Goal: Communication & Community: Answer question/provide support

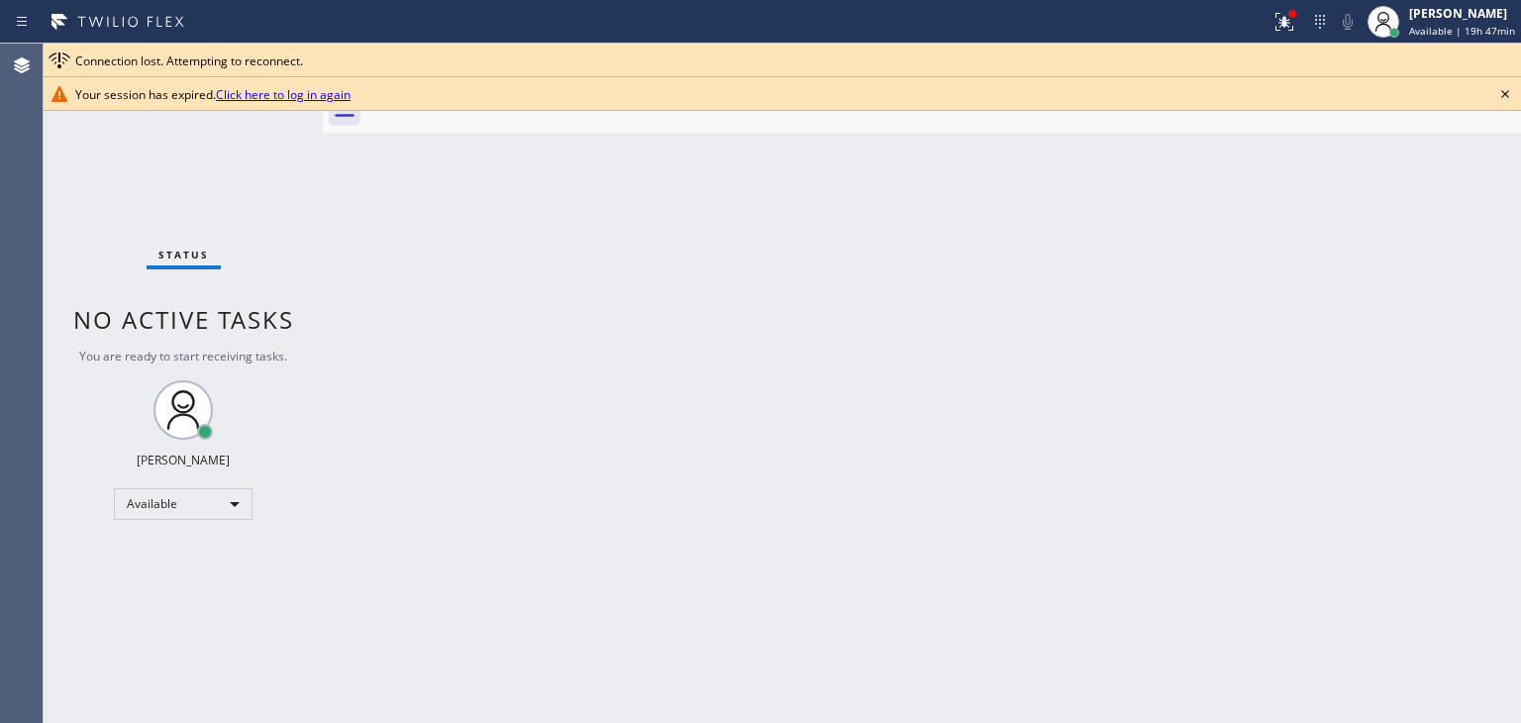
click at [1504, 97] on icon at bounding box center [1505, 94] width 24 height 24
click at [1504, 97] on div at bounding box center [943, 110] width 1155 height 45
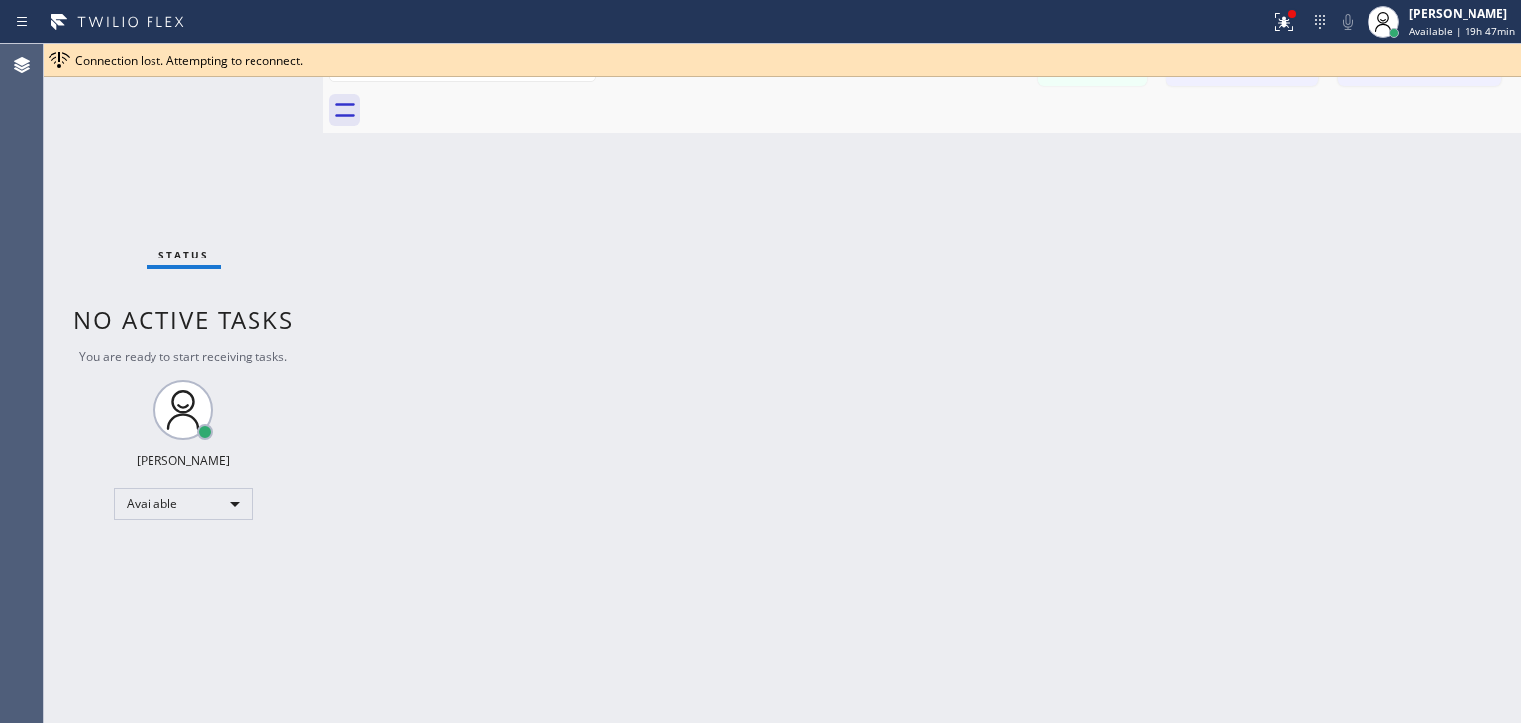
click at [1504, 97] on div at bounding box center [943, 110] width 1155 height 45
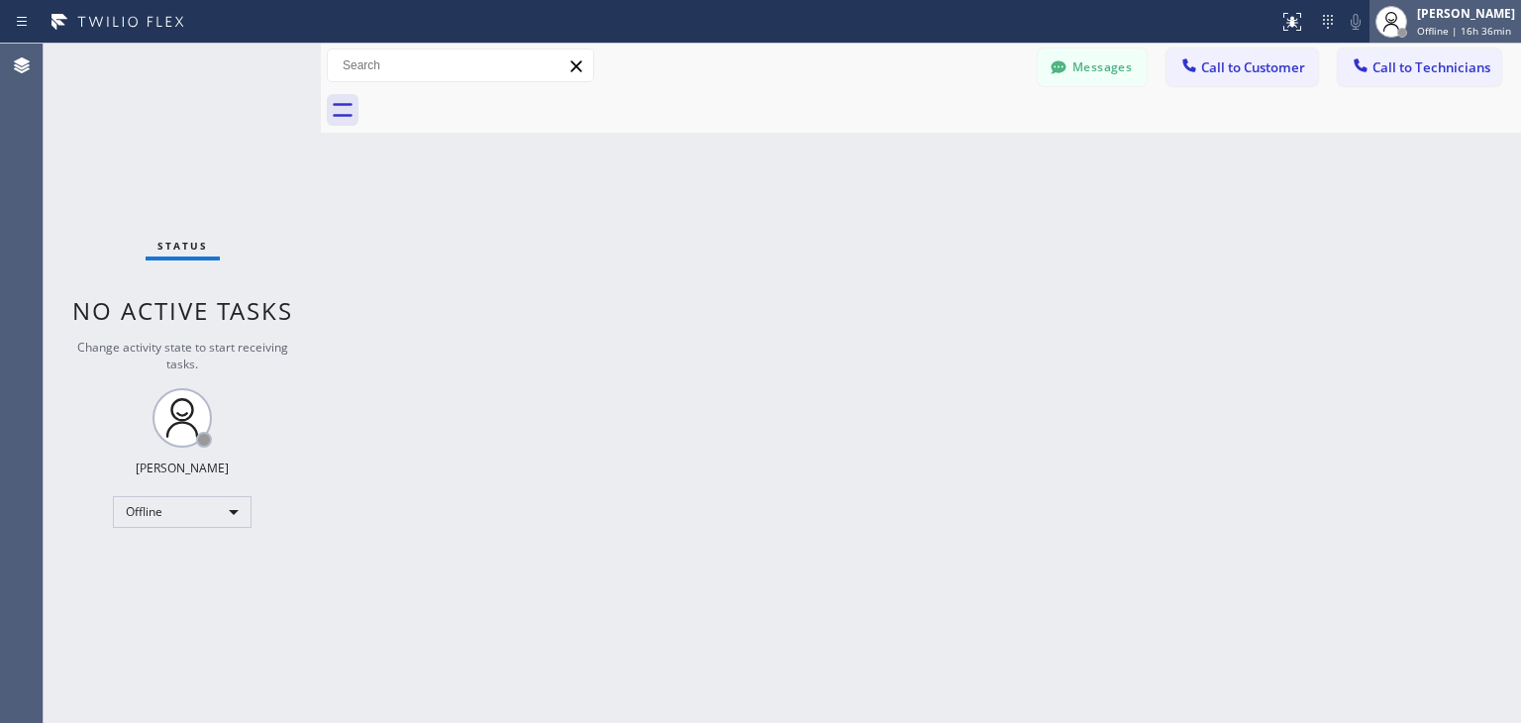
click at [1422, 4] on div "[PERSON_NAME] Offline | 16h 36min" at bounding box center [1467, 21] width 108 height 35
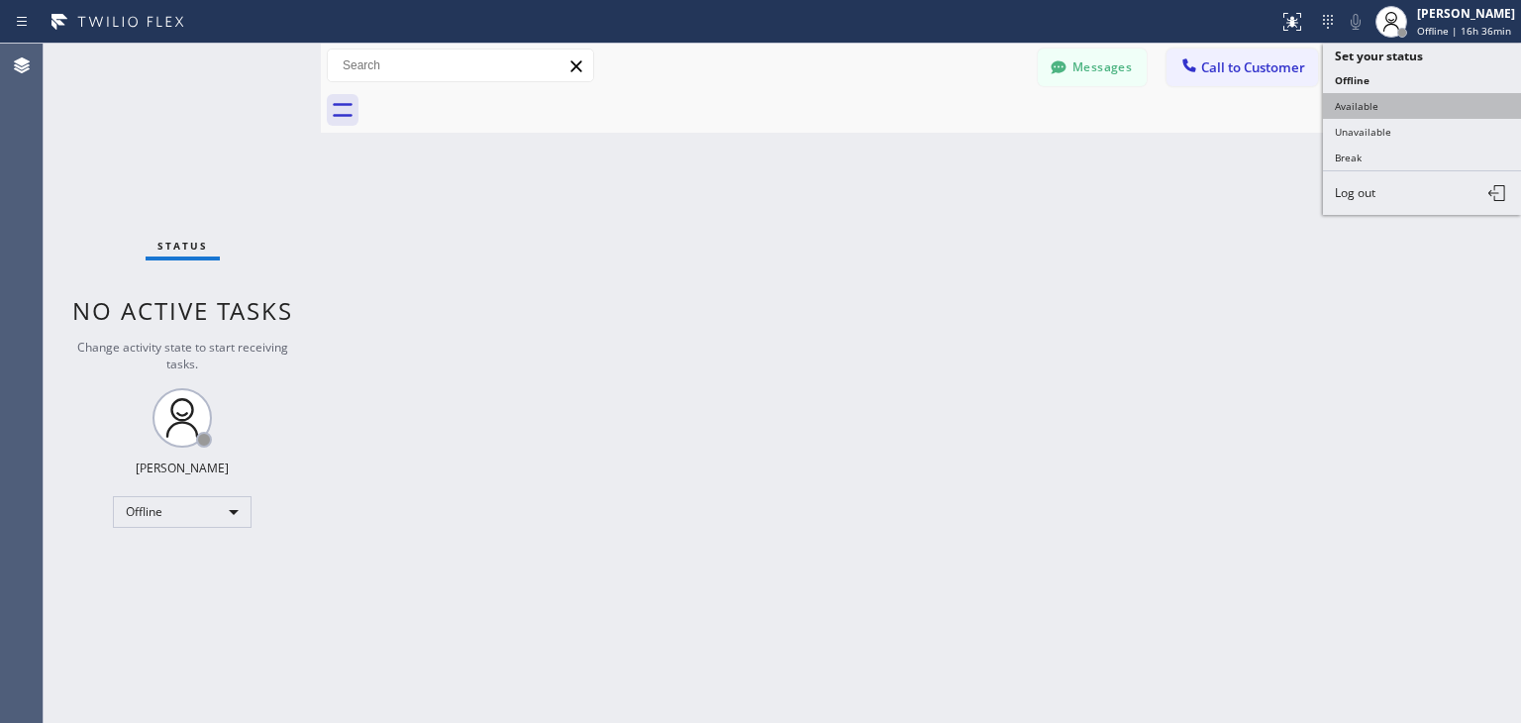
click at [1420, 116] on button "Available" at bounding box center [1422, 106] width 198 height 26
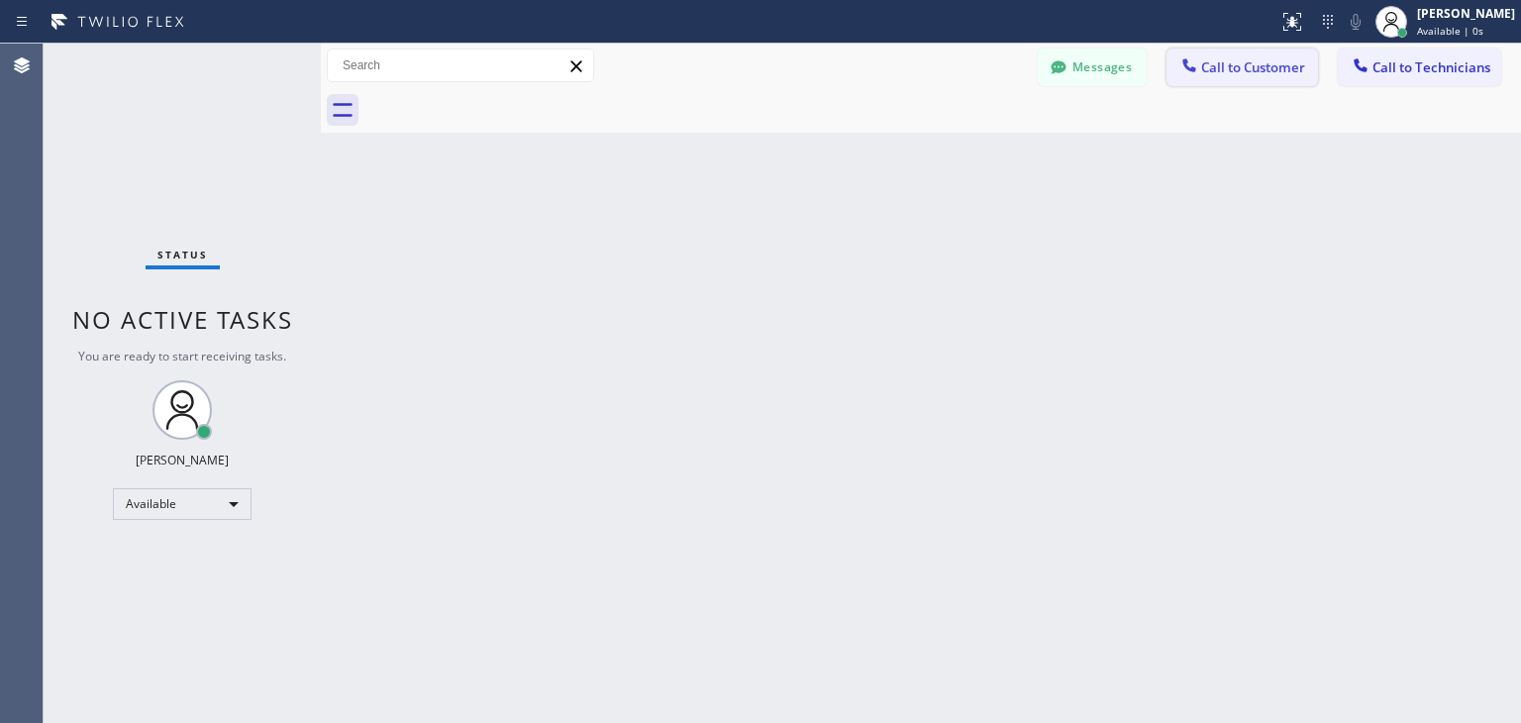
click at [1243, 62] on span "Call to Customer" at bounding box center [1253, 67] width 104 height 18
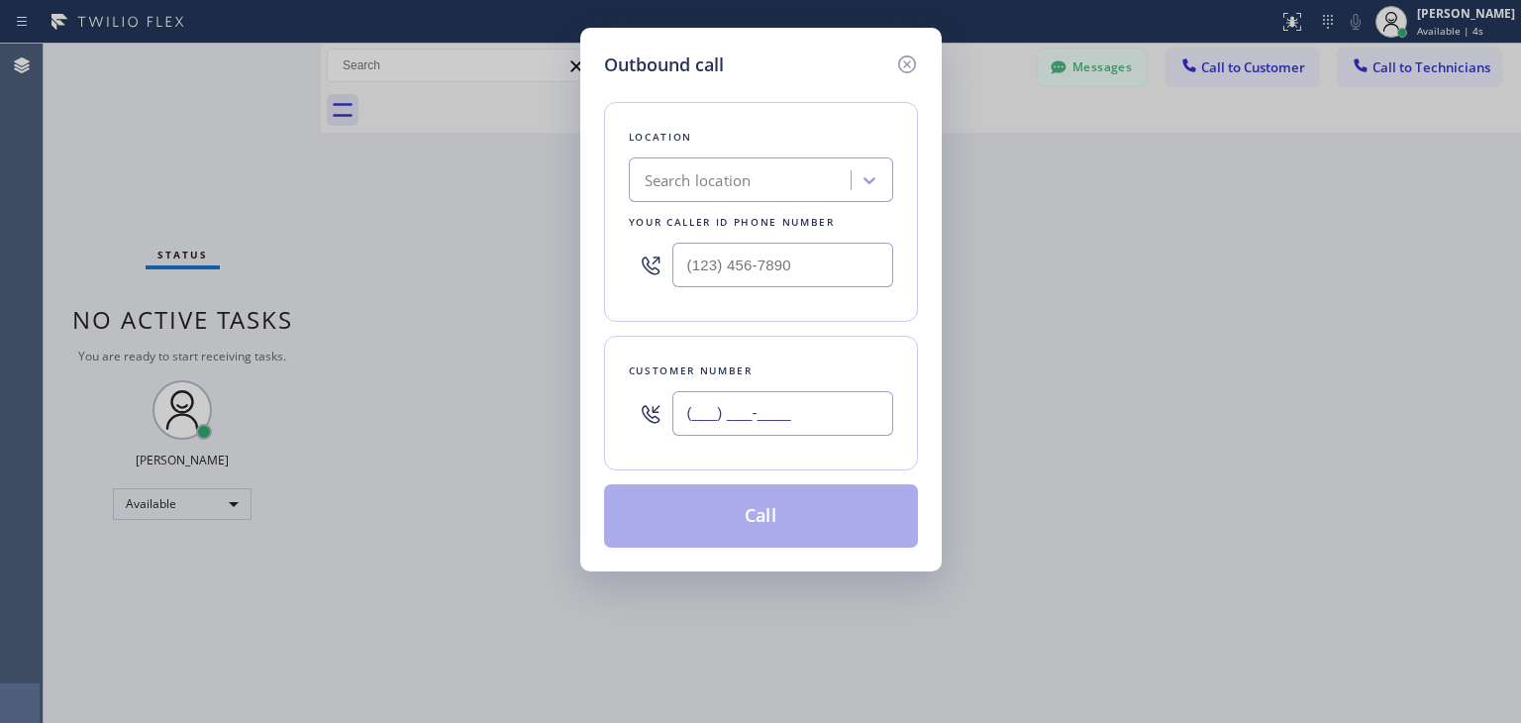
click at [786, 394] on input "(___) ___-____" at bounding box center [782, 413] width 221 height 45
paste input "847) 409-9137"
type input "[PHONE_NUMBER]"
paste input "Subzero Repair Professionals"
type input "Subzero Repair Professionals"
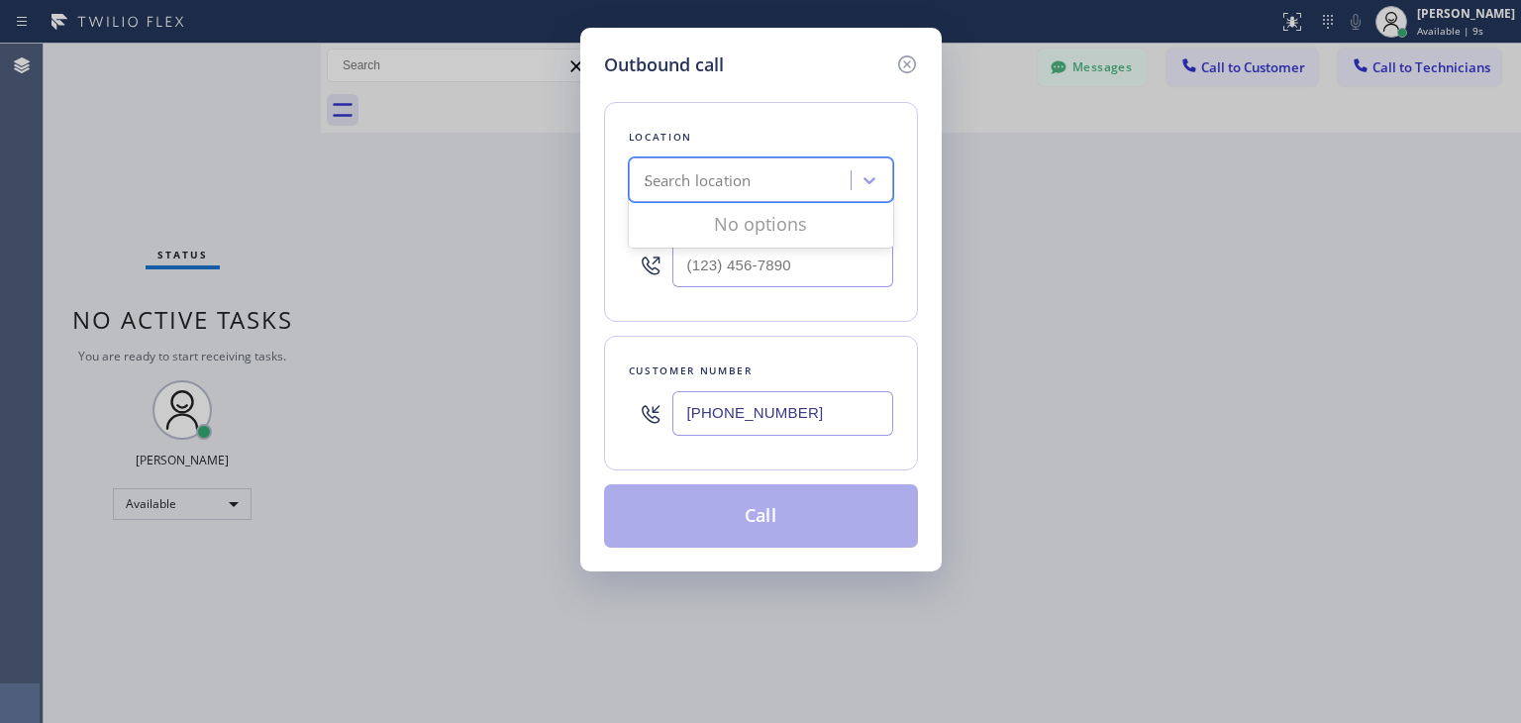
click at [802, 191] on div "Search location Subzero Repair Professionals" at bounding box center [743, 180] width 216 height 35
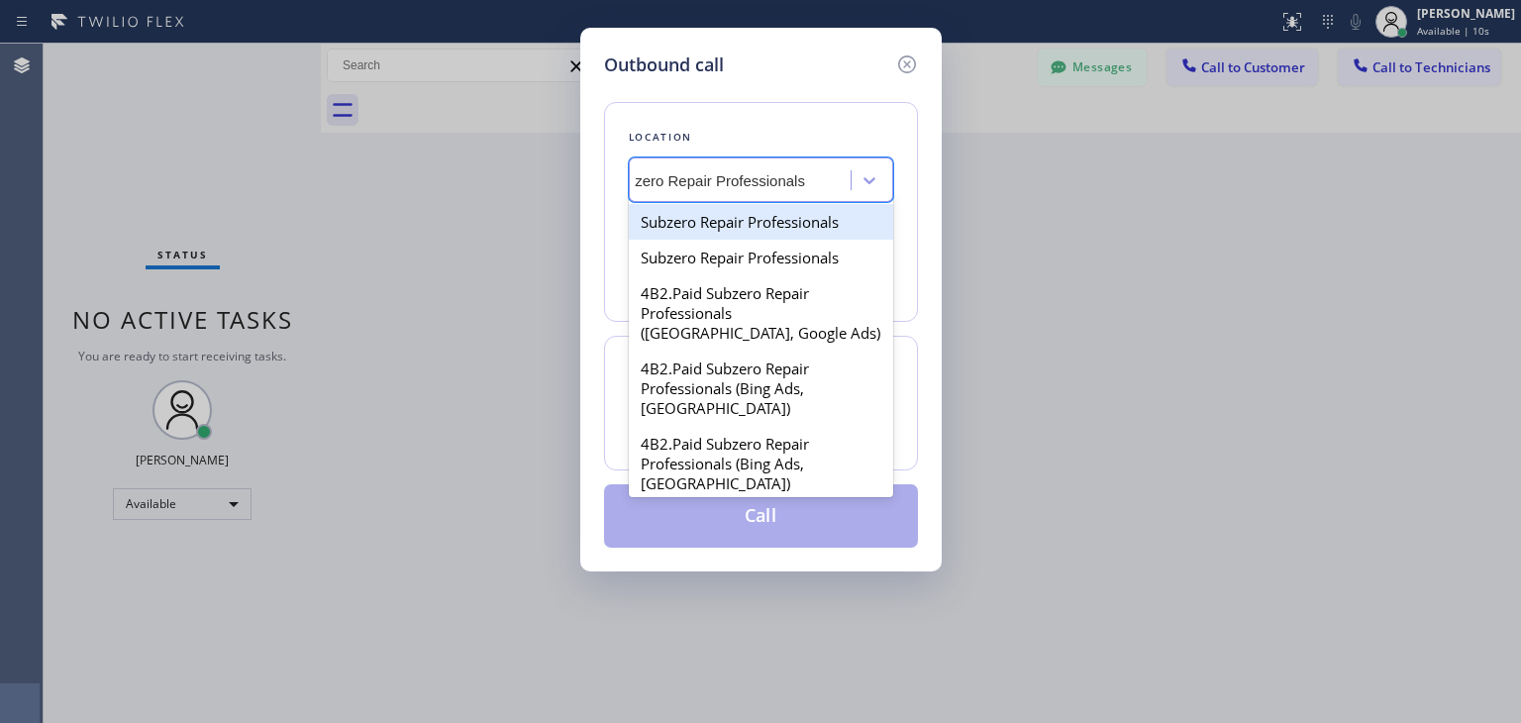
scroll to position [0, 35]
click at [807, 223] on div "Subzero Repair Professionals" at bounding box center [761, 222] width 264 height 36
type input "[PHONE_NUMBER]"
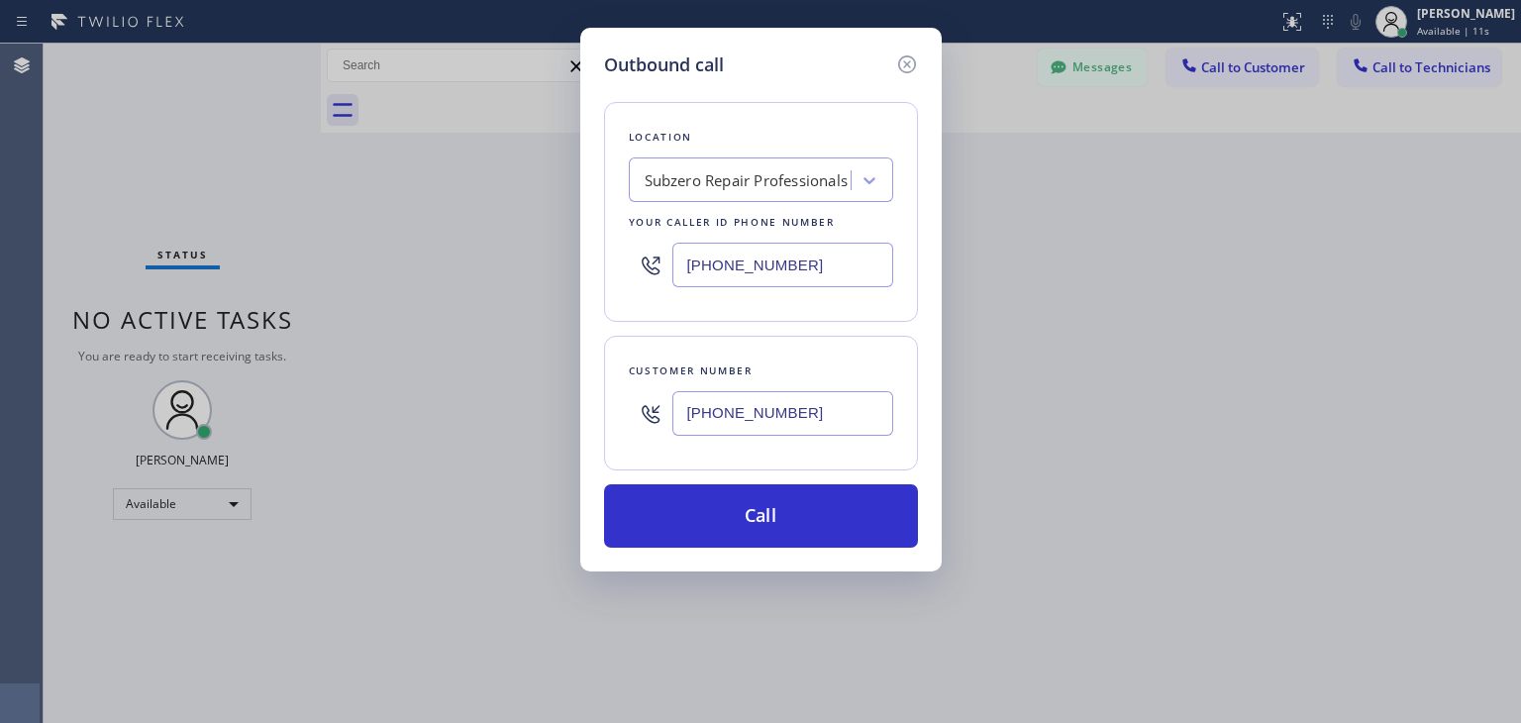
click at [815, 548] on div "Outbound call Location Subzero Repair Professionals Your caller id phone number…" at bounding box center [760, 300] width 361 height 544
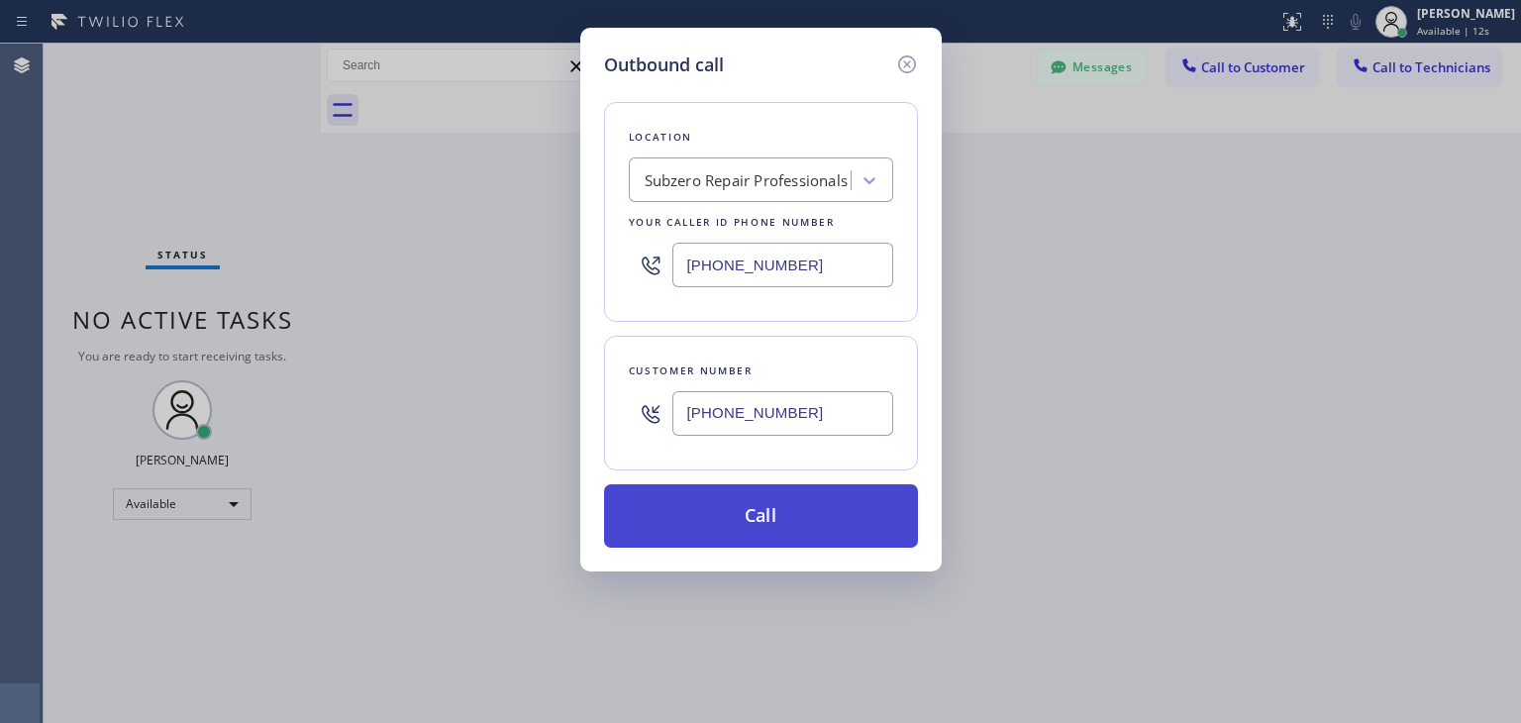
click at [824, 536] on button "Call" at bounding box center [761, 515] width 314 height 63
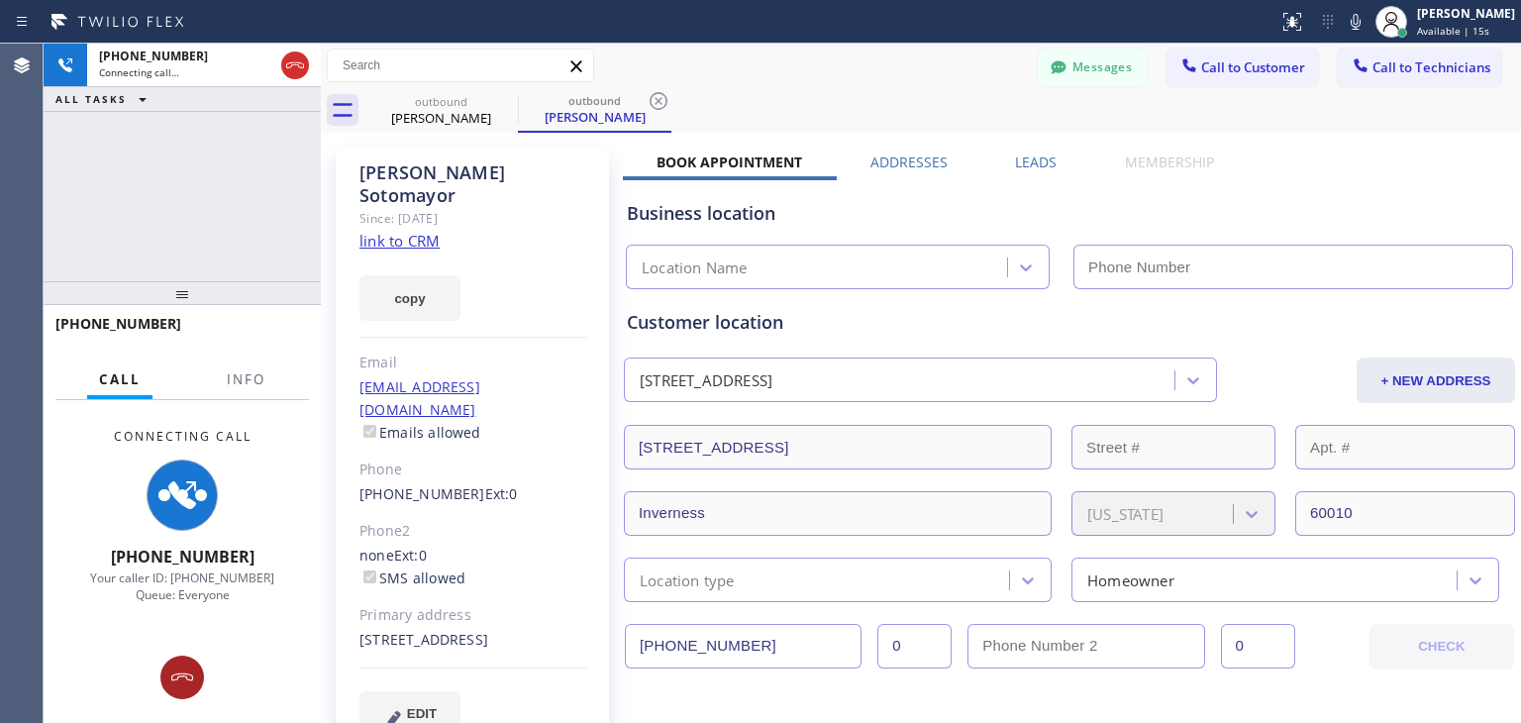
click at [186, 695] on button at bounding box center [182, 678] width 44 height 44
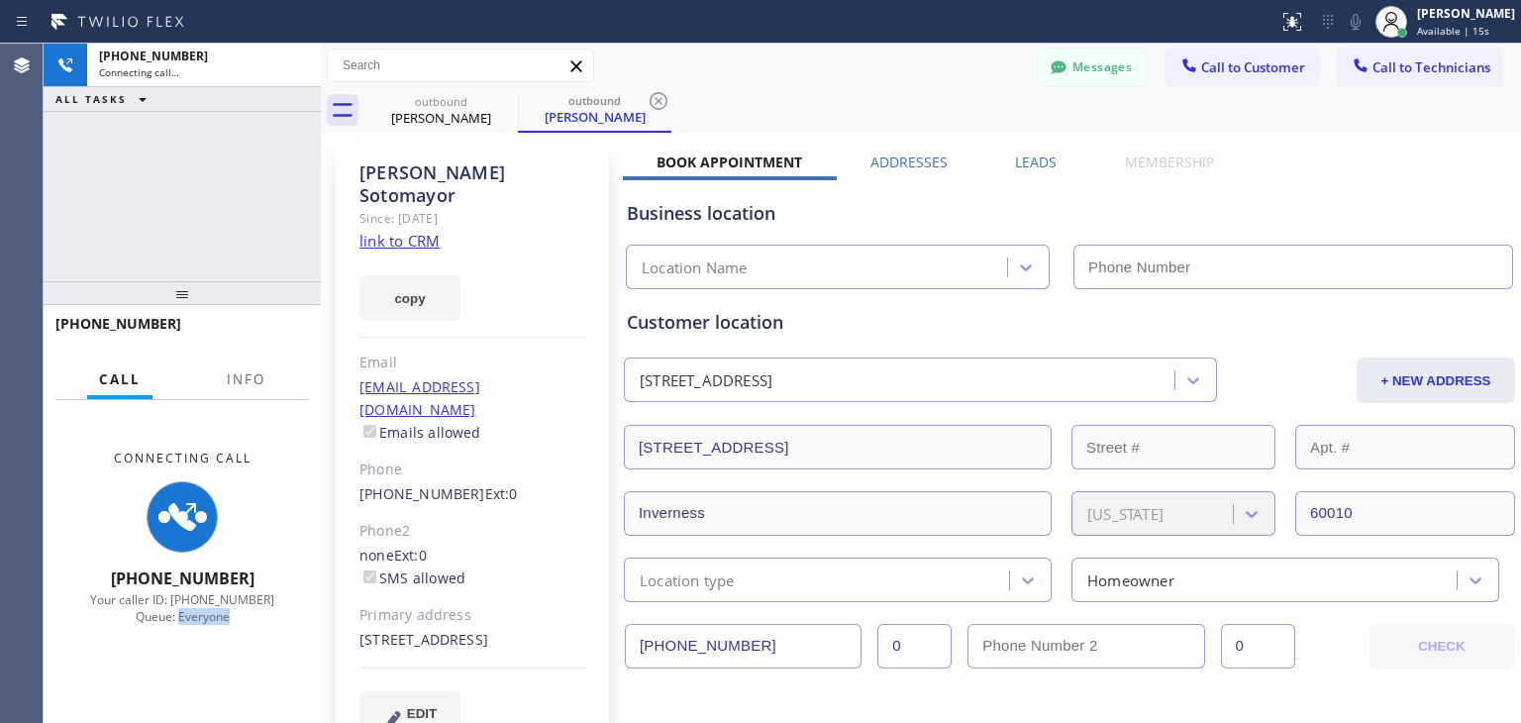
click at [186, 695] on div "Connecting Call [PHONE_NUMBER] Your caller ID: [PHONE_NUMBER] Queue: Everyone" at bounding box center [182, 561] width 277 height 323
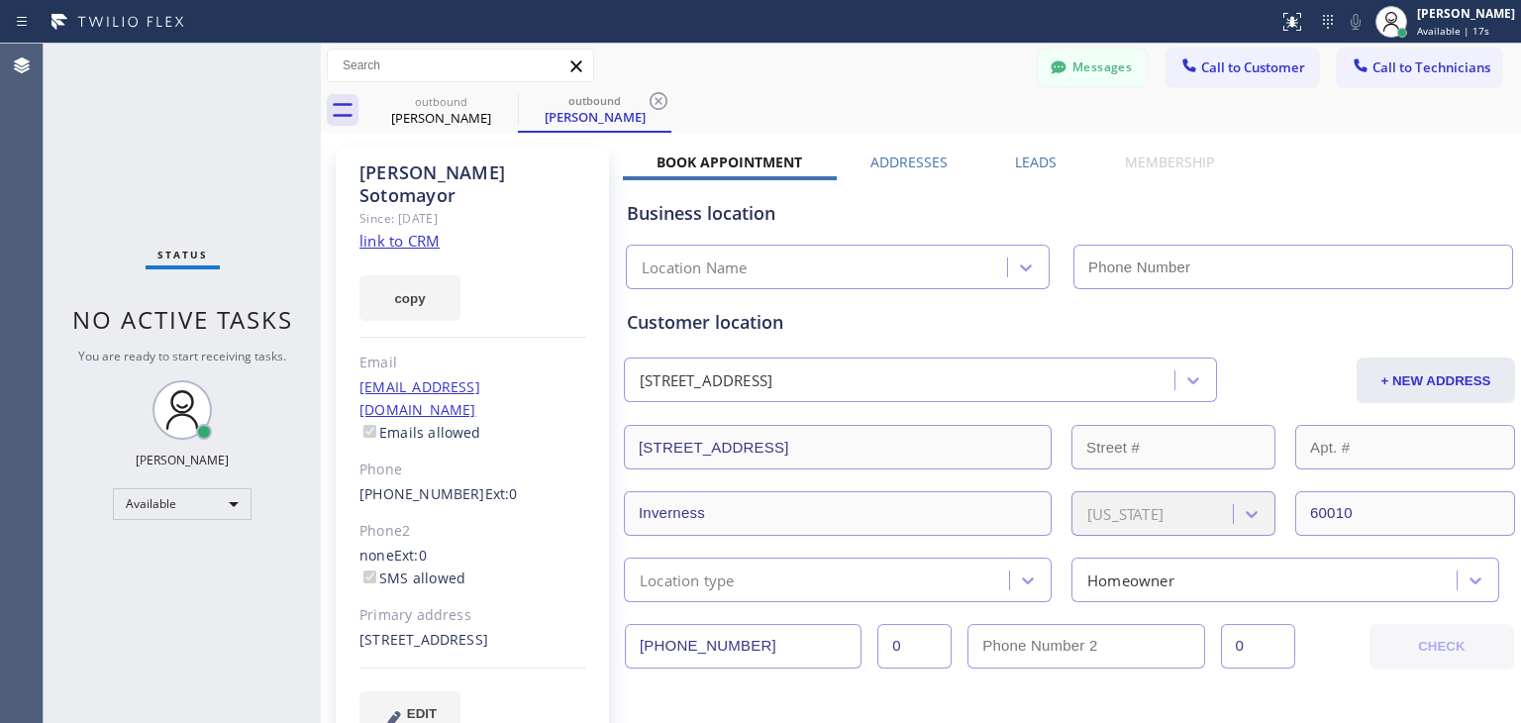
type input "[PHONE_NUMBER]"
click at [1418, 80] on button "Call to Technicians" at bounding box center [1419, 68] width 163 height 38
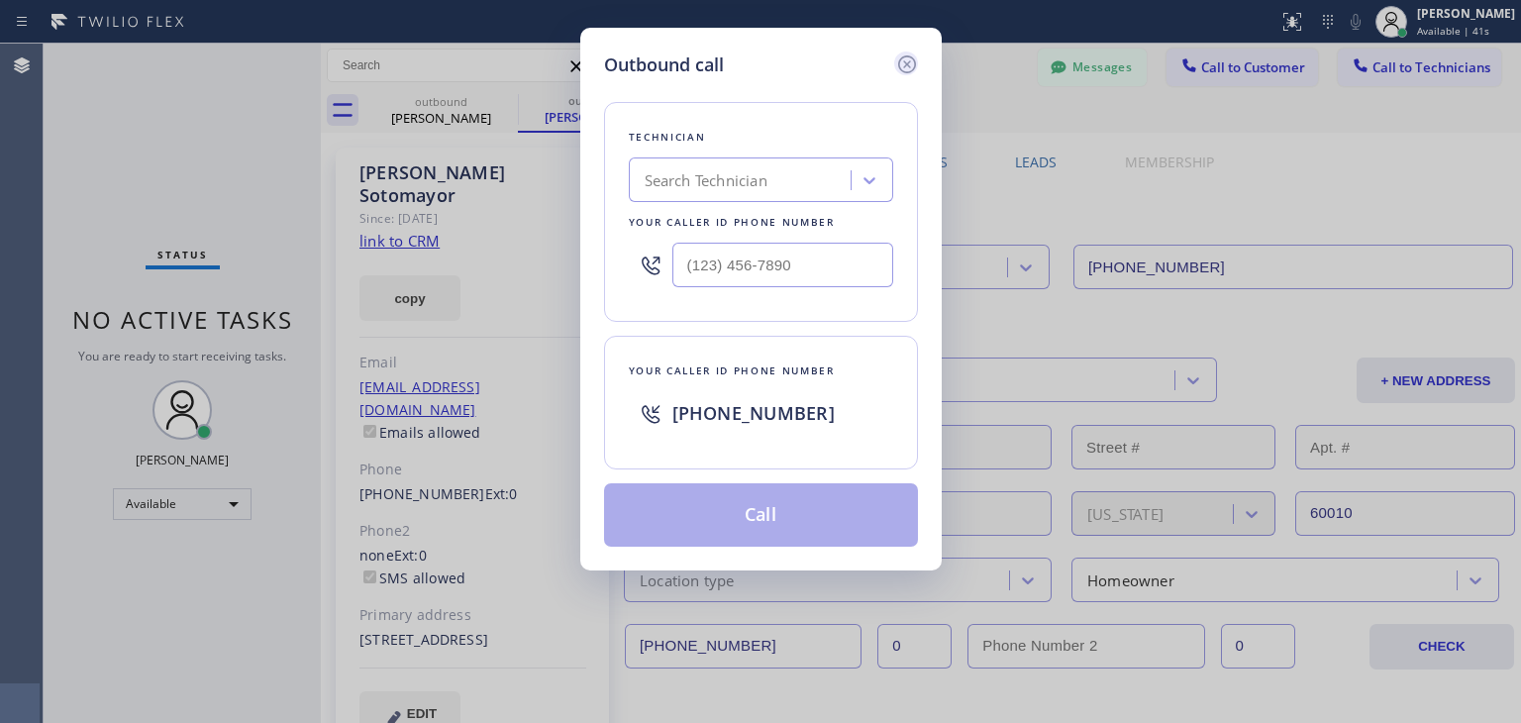
drag, startPoint x: 887, startPoint y: 50, endPoint x: 911, endPoint y: 70, distance: 31.6
click at [911, 70] on div "Outbound call Technician Search Technician Your caller id phone number Your cal…" at bounding box center [760, 299] width 361 height 543
click at [911, 70] on icon at bounding box center [906, 64] width 18 height 18
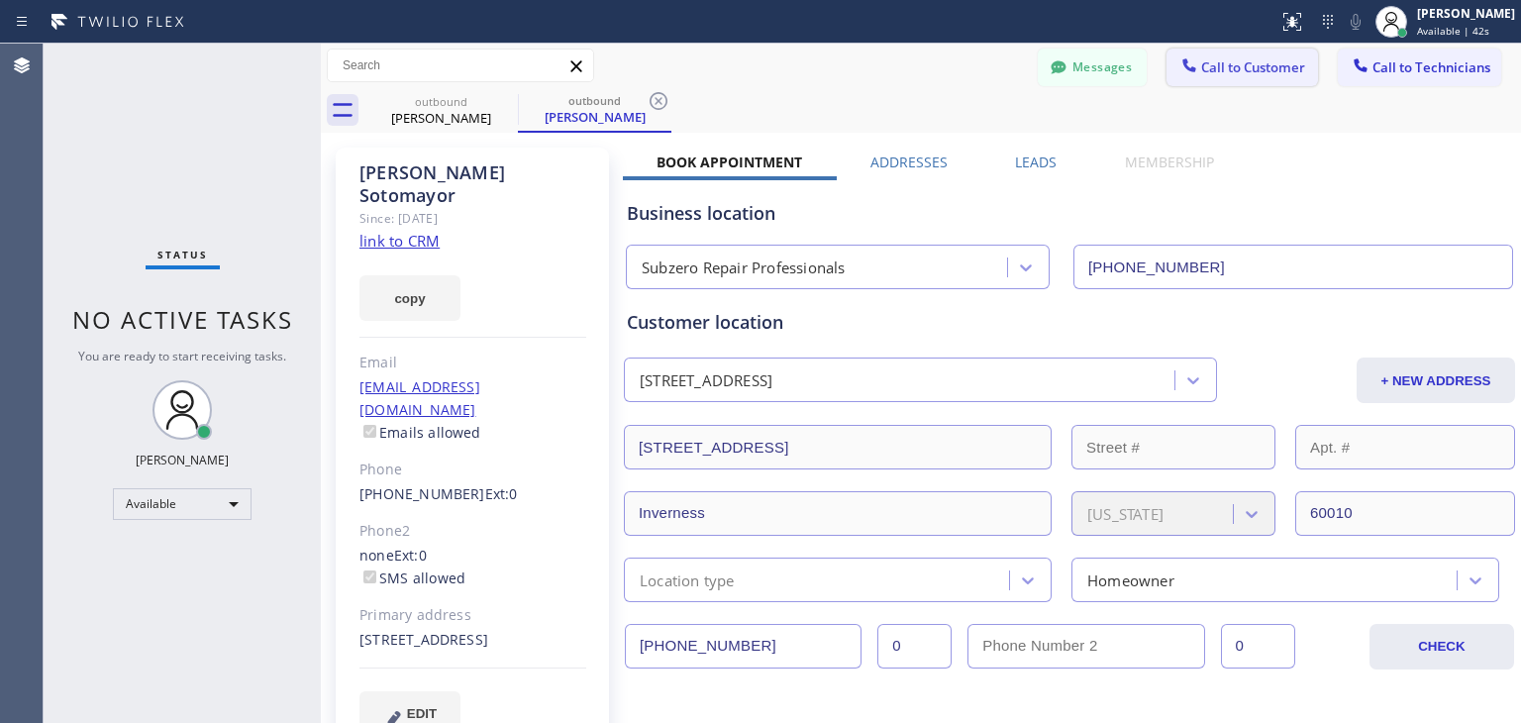
drag, startPoint x: 1216, startPoint y: 46, endPoint x: 1219, endPoint y: 65, distance: 20.0
click at [1219, 65] on div "Messages Call to Customer Call to Technicians Outbound call Location Subzero Re…" at bounding box center [921, 66] width 1200 height 45
click at [1219, 65] on span "Call to Customer" at bounding box center [1253, 67] width 104 height 18
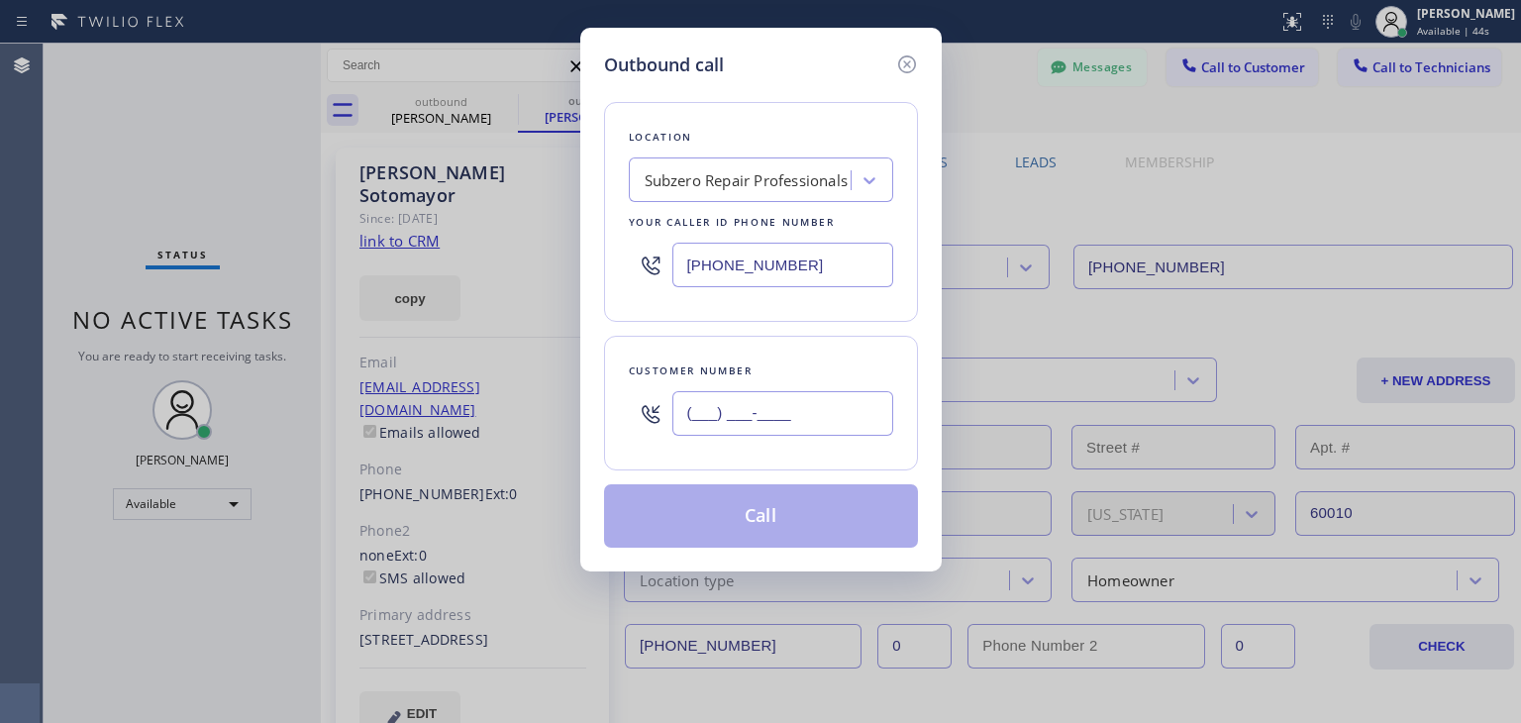
click at [733, 410] on input "(___) ___-____" at bounding box center [782, 413] width 221 height 45
paste input "text"
type input "(___) ___-____"
paste input "847) 409-9137"
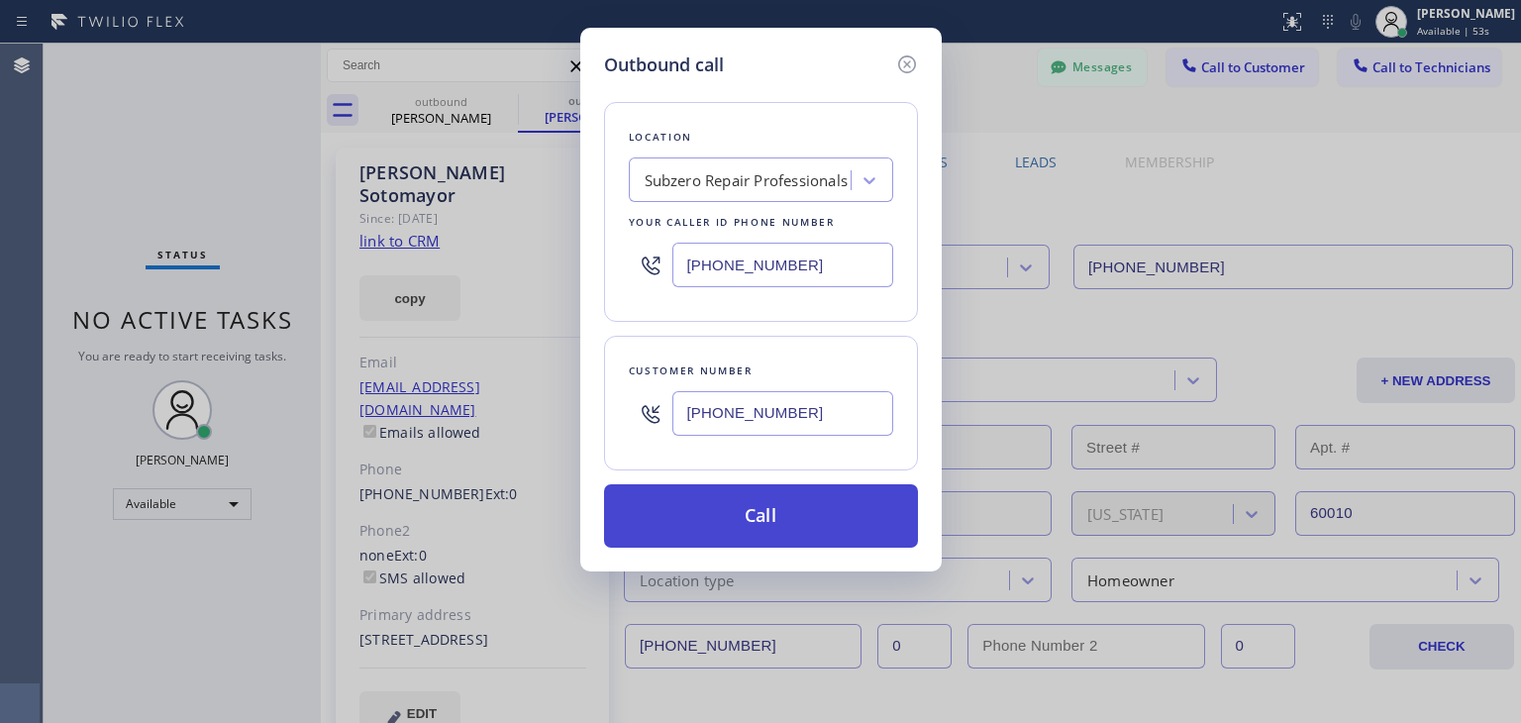
type input "[PHONE_NUMBER]"
click at [784, 519] on button "Call" at bounding box center [761, 515] width 314 height 63
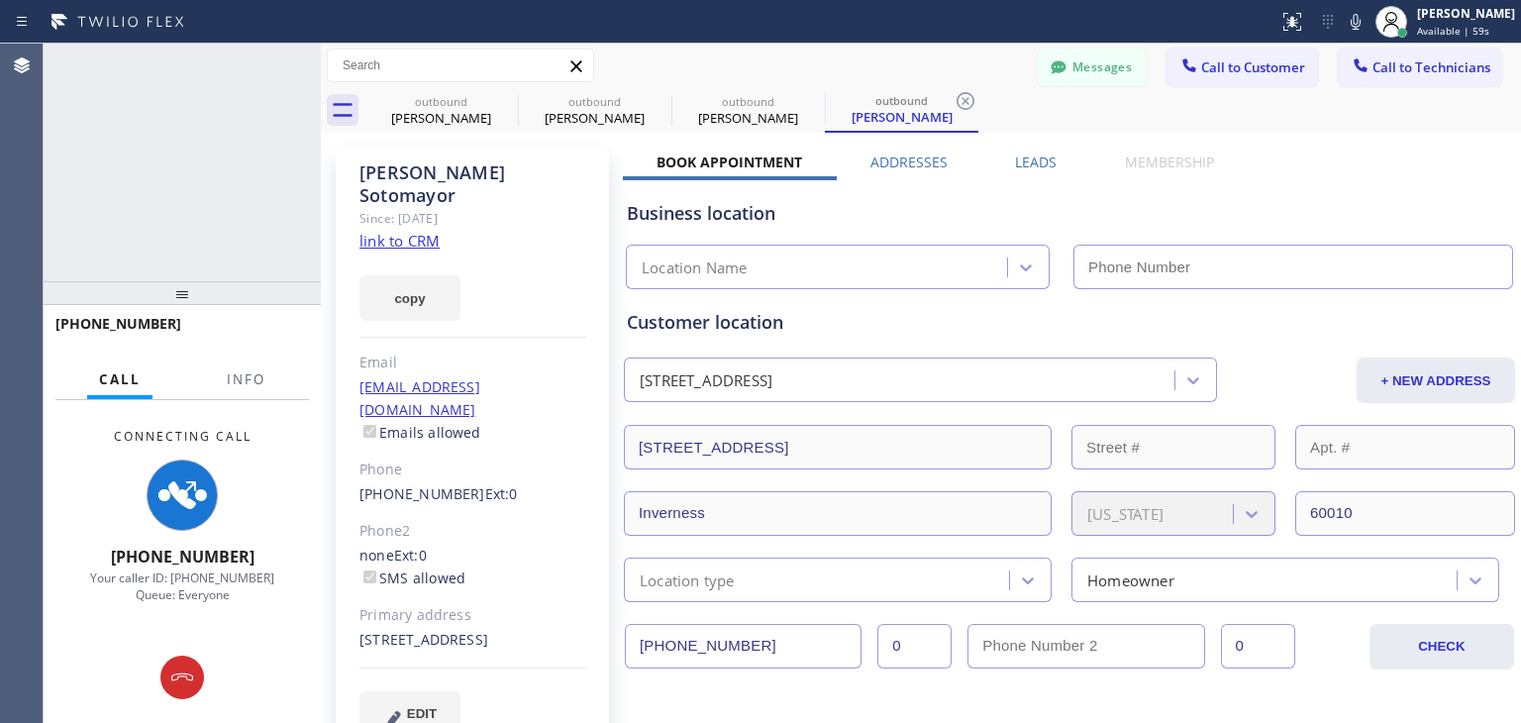
type input "[PHONE_NUMBER]"
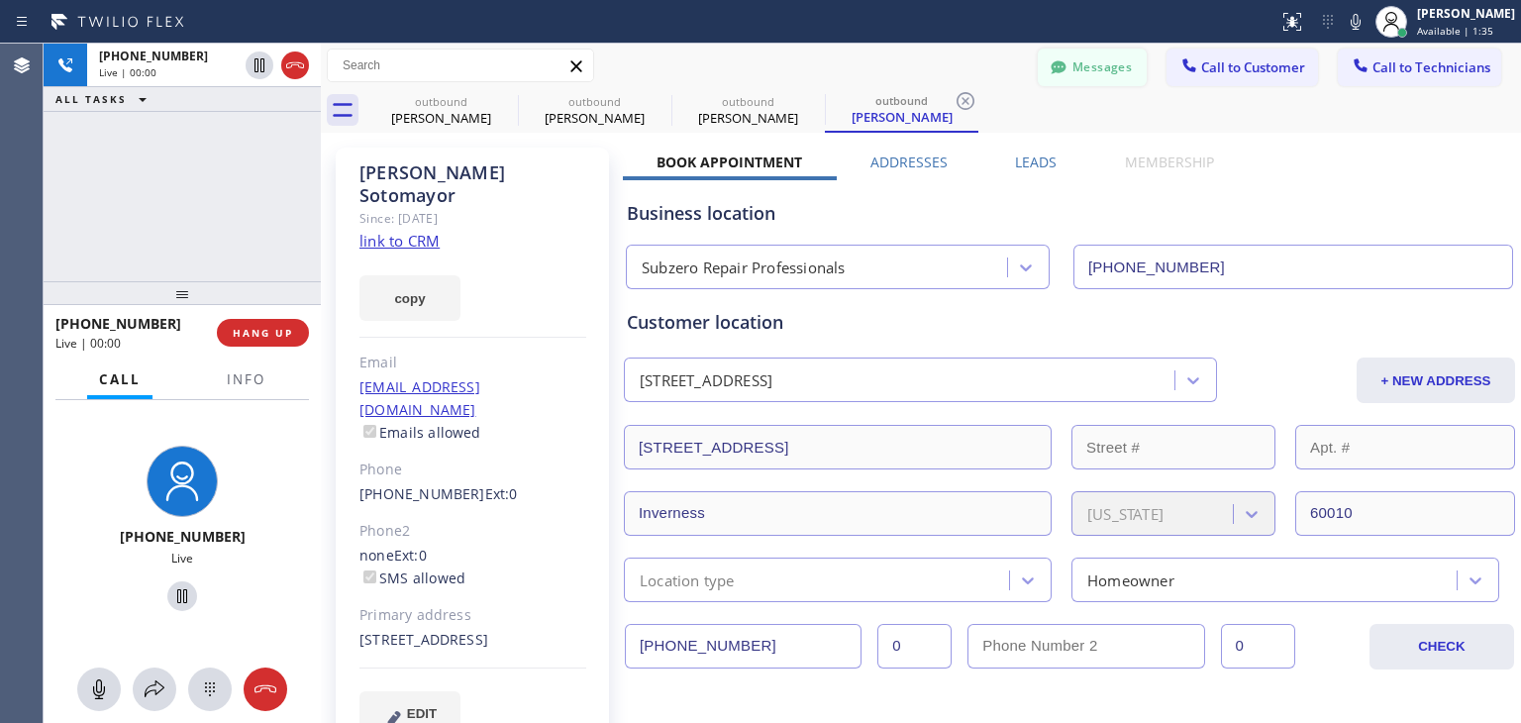
click at [1061, 75] on button "Messages" at bounding box center [1092, 68] width 109 height 38
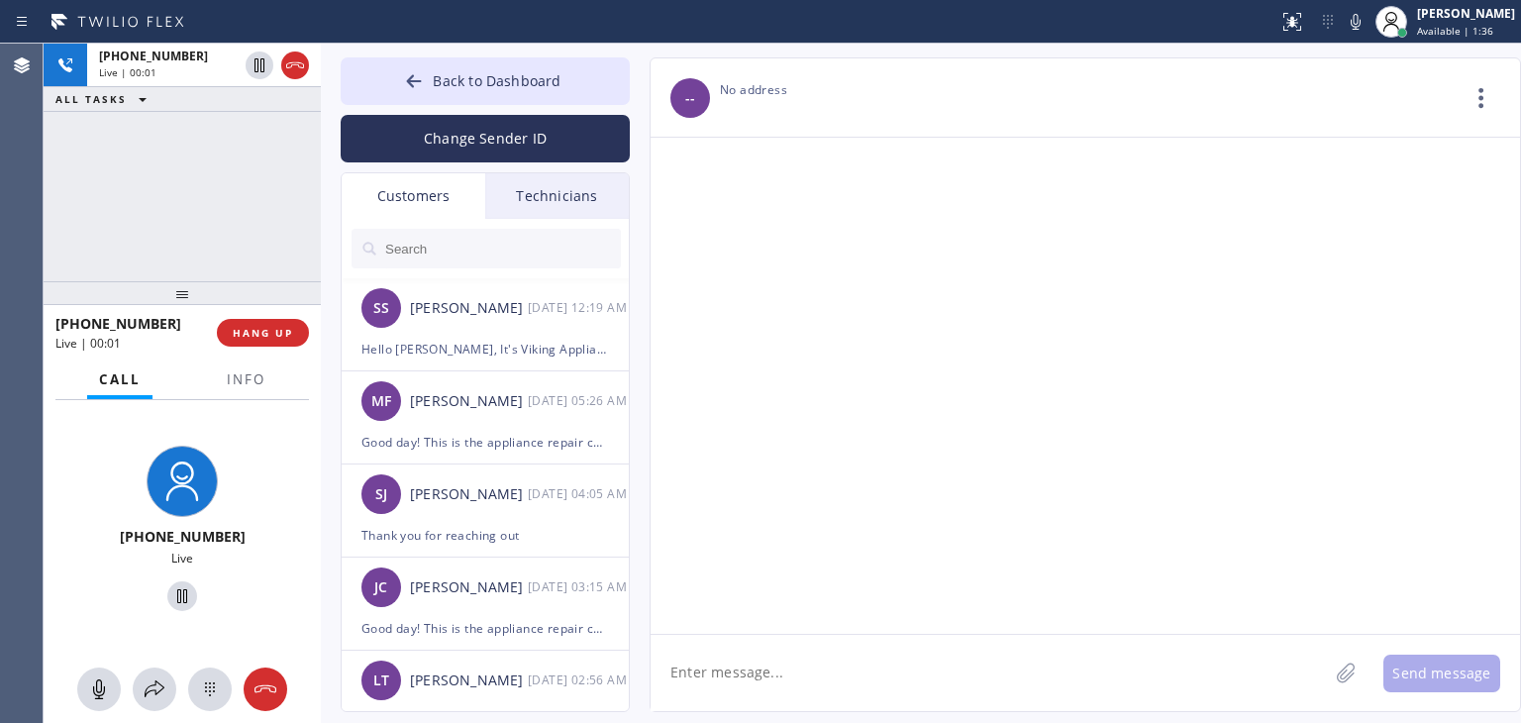
click at [494, 239] on input "text" at bounding box center [502, 249] width 238 height 40
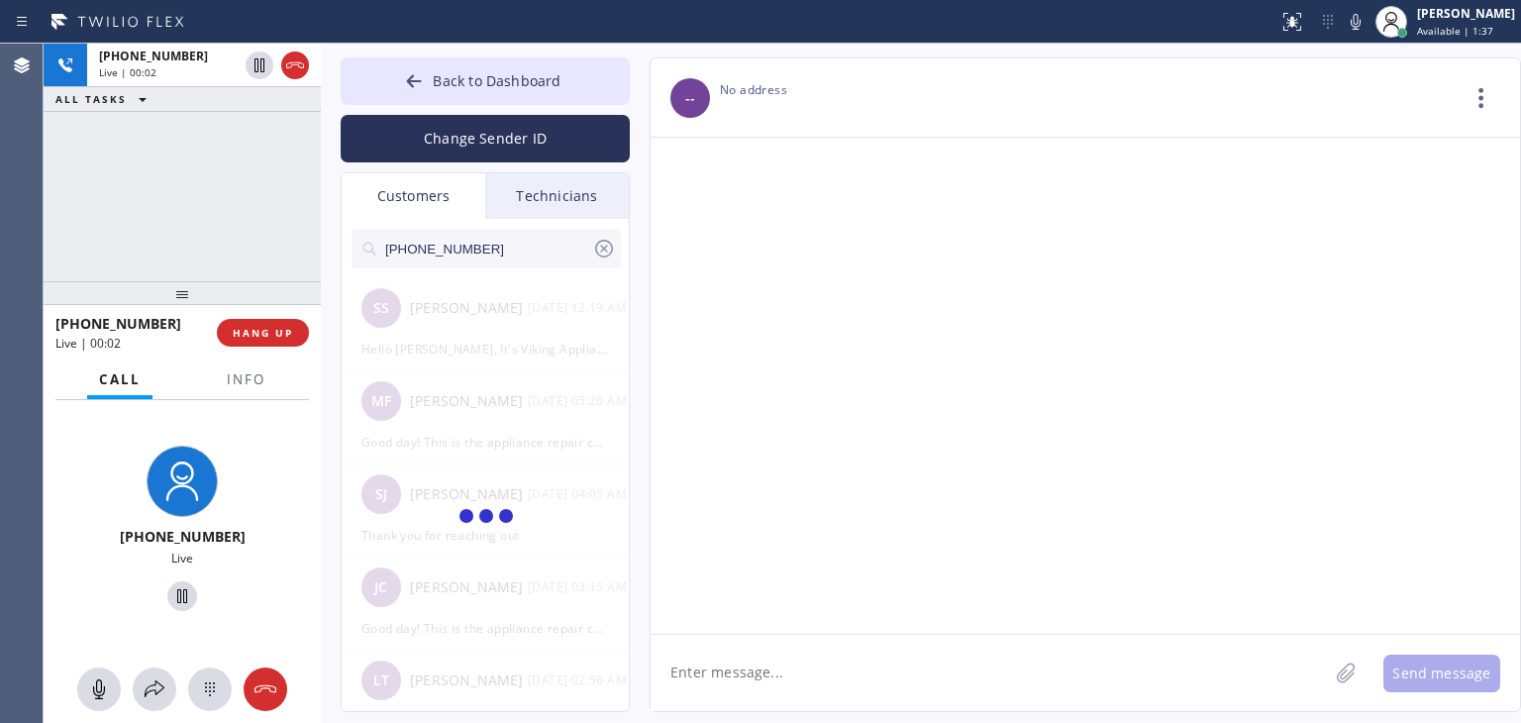
click at [494, 239] on input "[PHONE_NUMBER]" at bounding box center [487, 249] width 209 height 40
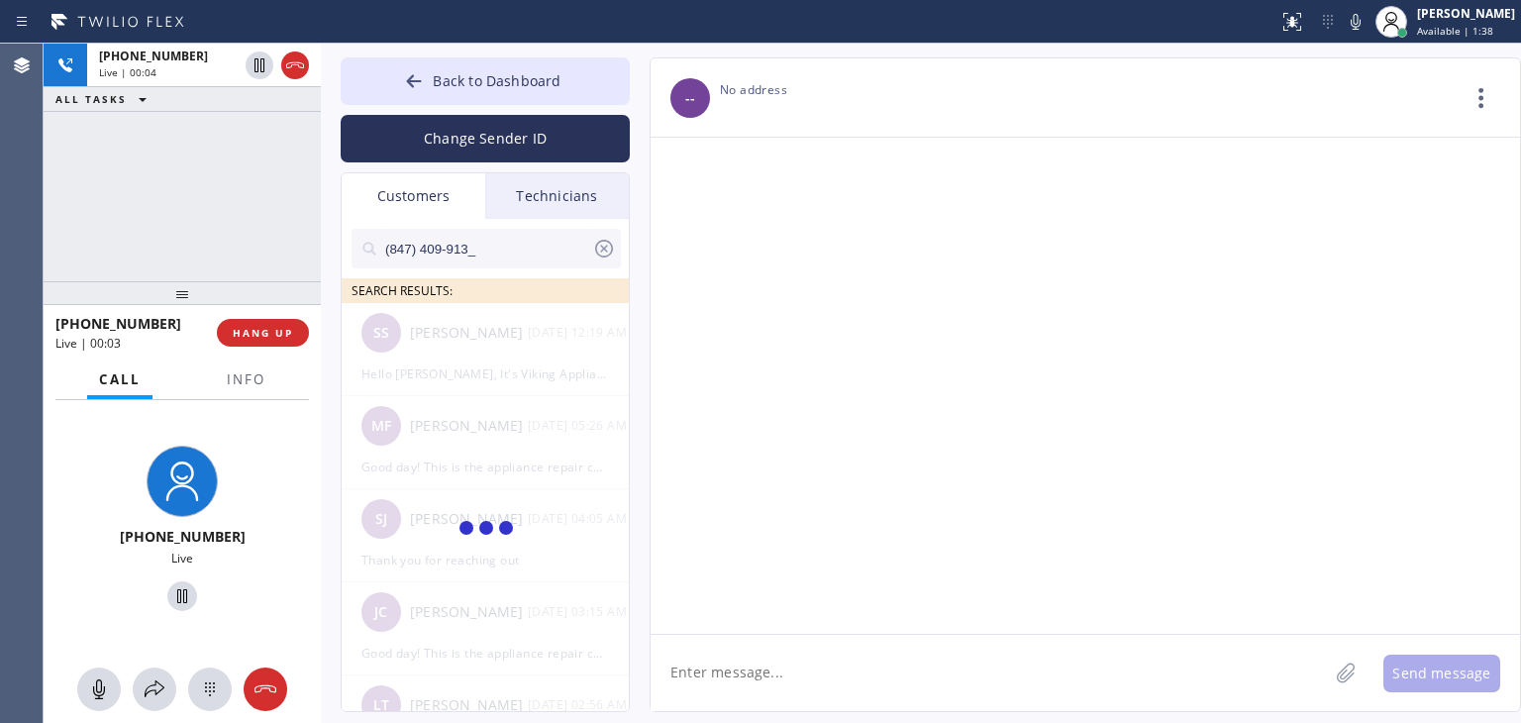
click at [494, 239] on input "(847) 409-913_" at bounding box center [487, 249] width 209 height 40
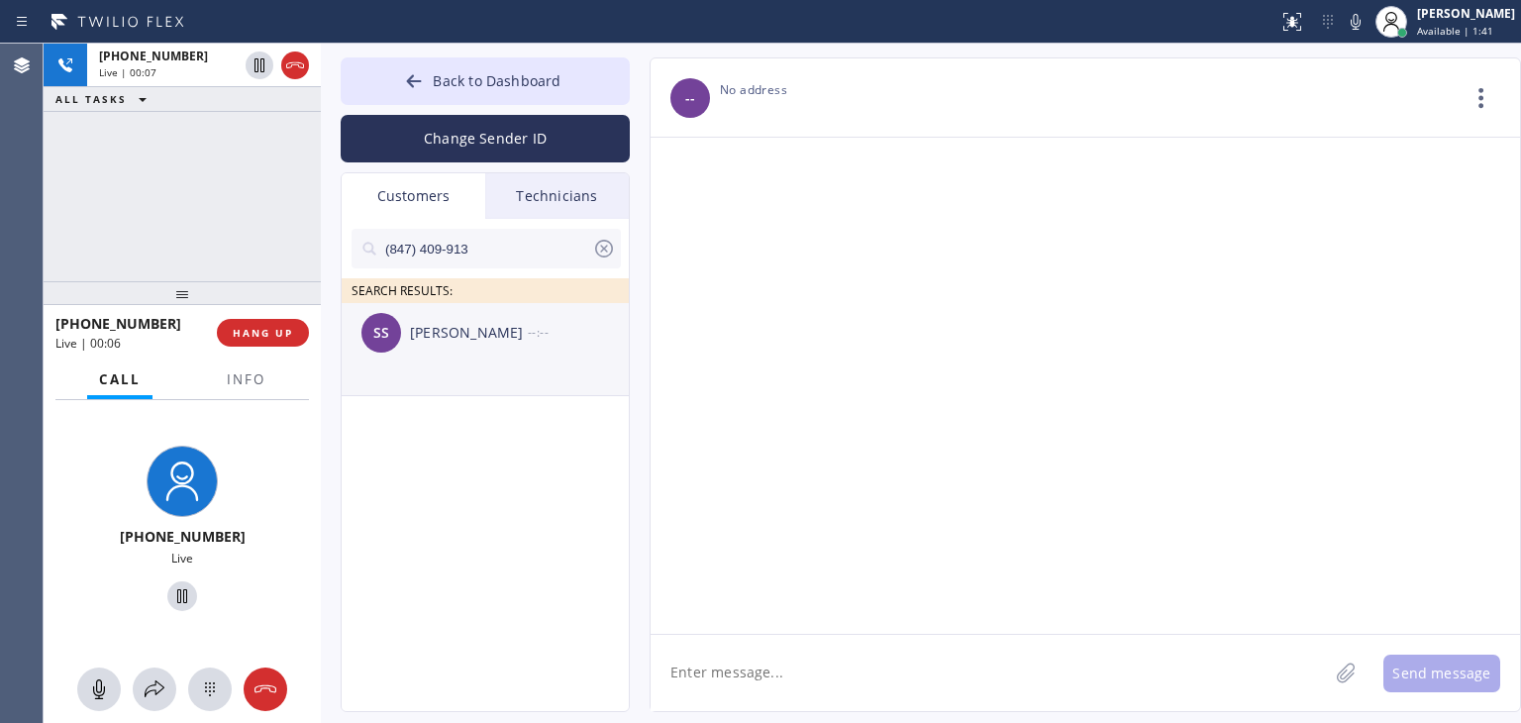
type input "(847) 409-913"
click at [538, 343] on div "--:--" at bounding box center [579, 332] width 103 height 23
click at [792, 671] on textarea at bounding box center [989, 673] width 677 height 76
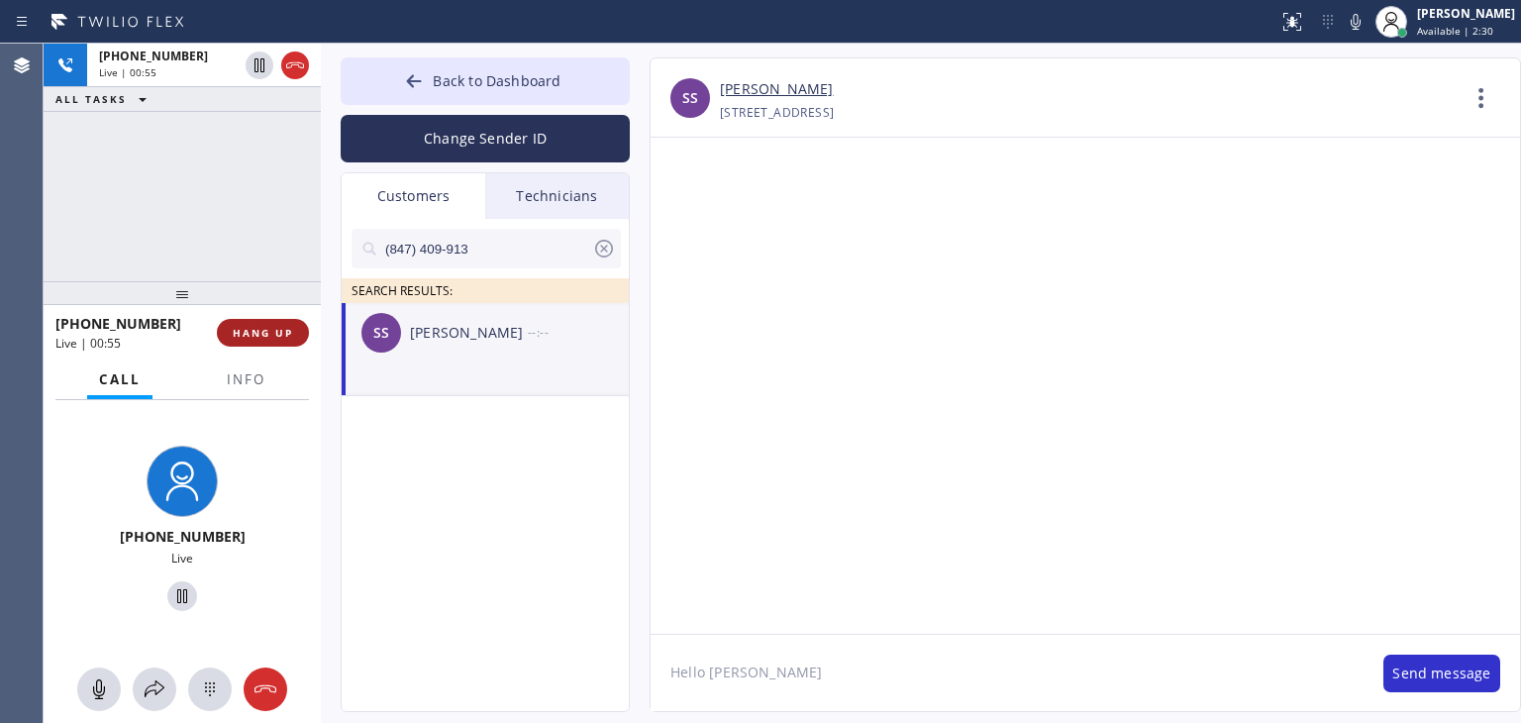
click at [287, 337] on span "HANG UP" at bounding box center [263, 333] width 60 height 14
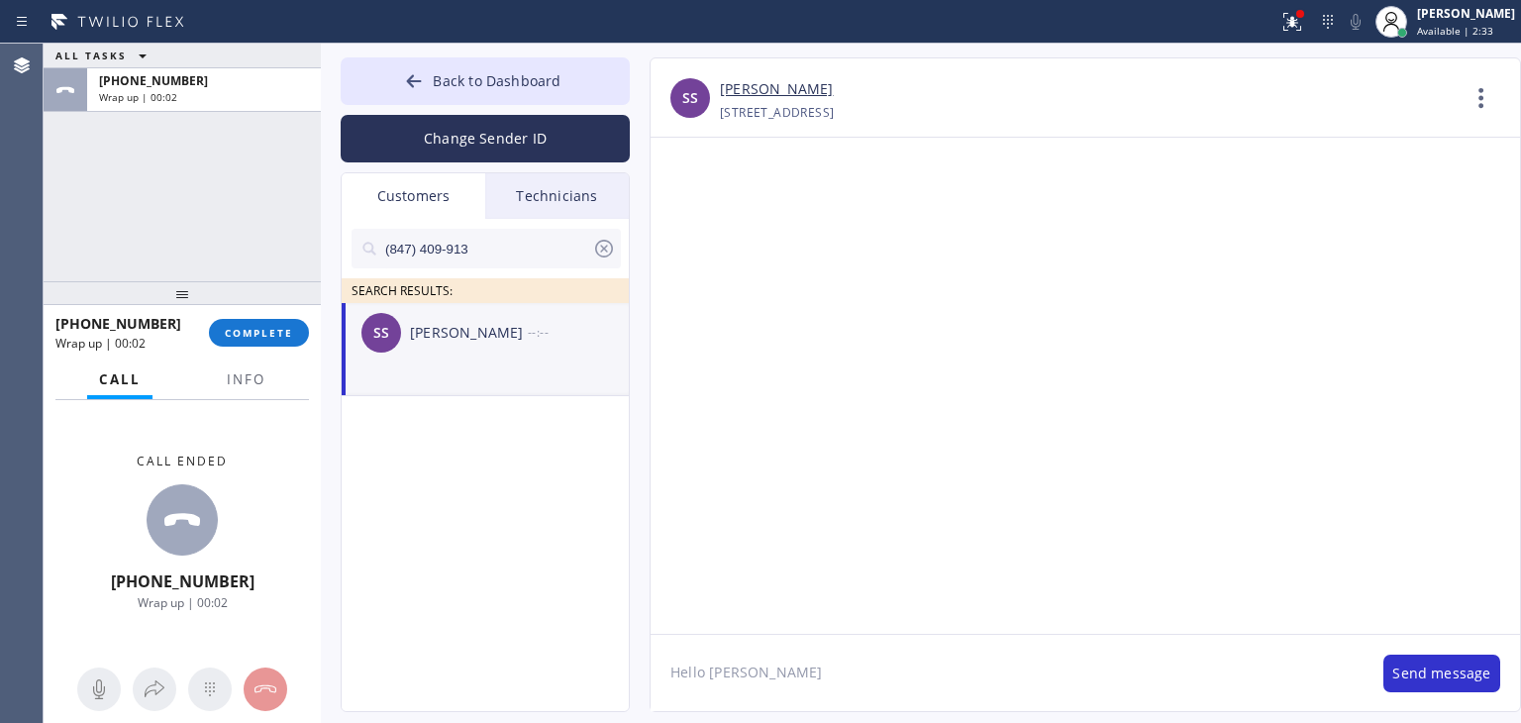
click at [832, 685] on textarea "Hello [PERSON_NAME]" at bounding box center [1007, 673] width 713 height 76
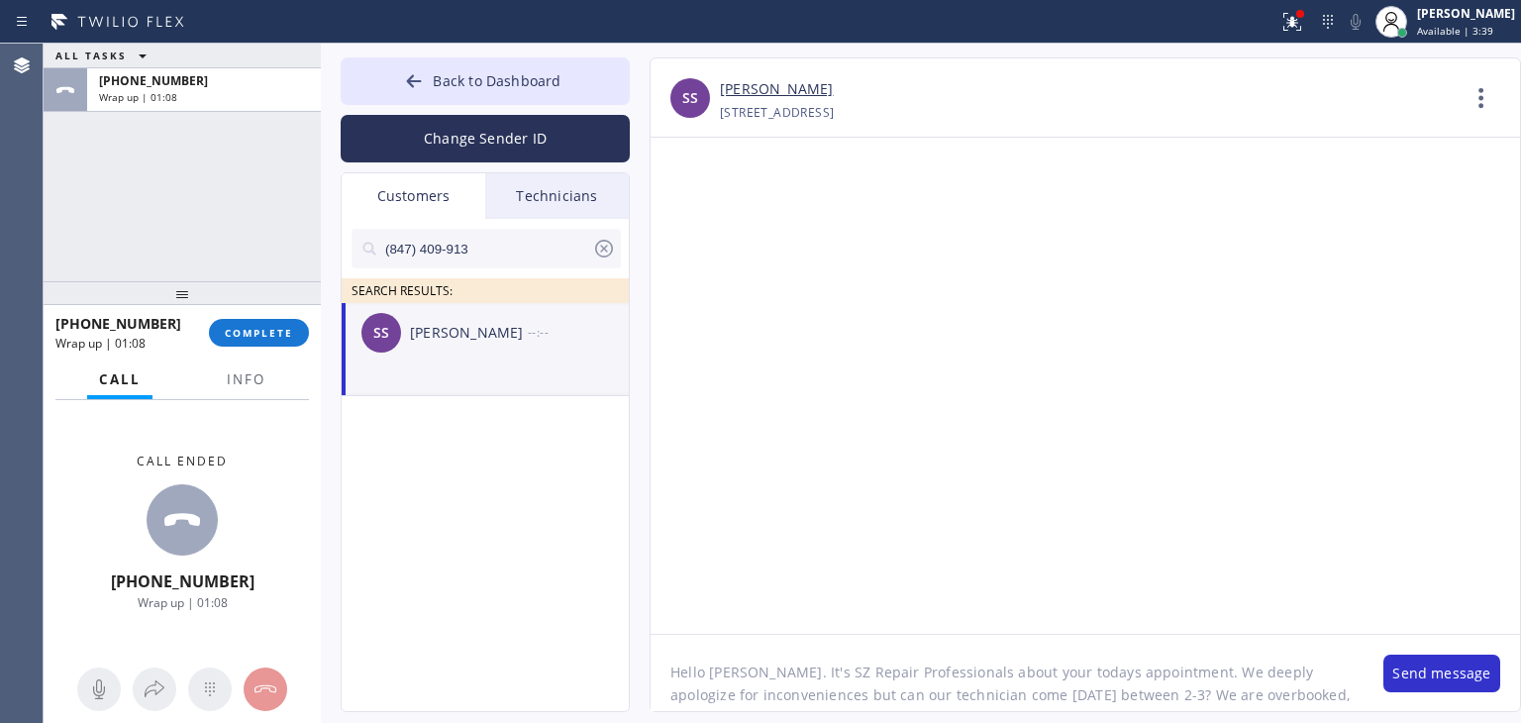
scroll to position [16, 0]
type textarea "Hello [PERSON_NAME]. It's SZ Repair Professionals about your todays appointment…"
click at [1427, 683] on button "Send message" at bounding box center [1441, 674] width 117 height 38
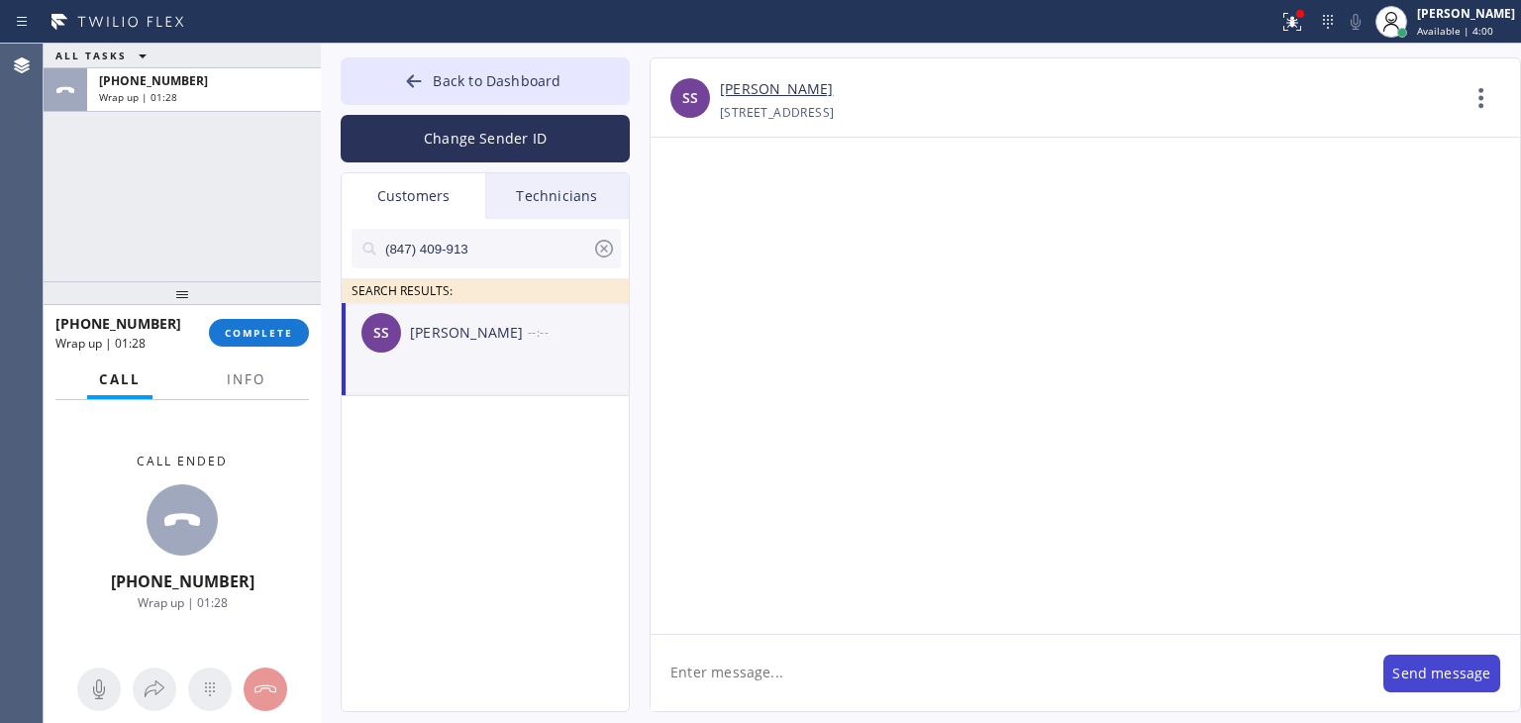
scroll to position [0, 0]
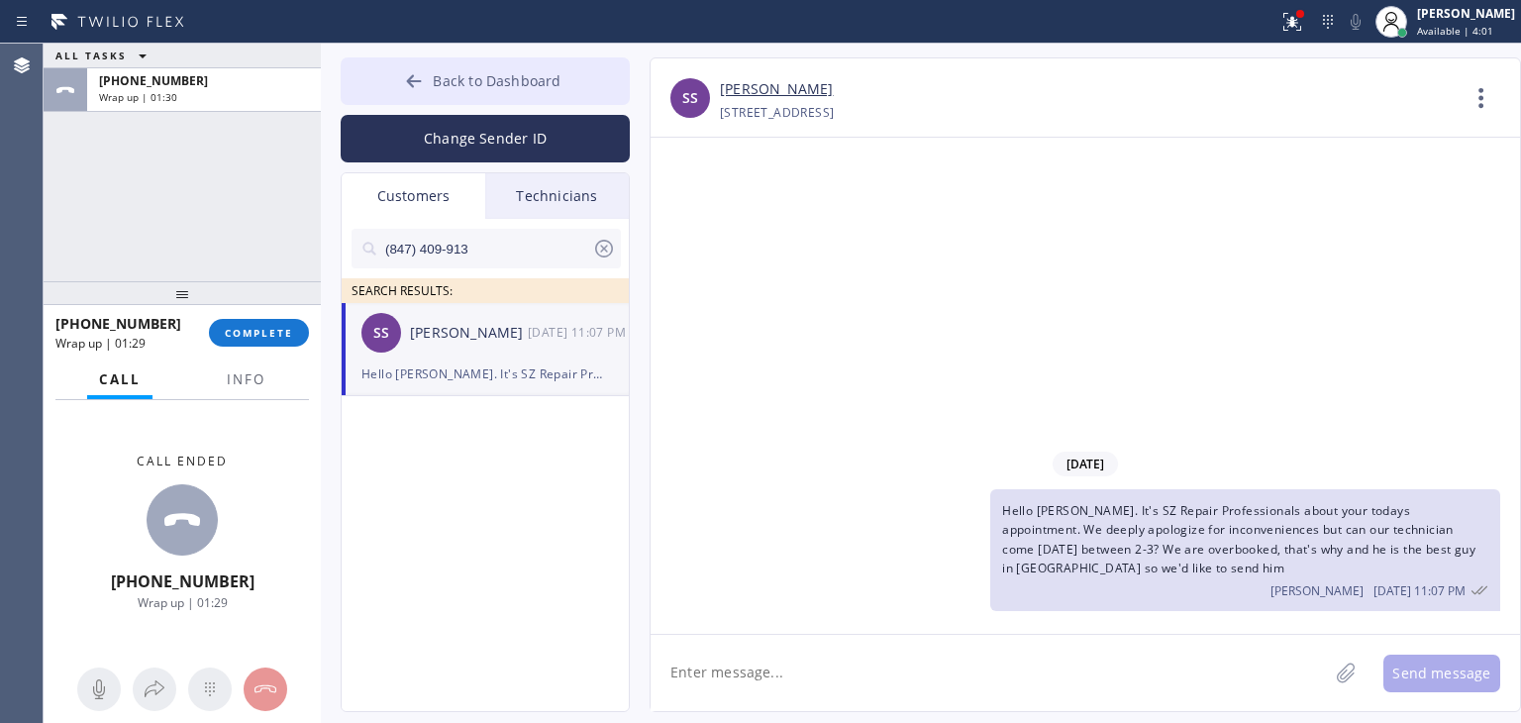
click at [590, 70] on button "Back to Dashboard" at bounding box center [485, 81] width 289 height 48
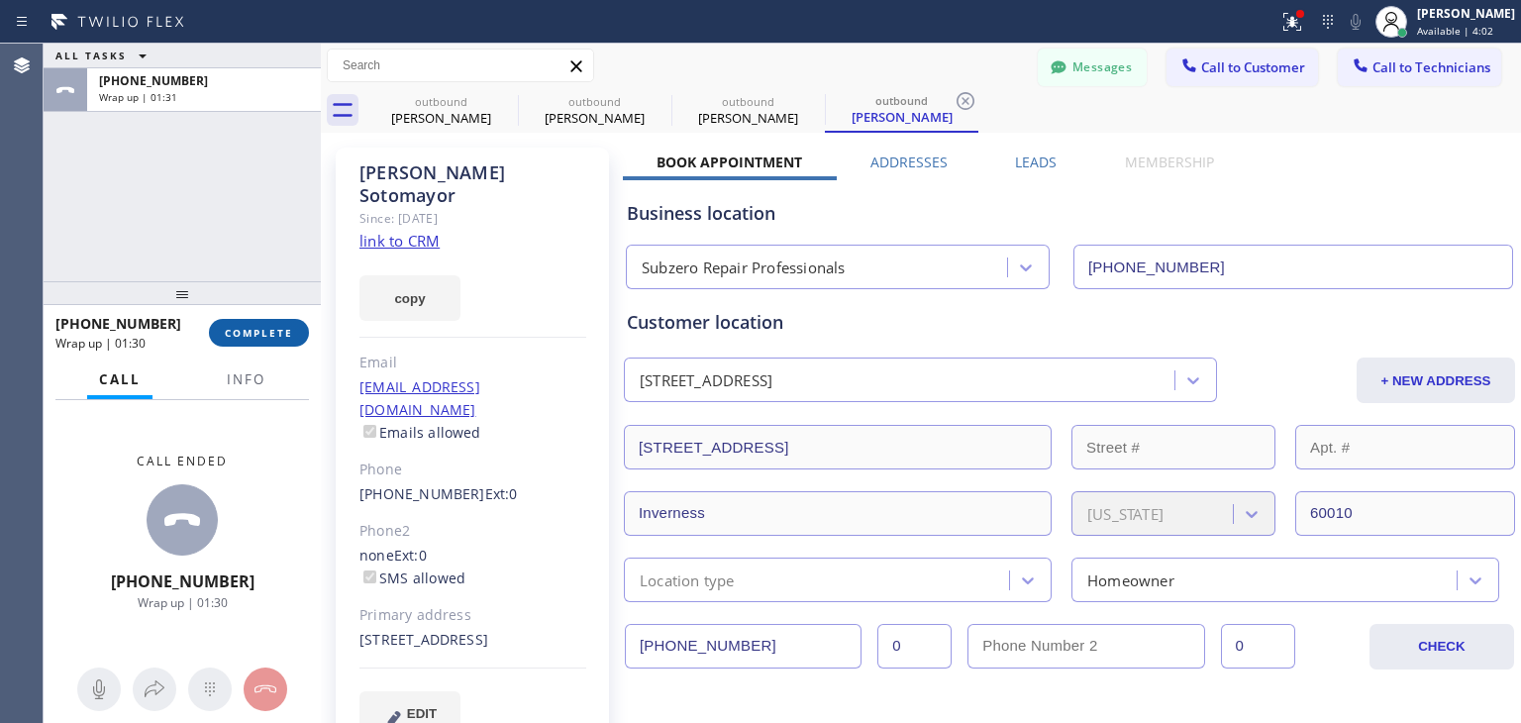
click at [287, 321] on button "COMPLETE" at bounding box center [259, 333] width 100 height 28
click at [1414, 83] on button "Call to Technicians" at bounding box center [1419, 68] width 163 height 38
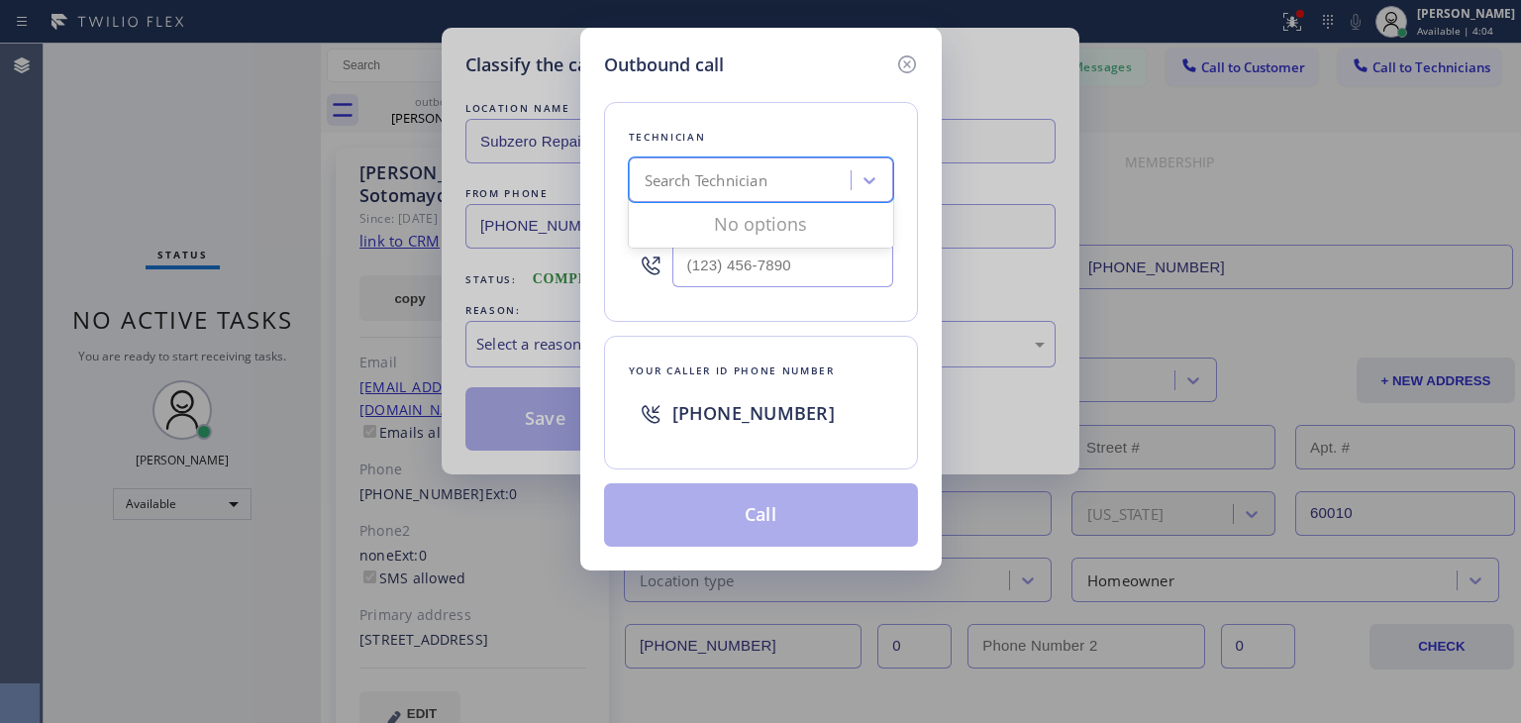
click at [704, 169] on div "Search Technician" at bounding box center [706, 180] width 123 height 23
type input "ibragim"
click at [766, 235] on div "[PERSON_NAME]" at bounding box center [761, 222] width 264 height 36
type input "[PHONE_NUMBER]"
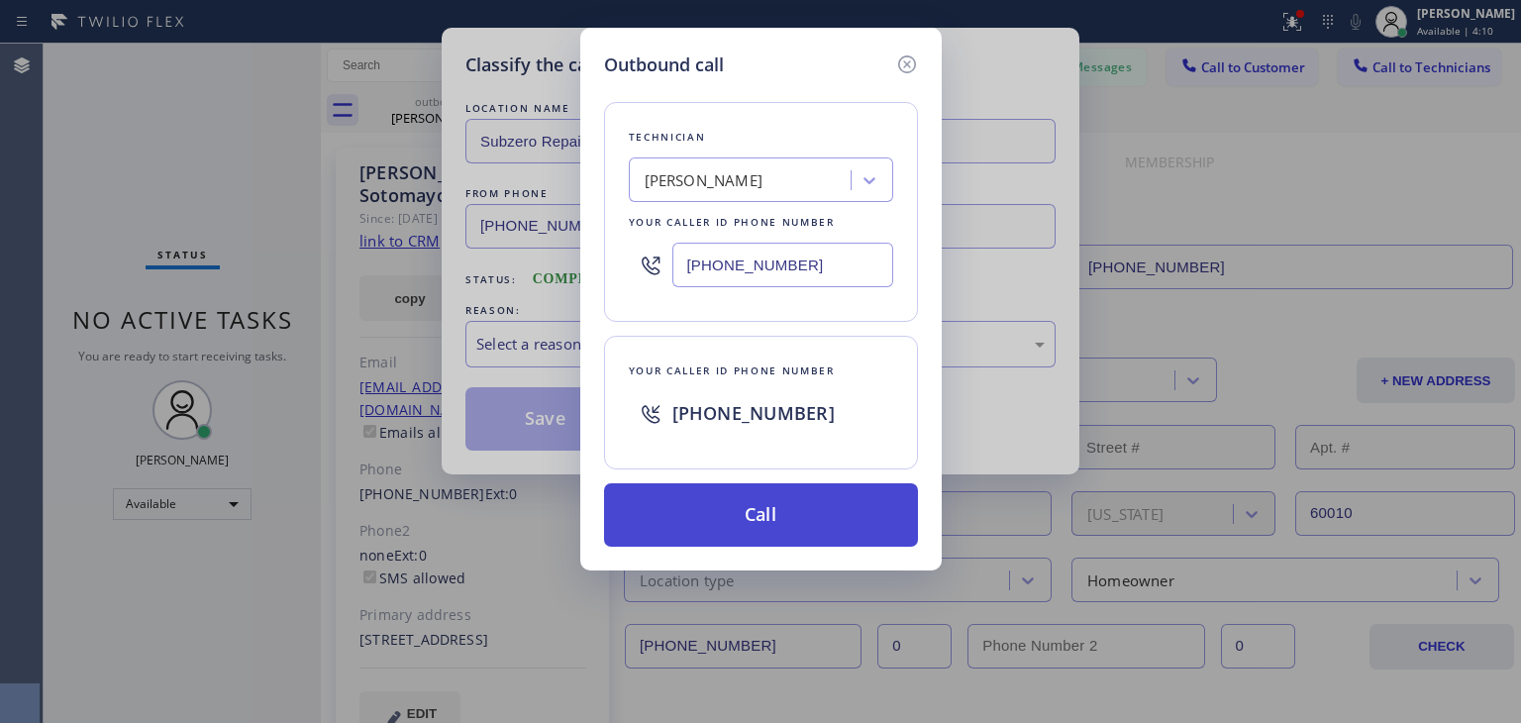
click at [775, 493] on button "Call" at bounding box center [761, 514] width 314 height 63
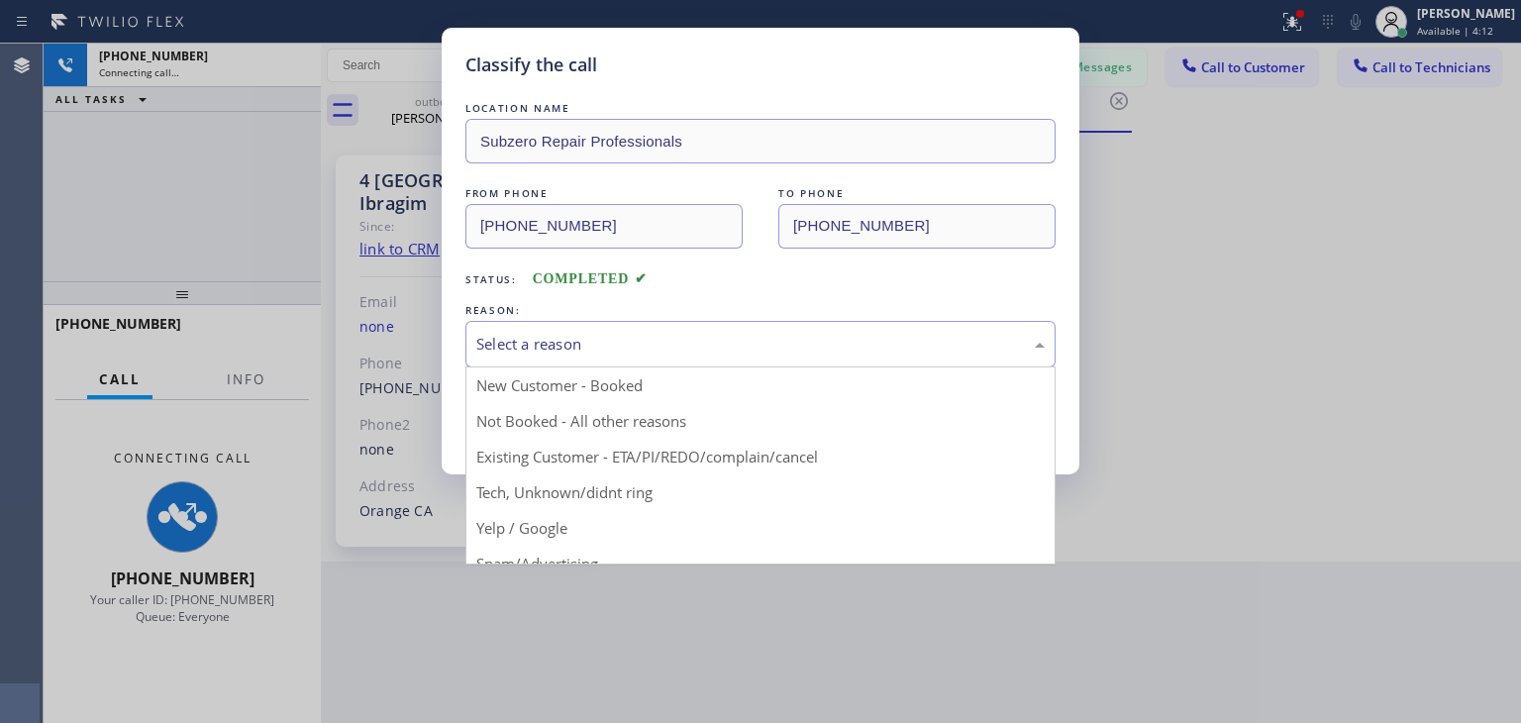
click at [808, 334] on div "Select a reason" at bounding box center [760, 344] width 568 height 23
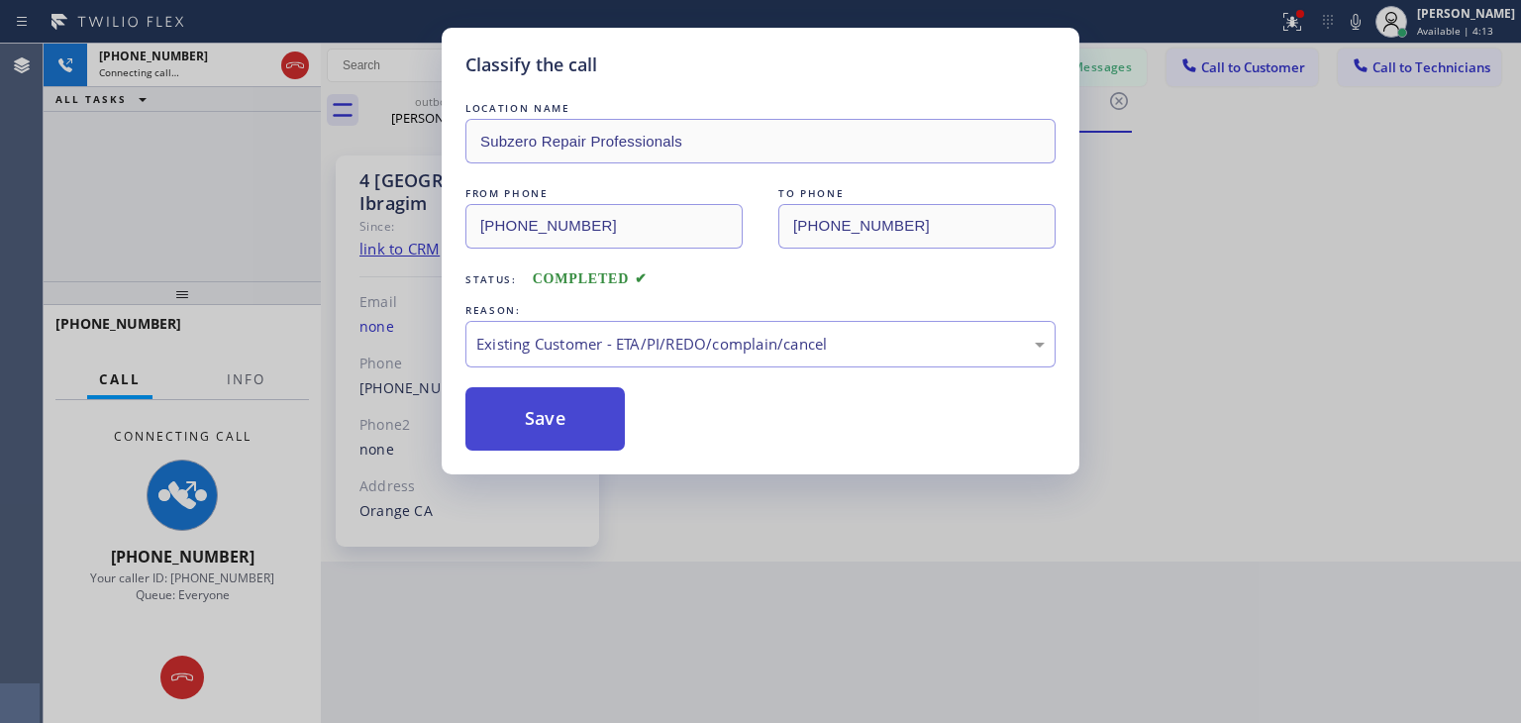
click at [609, 415] on button "Save" at bounding box center [544, 418] width 159 height 63
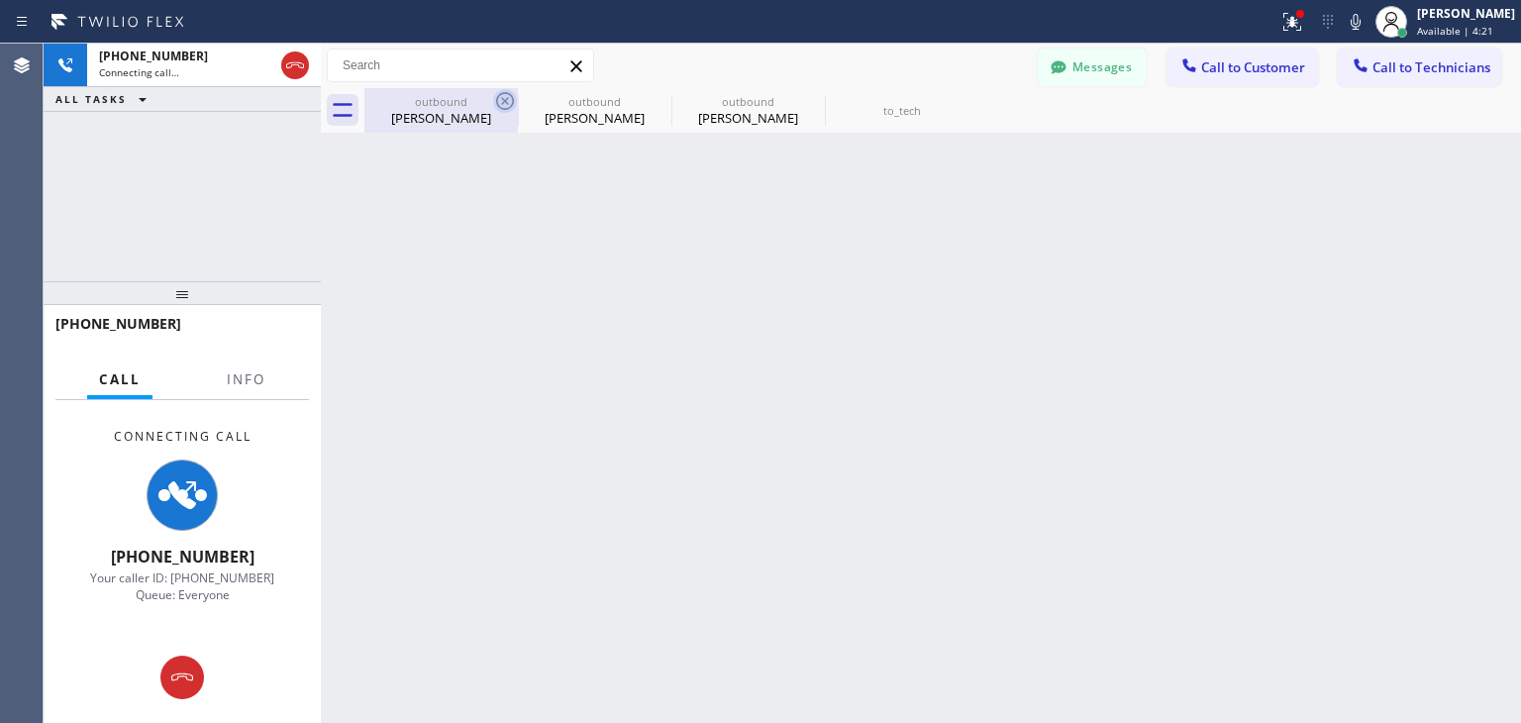
click at [497, 99] on icon at bounding box center [505, 101] width 18 height 18
click at [0, 0] on icon at bounding box center [0, 0] width 0 height 0
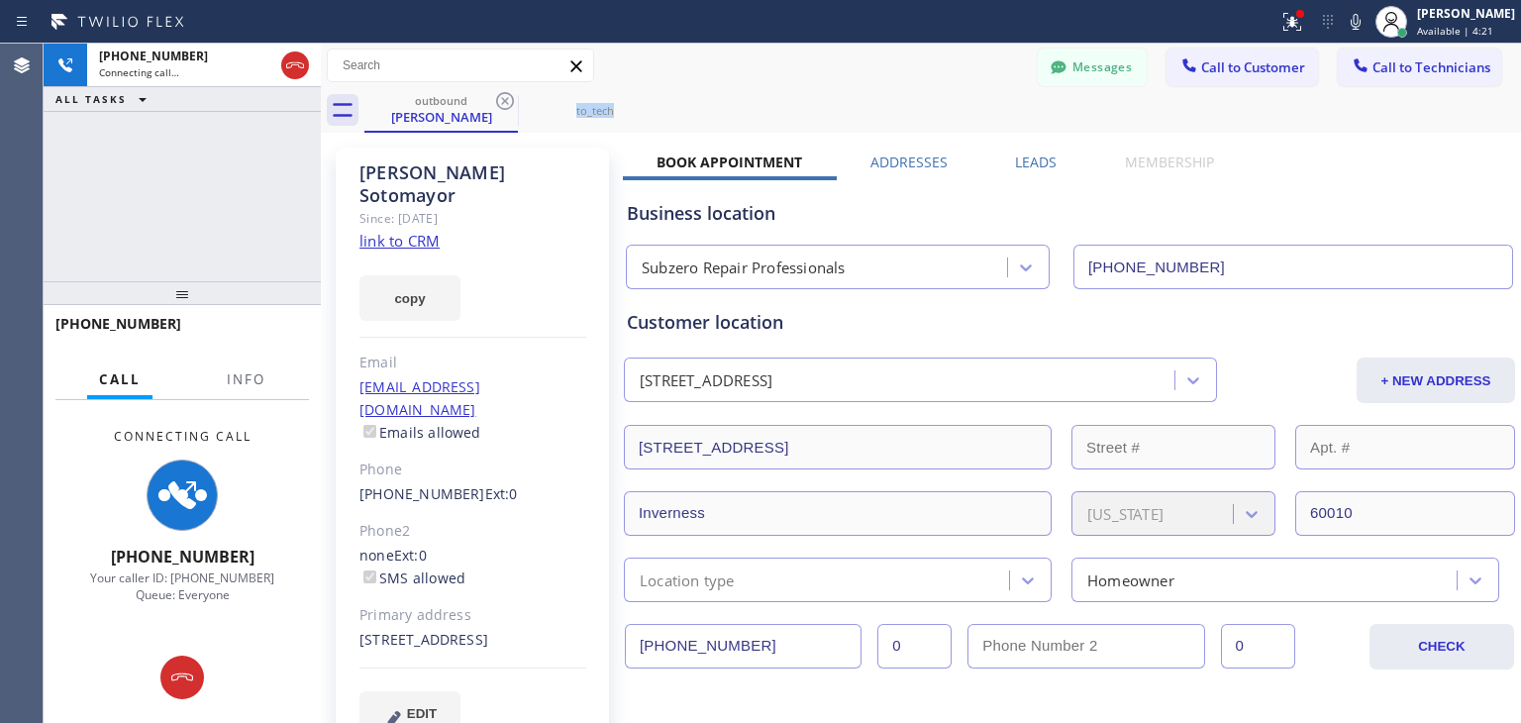
click at [497, 99] on icon at bounding box center [505, 101] width 18 height 18
click at [0, 0] on icon at bounding box center [0, 0] width 0 height 0
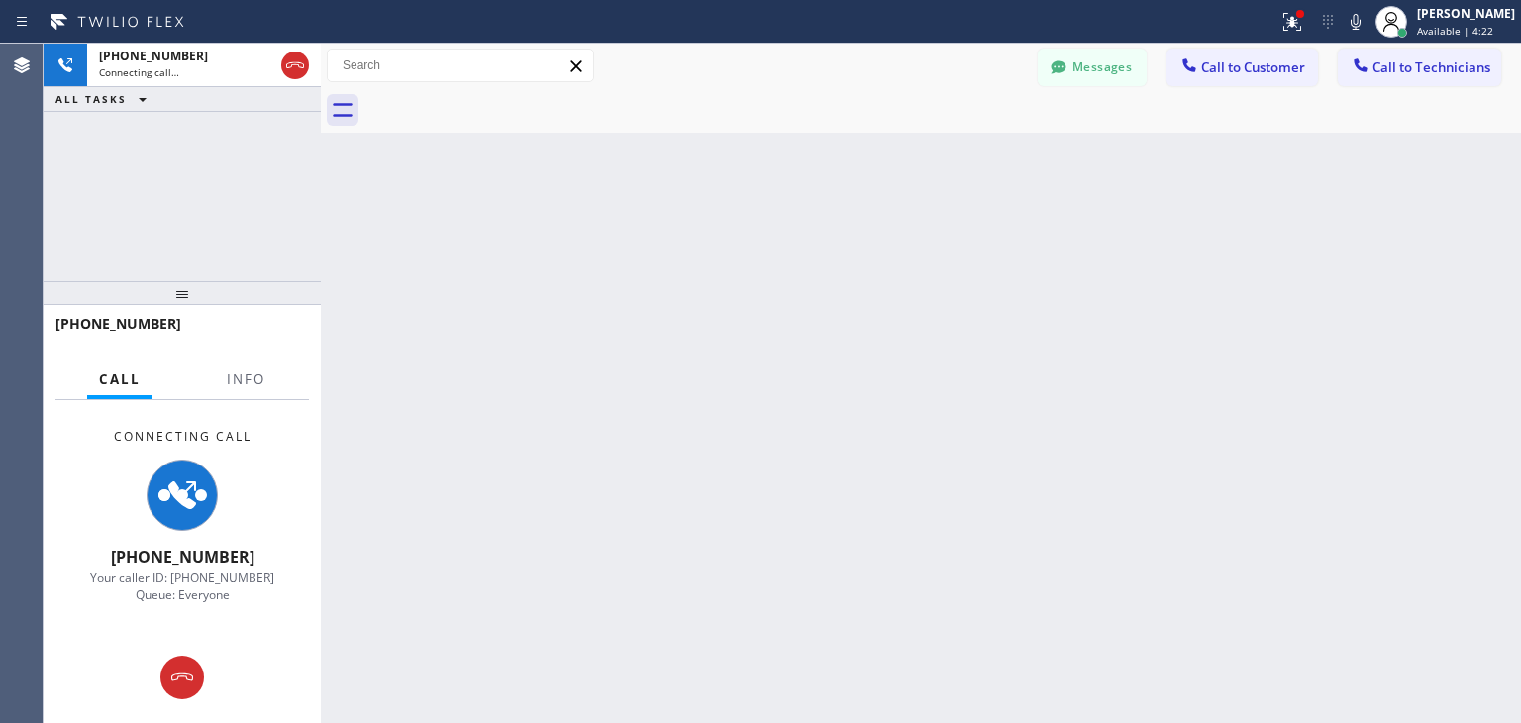
click at [497, 99] on div at bounding box center [942, 110] width 1157 height 45
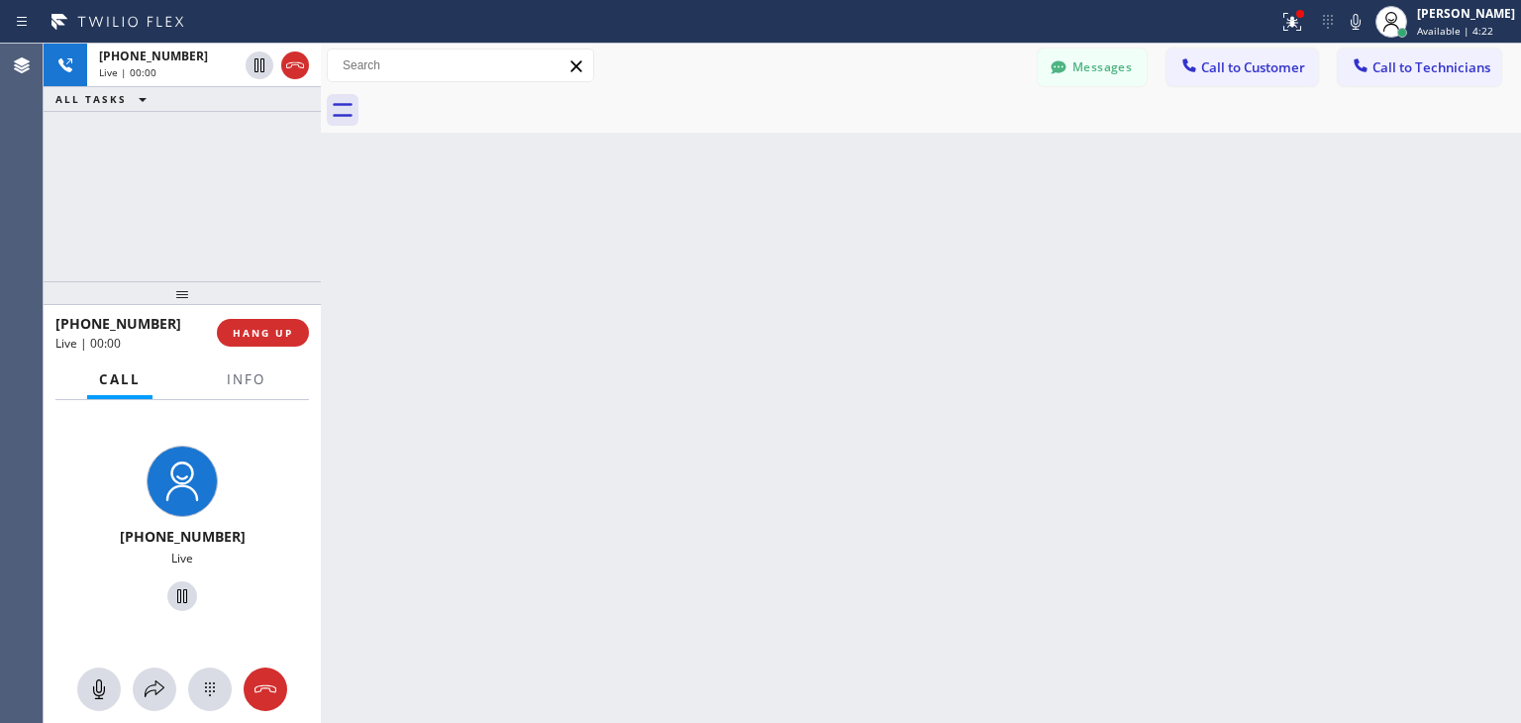
drag, startPoint x: 497, startPoint y: 99, endPoint x: 1094, endPoint y: 615, distance: 789.2
click at [1094, 615] on div "Back to Dashboard Change Sender ID Customers Technicians (847) 409-913 SEARCH R…" at bounding box center [921, 383] width 1200 height 679
click at [1077, 69] on button "Messages" at bounding box center [1092, 68] width 109 height 38
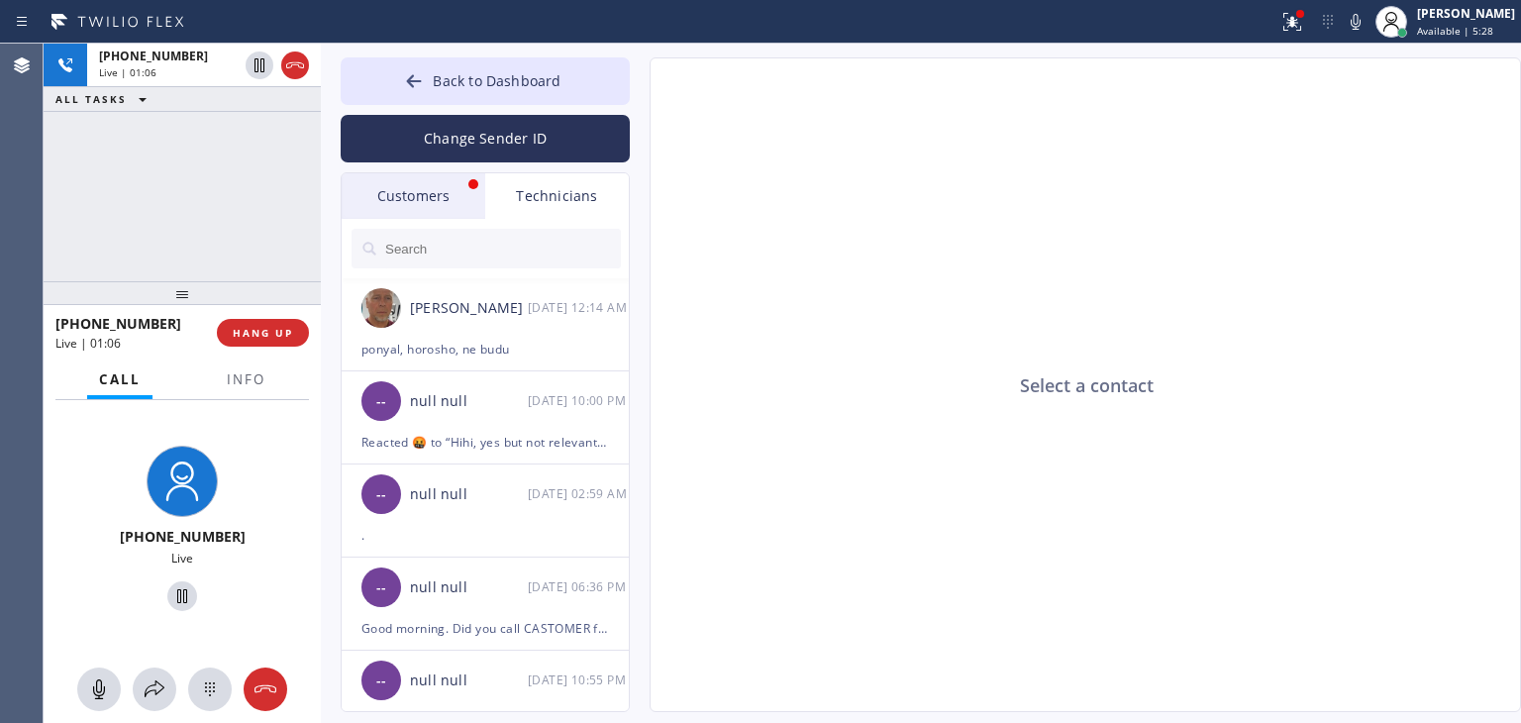
click at [429, 214] on div "Customers Technicians (847) 409-913 SEARCH RESULTS: SS [PERSON_NAME] [DATE] 11:…" at bounding box center [485, 442] width 289 height 540
click at [429, 214] on div "Customers" at bounding box center [414, 196] width 144 height 46
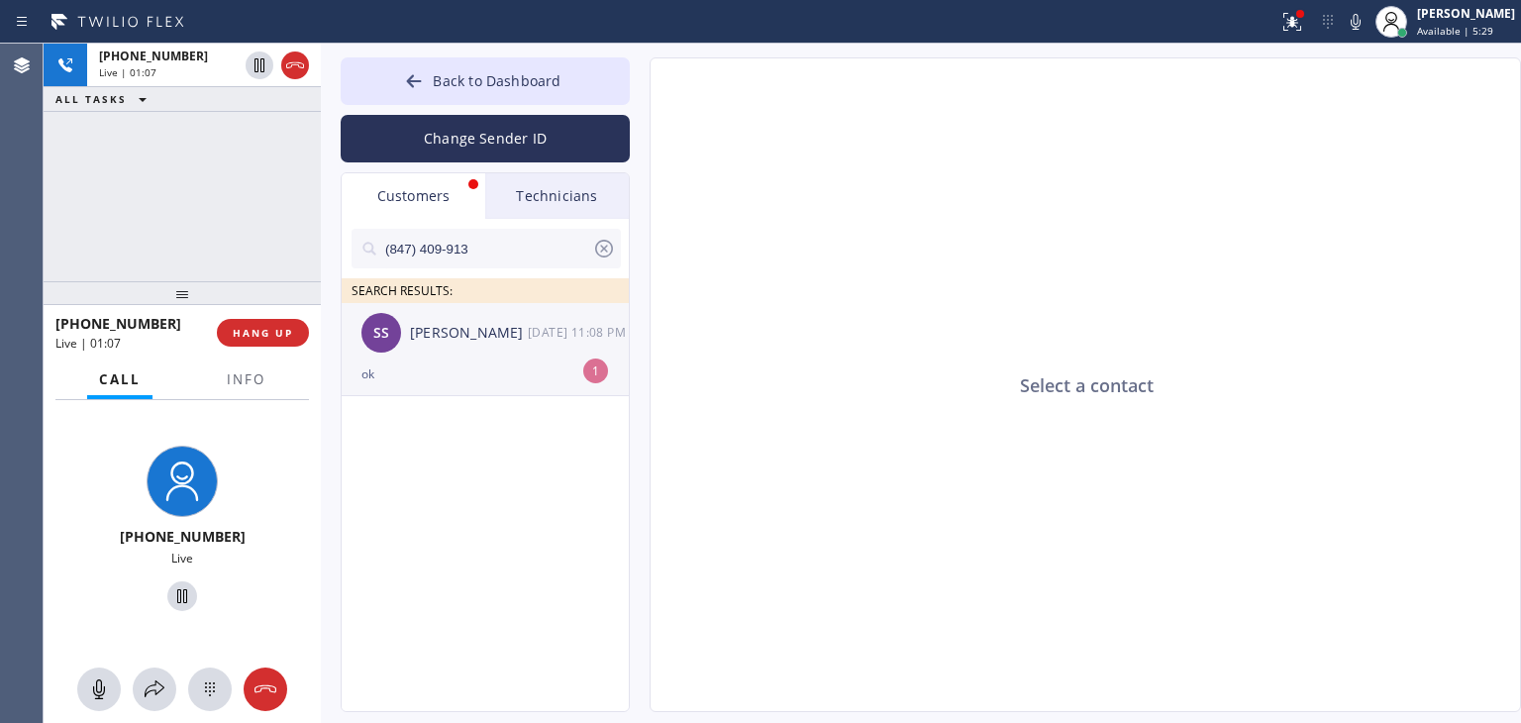
click at [519, 344] on div "SS [PERSON_NAME] [DATE] 11:08 PM" at bounding box center [486, 332] width 289 height 59
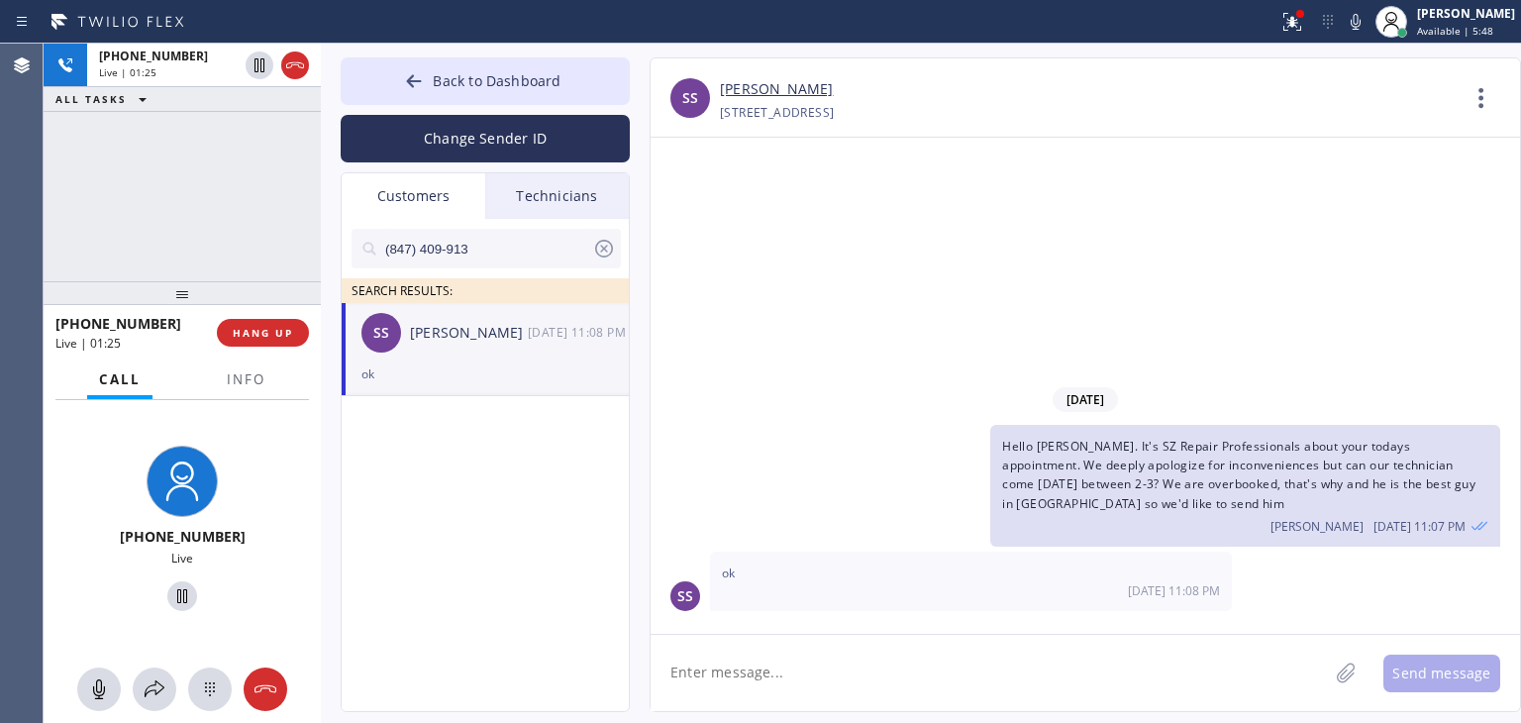
click at [610, 252] on icon at bounding box center [604, 249] width 24 height 24
click at [610, 252] on input "text" at bounding box center [502, 249] width 238 height 40
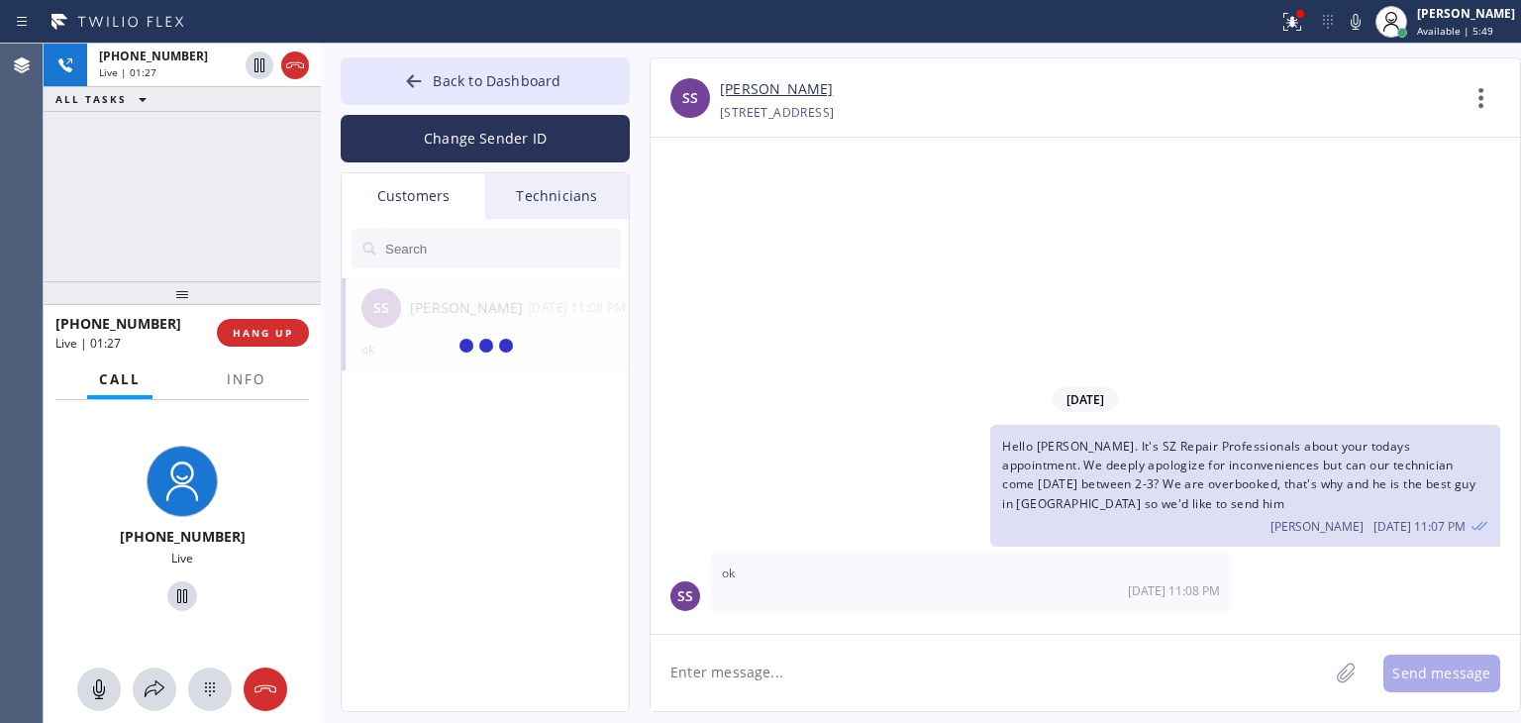
click at [550, 204] on div "Technicians" at bounding box center [557, 196] width 144 height 46
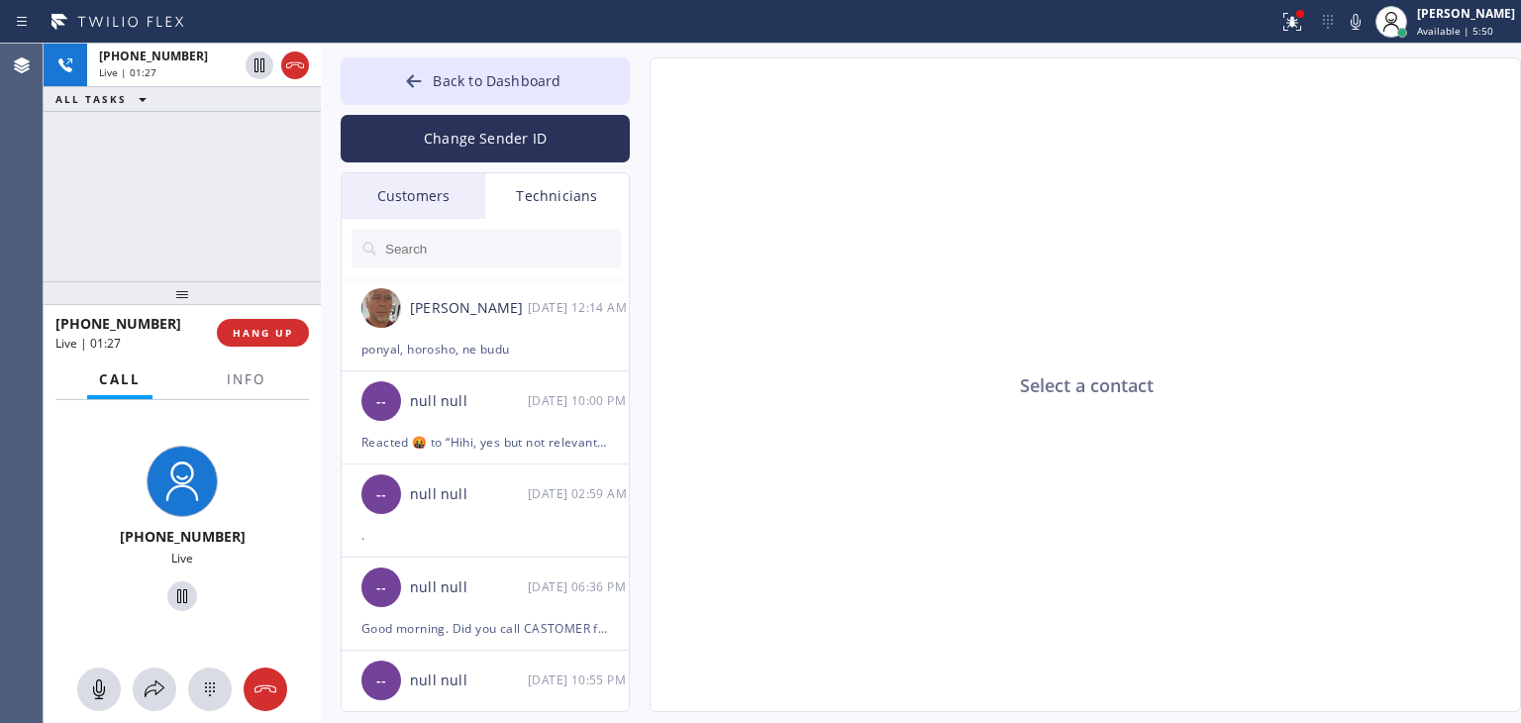
click at [448, 198] on div "Customers" at bounding box center [414, 196] width 144 height 46
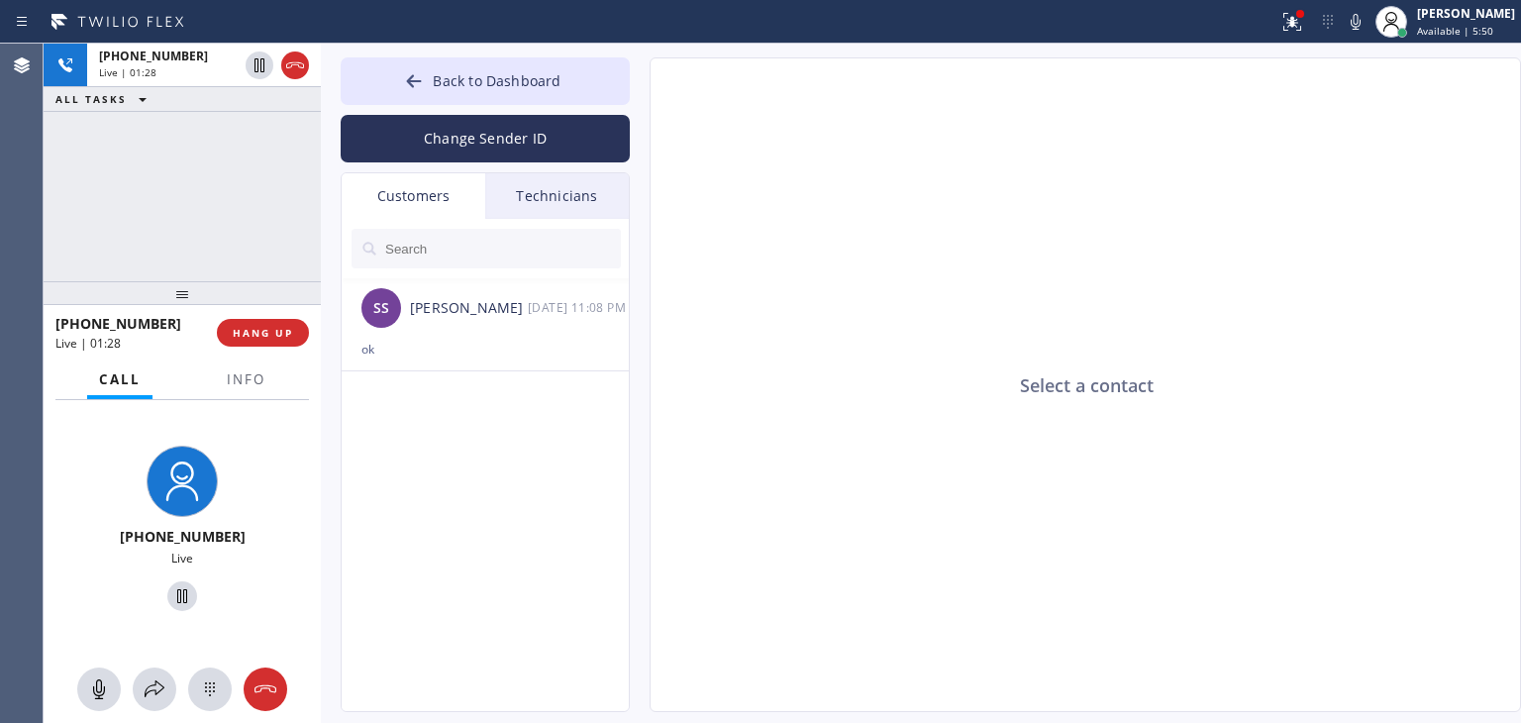
click at [566, 217] on div "Technicians" at bounding box center [557, 196] width 144 height 46
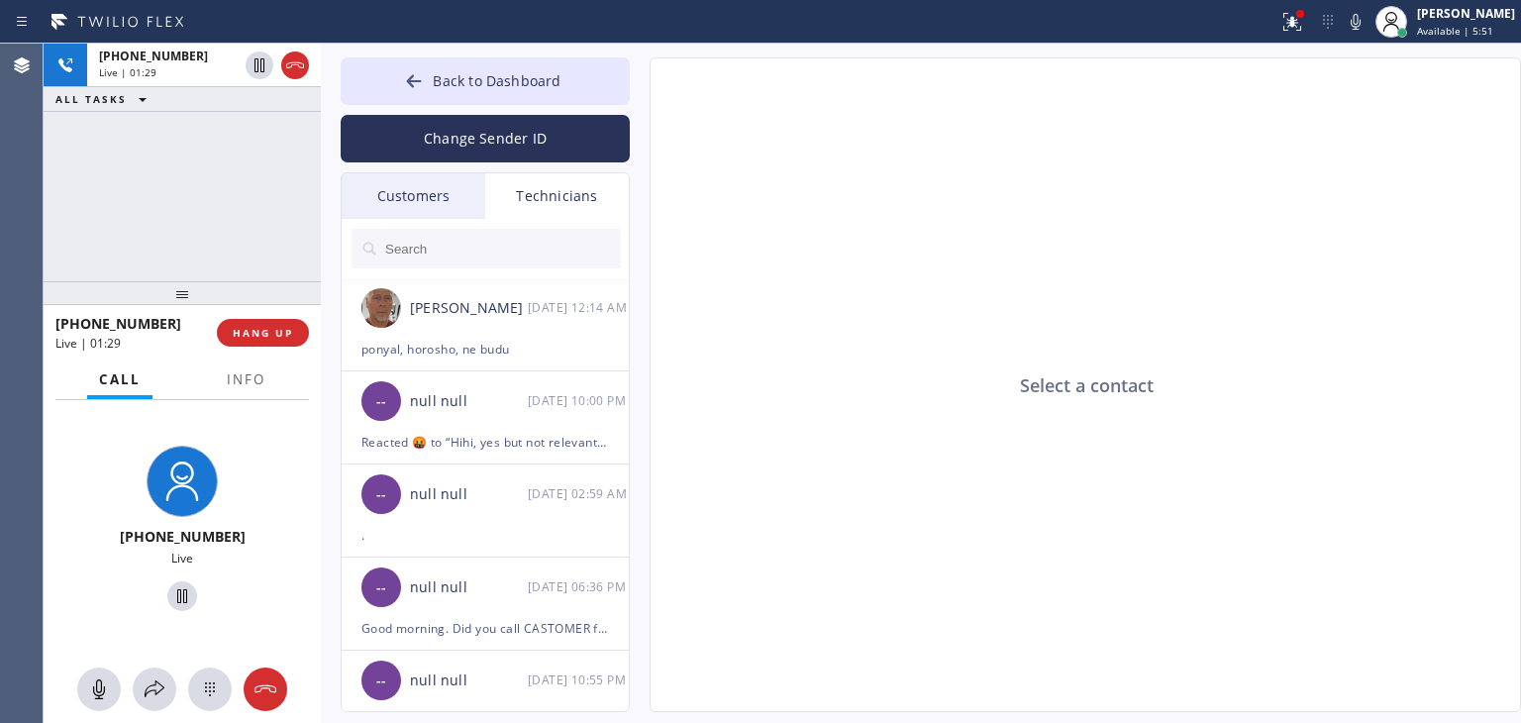
click at [421, 203] on div "Customers" at bounding box center [414, 196] width 144 height 46
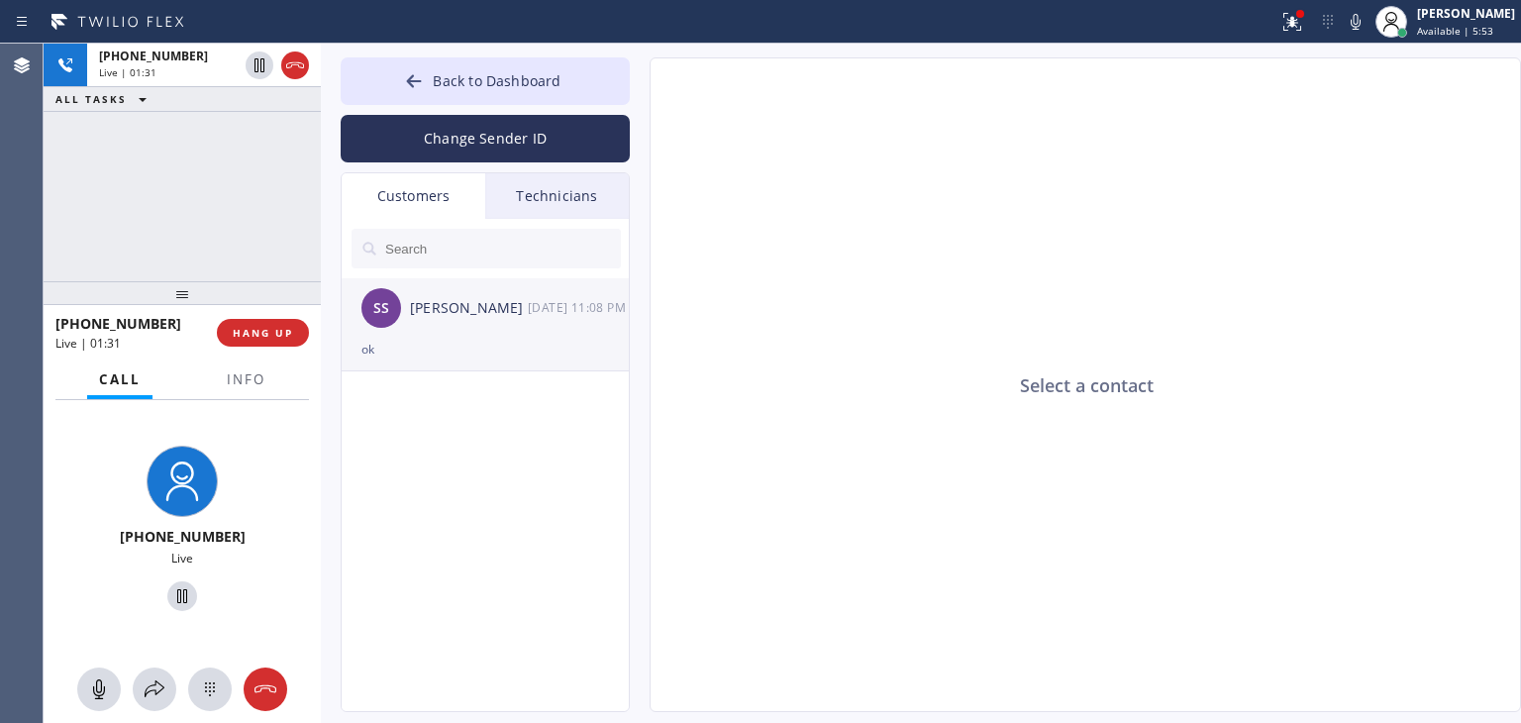
click at [591, 320] on div "SS [PERSON_NAME] [DATE] 11:08 PM" at bounding box center [486, 307] width 289 height 59
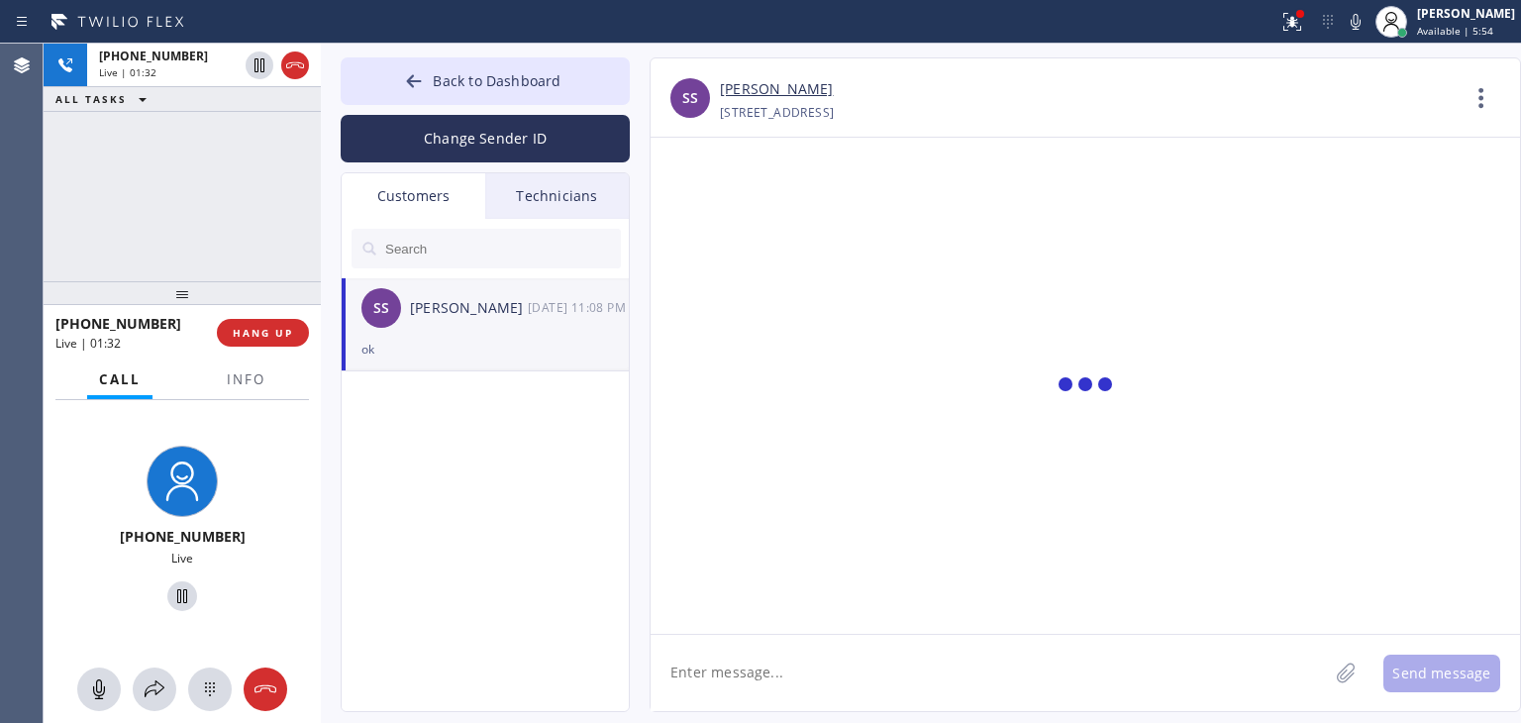
click at [583, 184] on div "Technicians" at bounding box center [557, 196] width 144 height 46
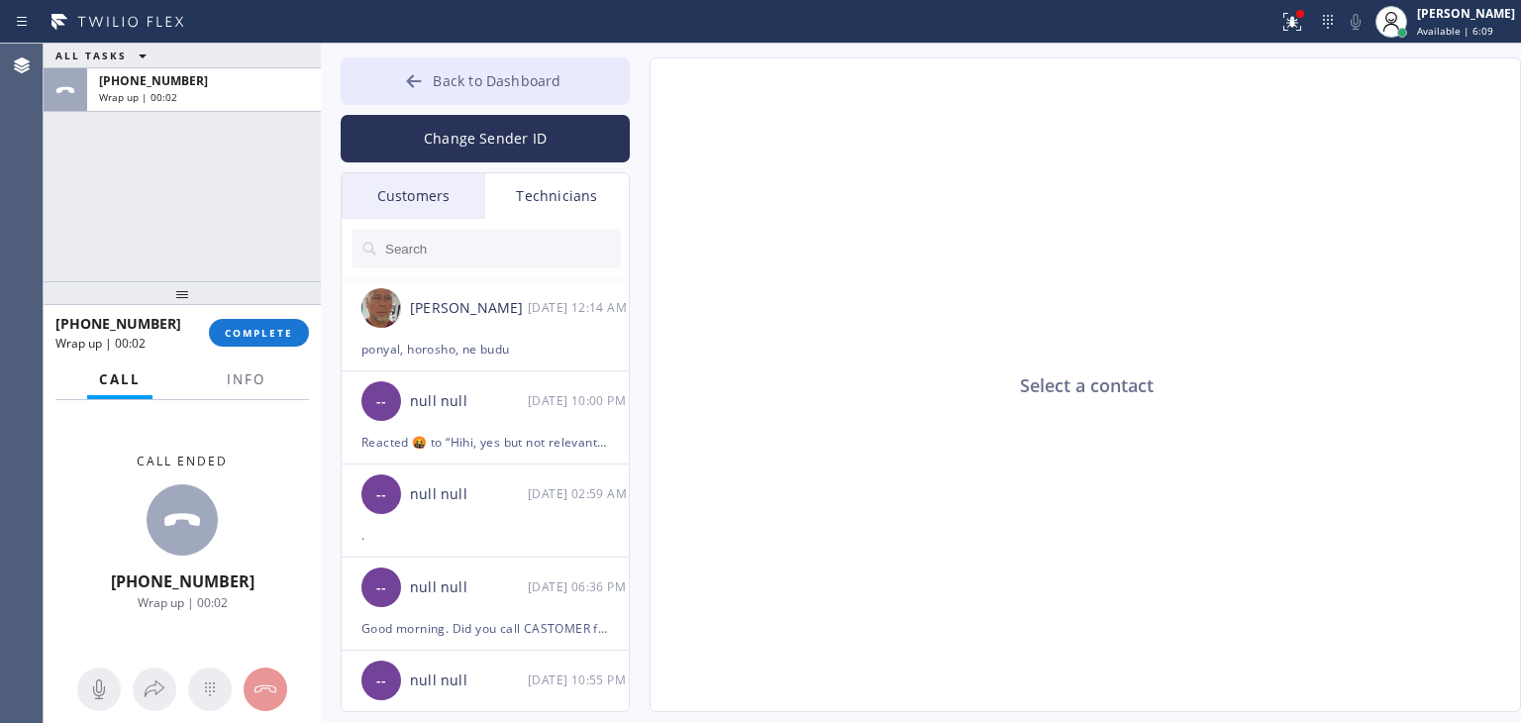
click at [462, 92] on button "Back to Dashboard" at bounding box center [485, 81] width 289 height 48
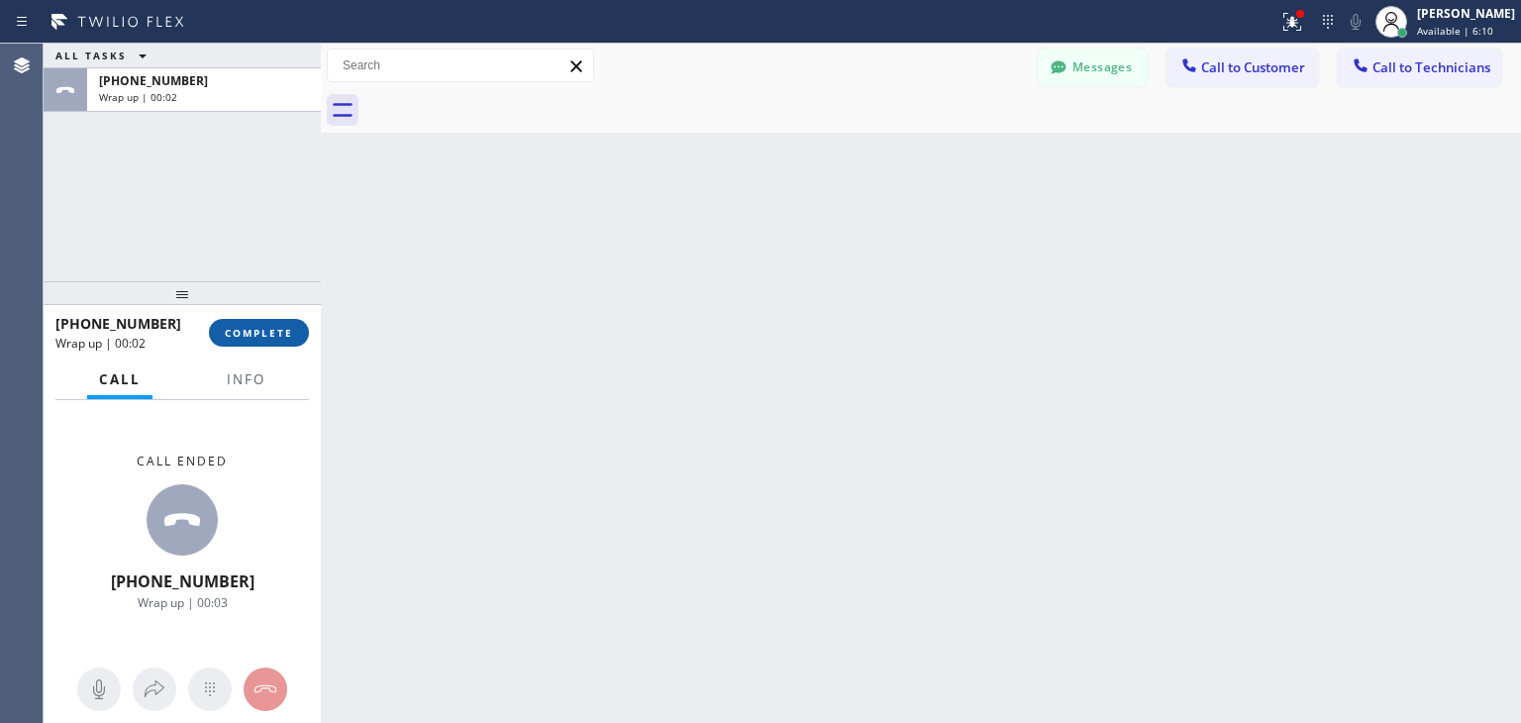
click at [278, 345] on button "COMPLETE" at bounding box center [259, 333] width 100 height 28
click at [1368, 72] on icon at bounding box center [1361, 65] width 20 height 20
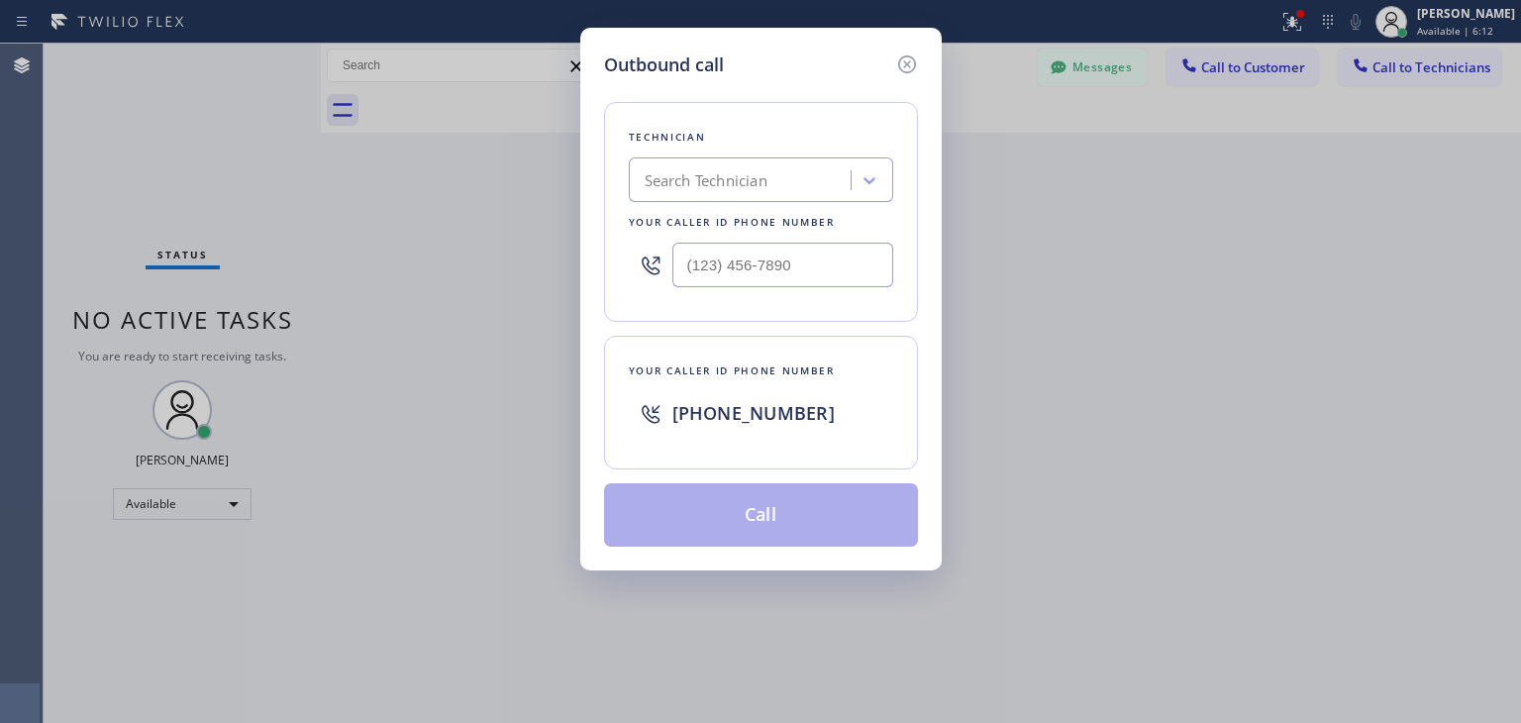
click at [785, 176] on div "Search Technician" at bounding box center [743, 180] width 216 height 35
type input "ibragim"
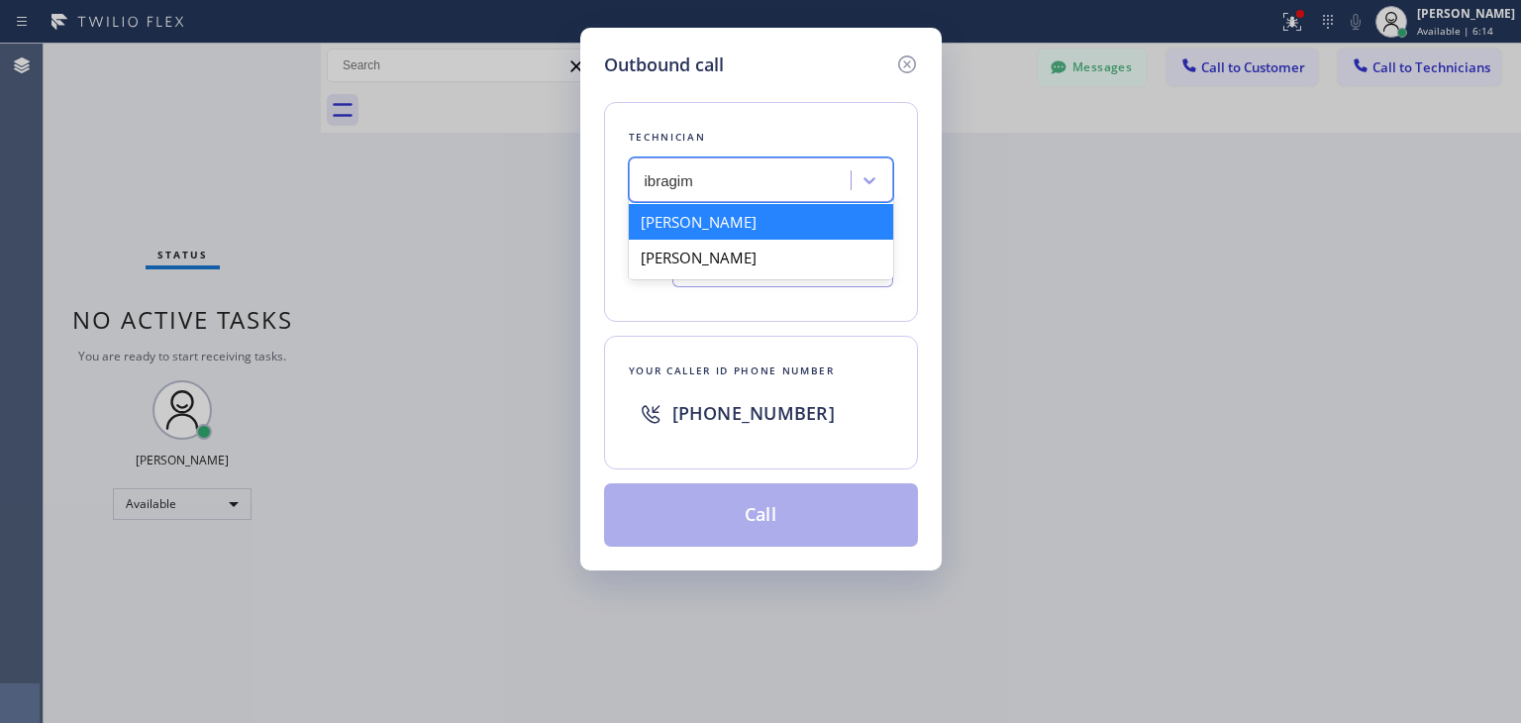
click at [761, 215] on div "[PERSON_NAME]" at bounding box center [761, 222] width 264 height 36
type input "[PHONE_NUMBER]"
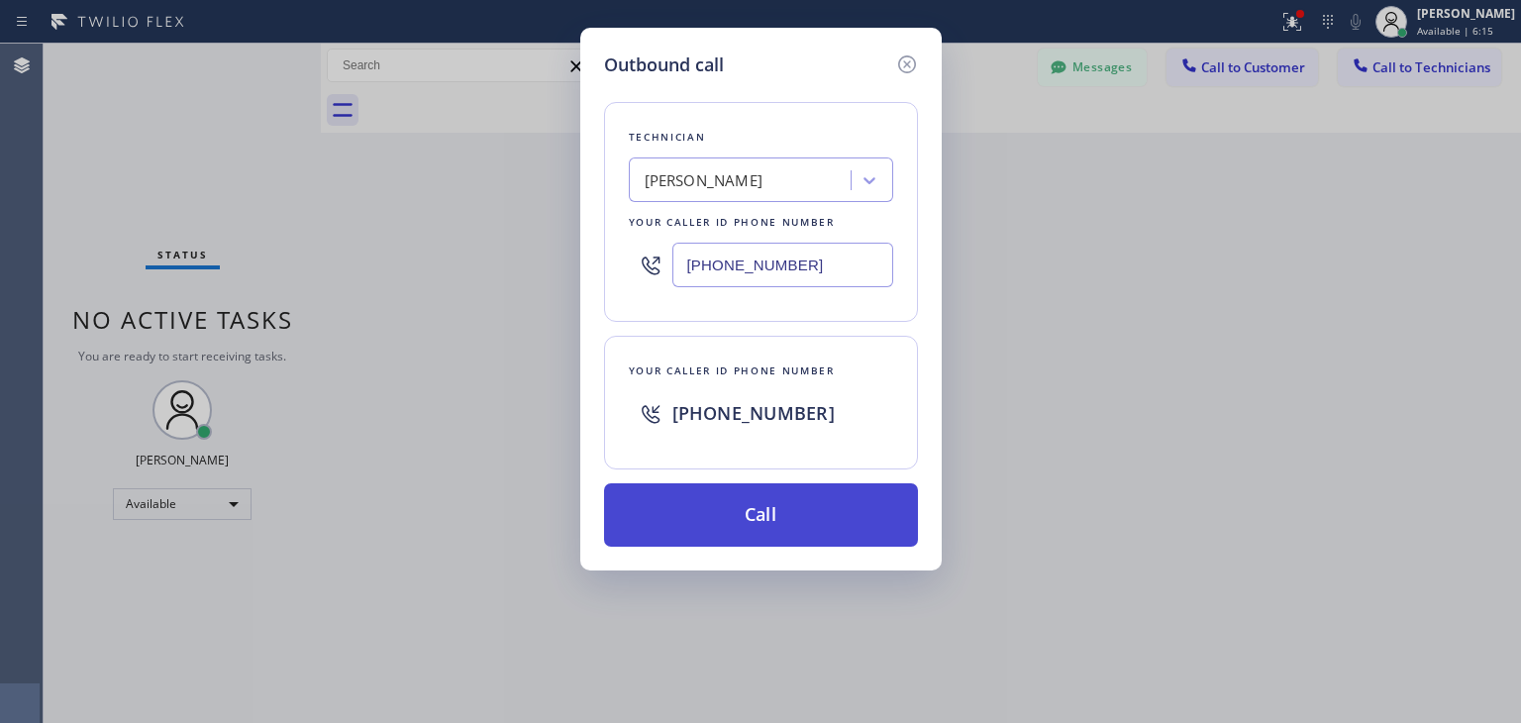
click at [760, 517] on button "Call" at bounding box center [761, 514] width 314 height 63
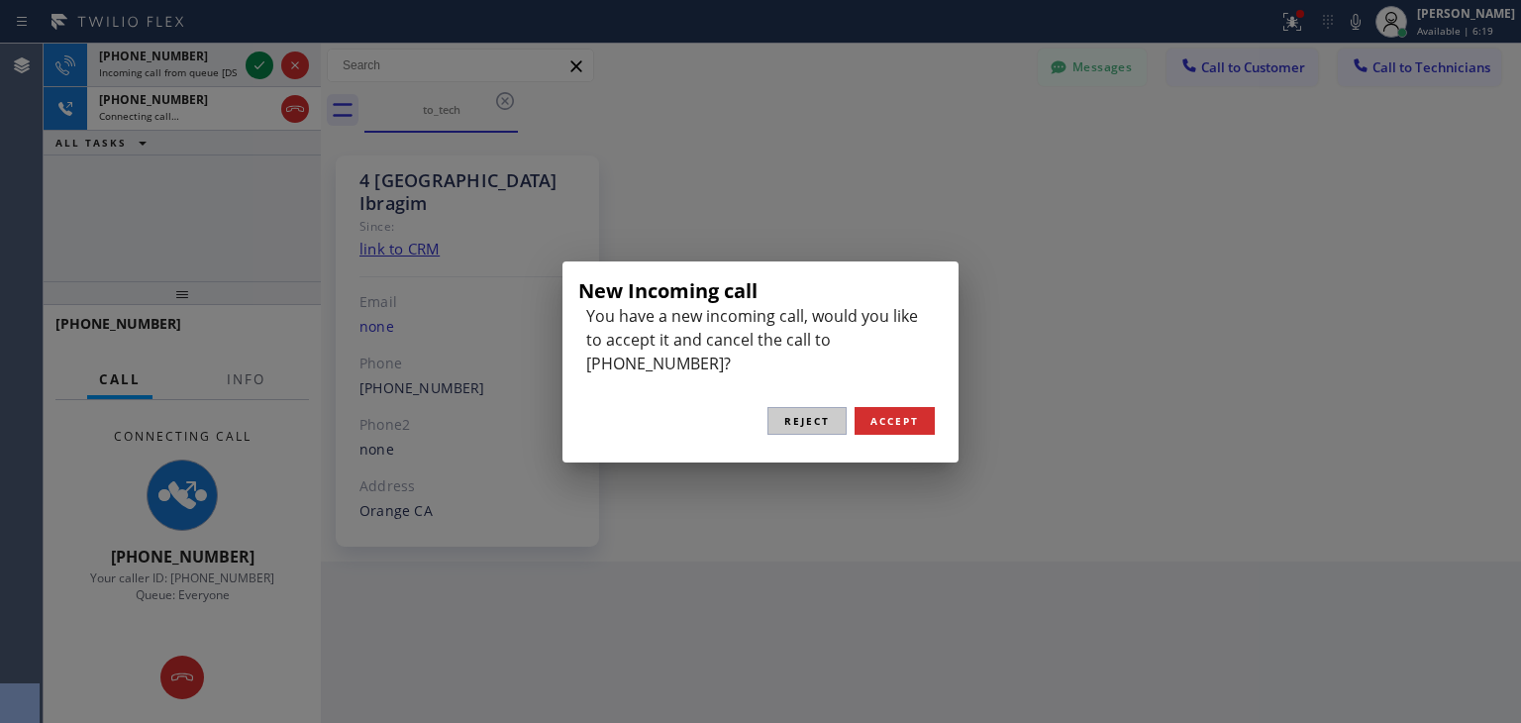
click at [828, 417] on button "Reject" at bounding box center [806, 421] width 79 height 28
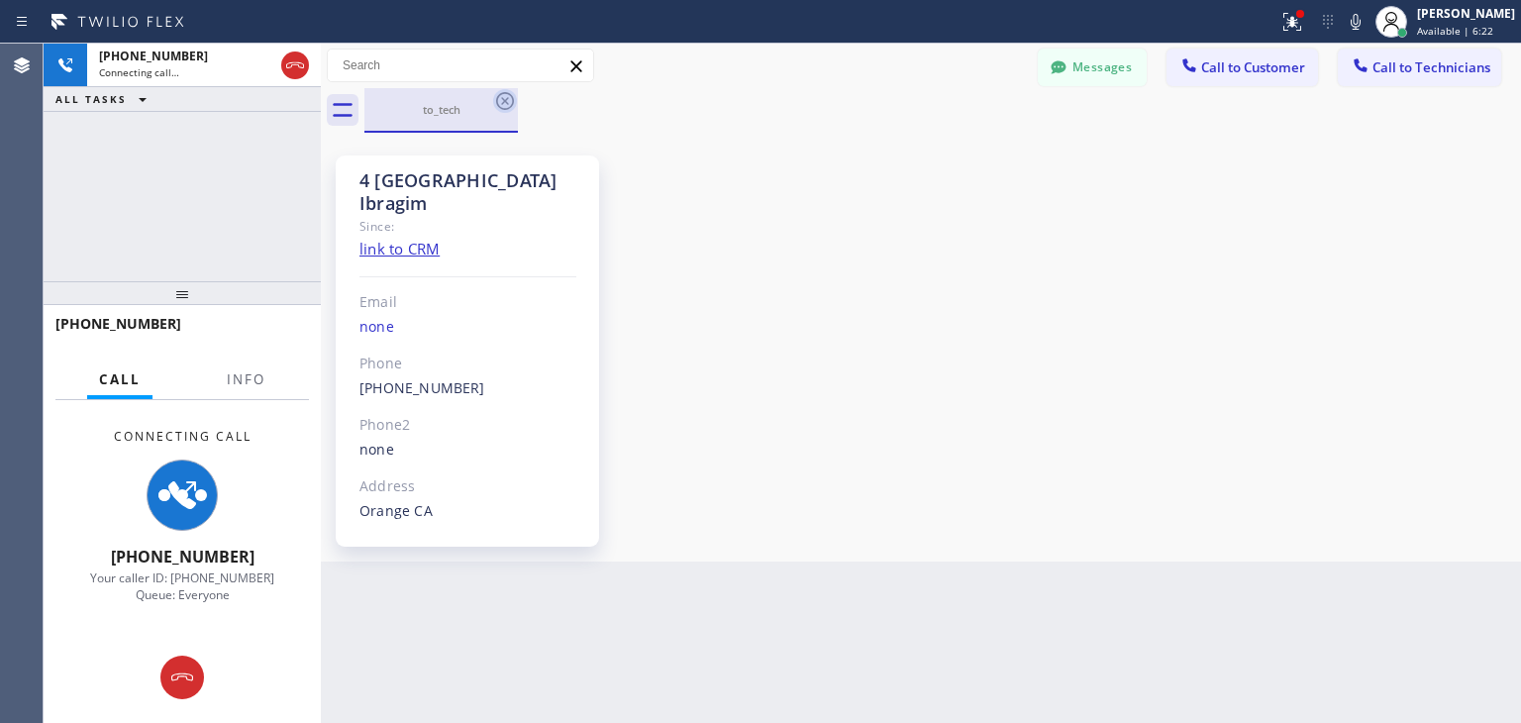
click at [507, 106] on icon at bounding box center [505, 101] width 24 height 24
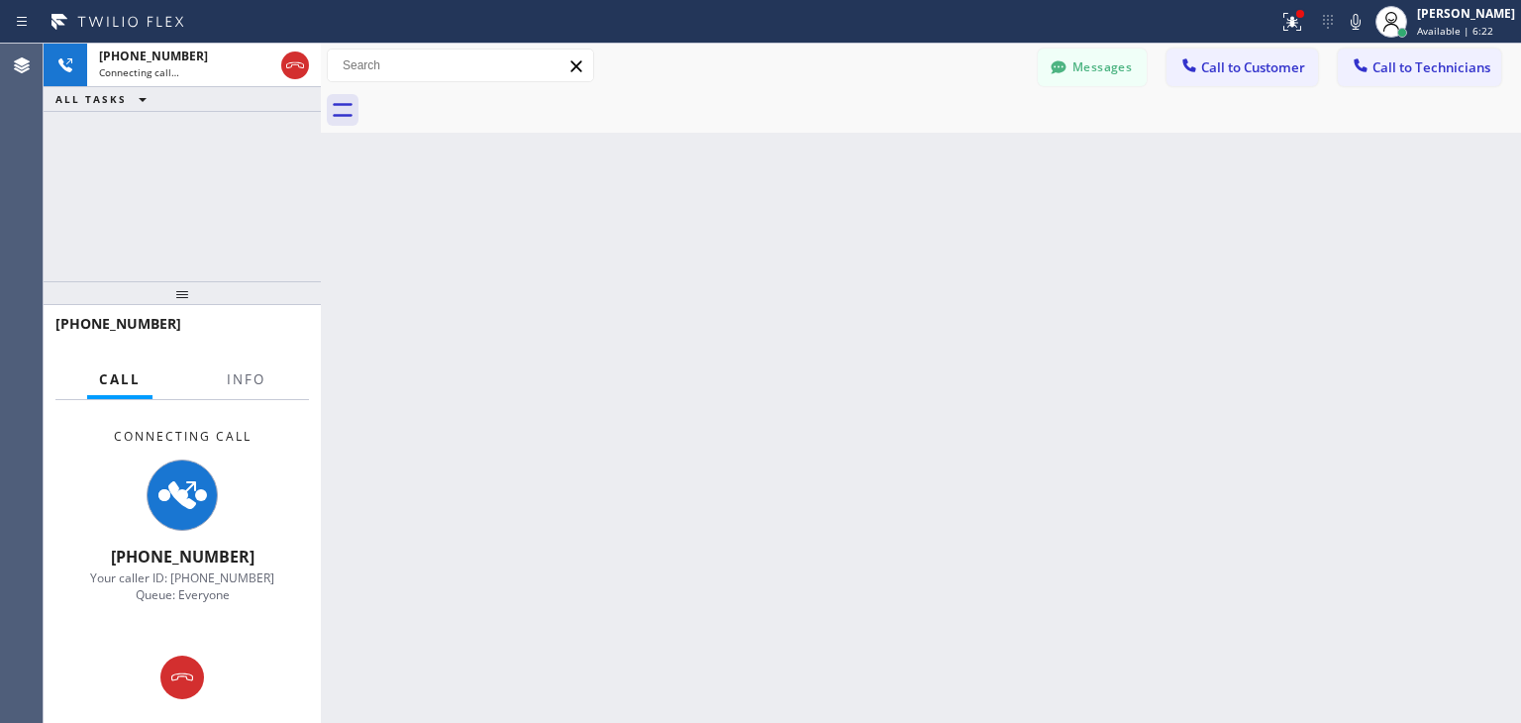
click at [507, 106] on div at bounding box center [942, 110] width 1157 height 45
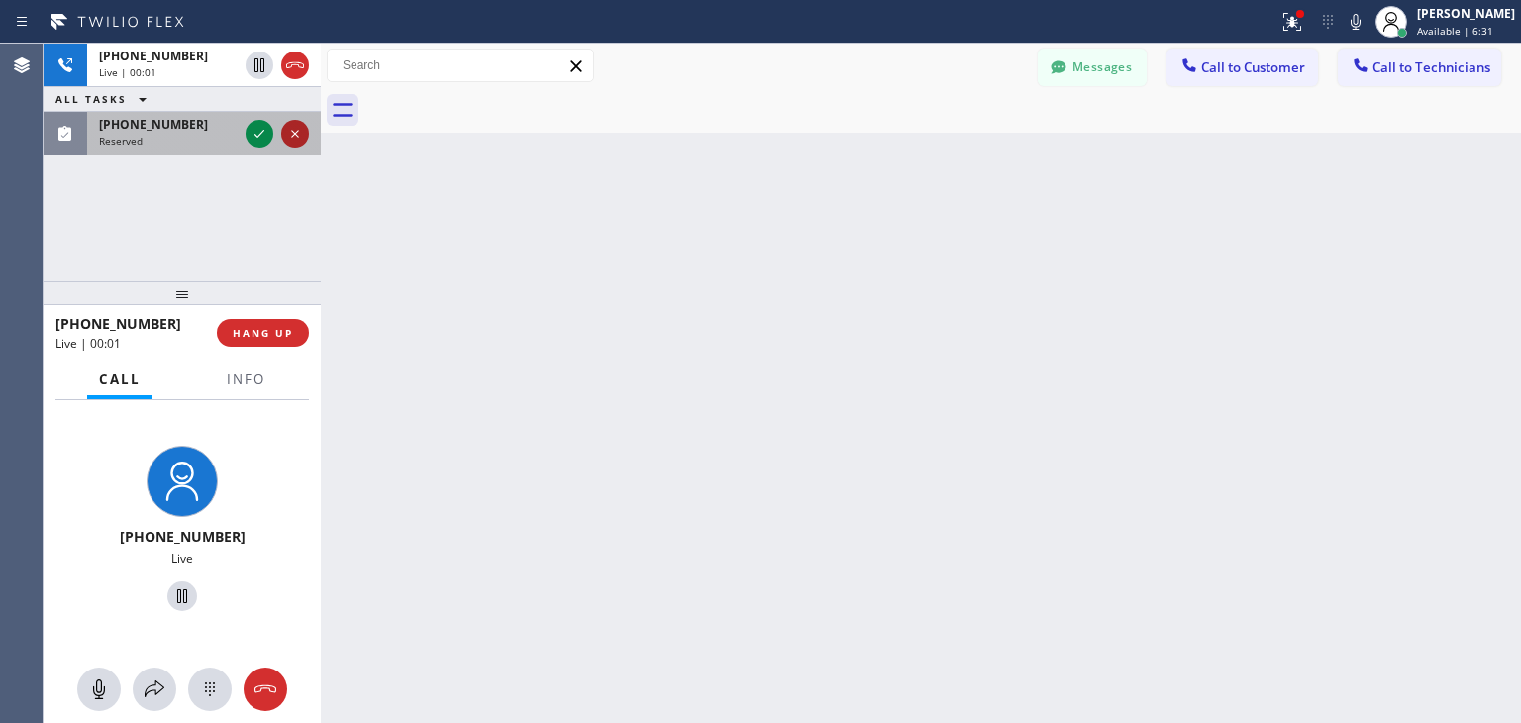
click at [298, 126] on icon at bounding box center [295, 134] width 24 height 24
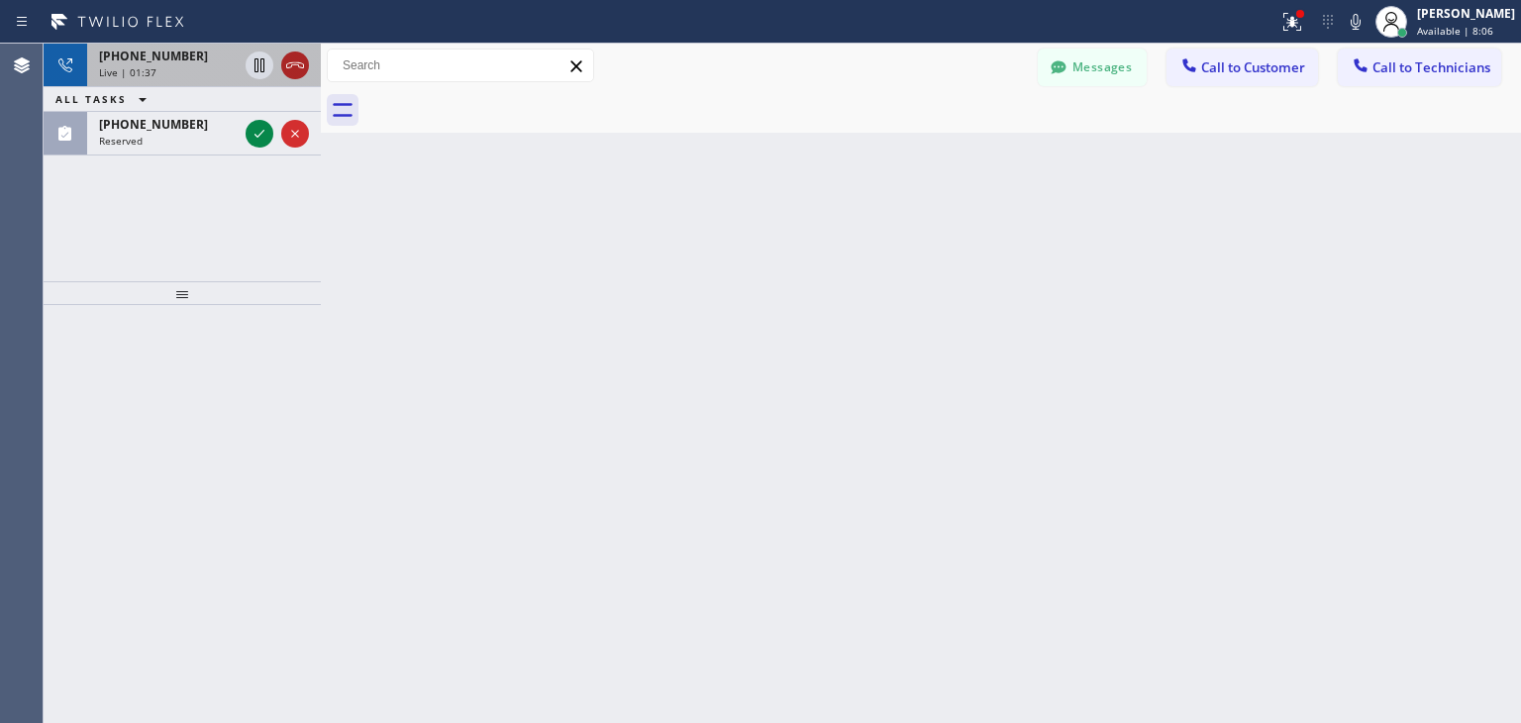
click at [304, 62] on icon at bounding box center [295, 65] width 24 height 24
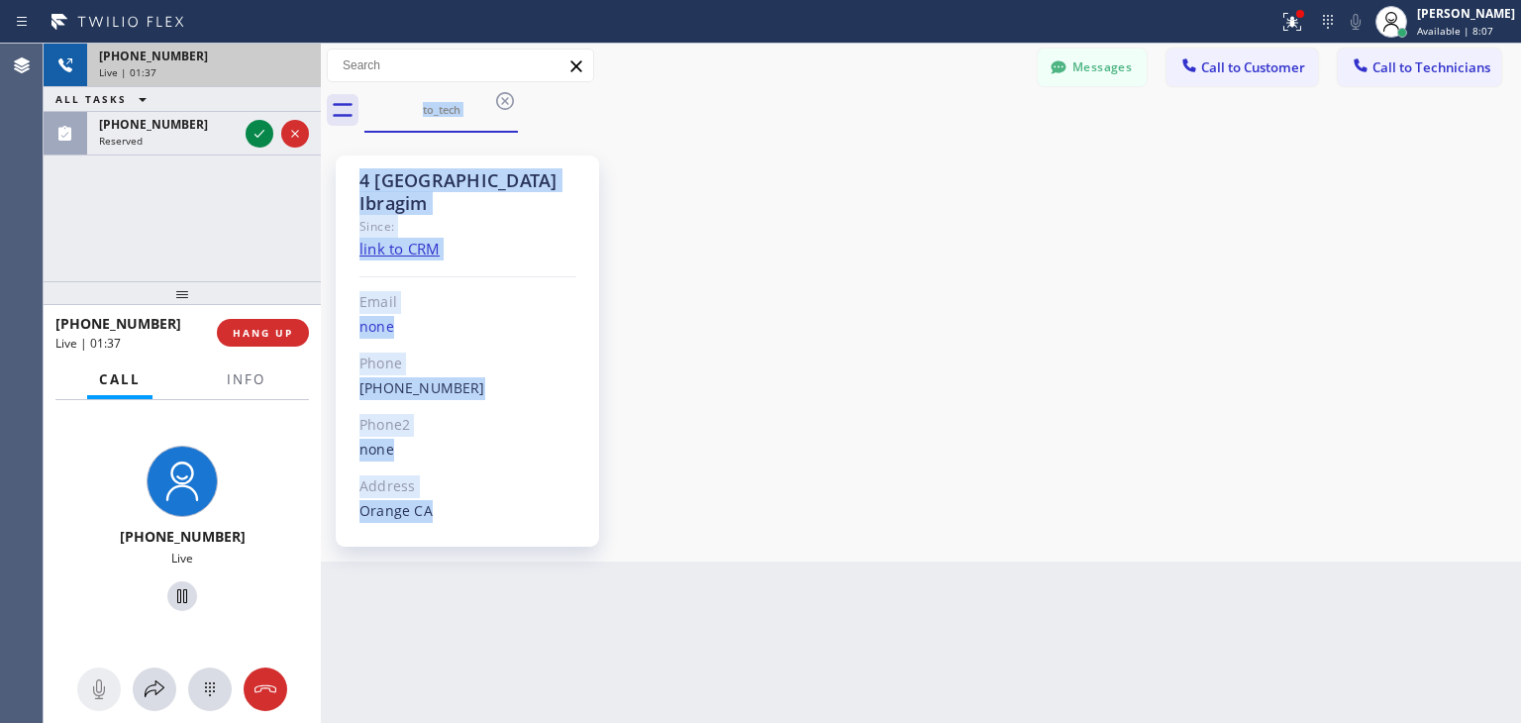
click at [304, 62] on div "[PHONE_NUMBER]" at bounding box center [204, 56] width 210 height 17
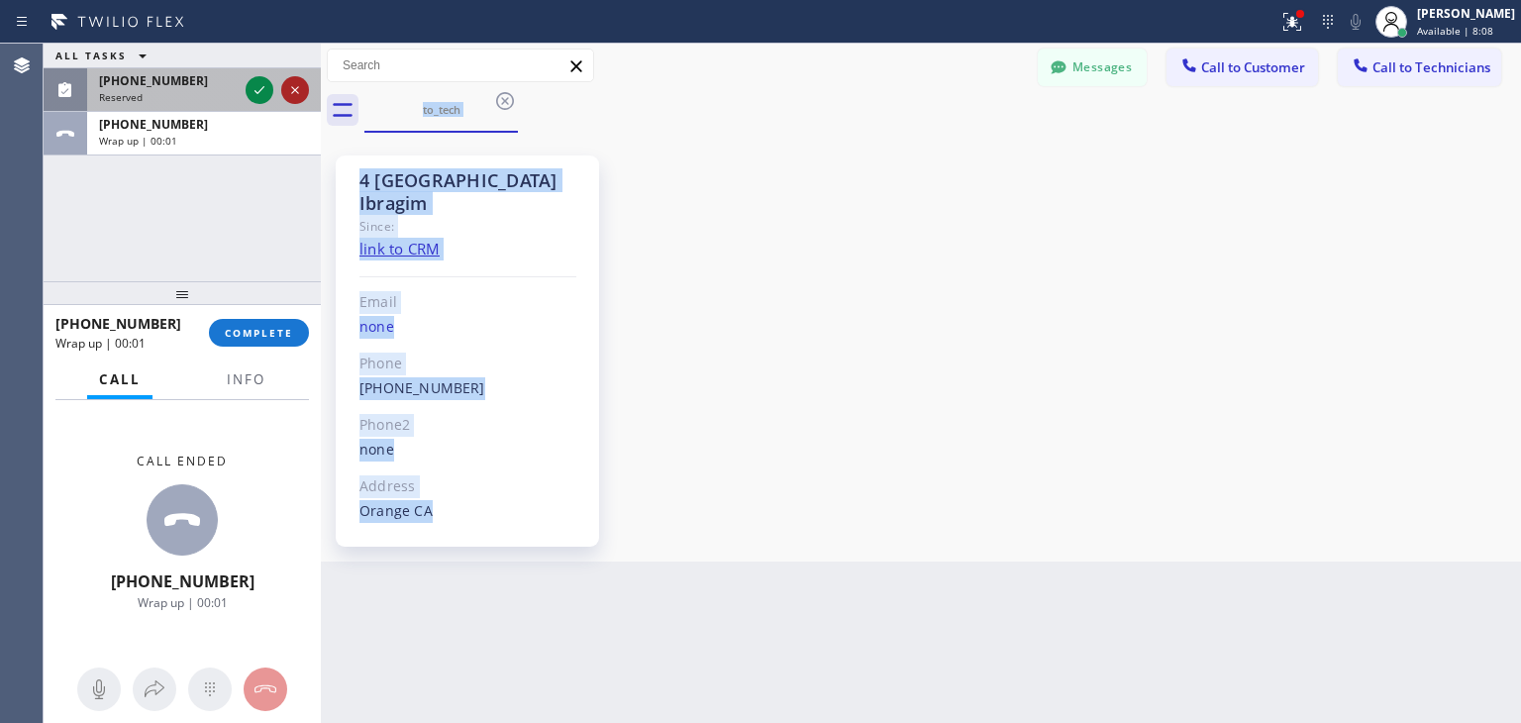
click at [295, 91] on icon at bounding box center [295, 90] width 24 height 24
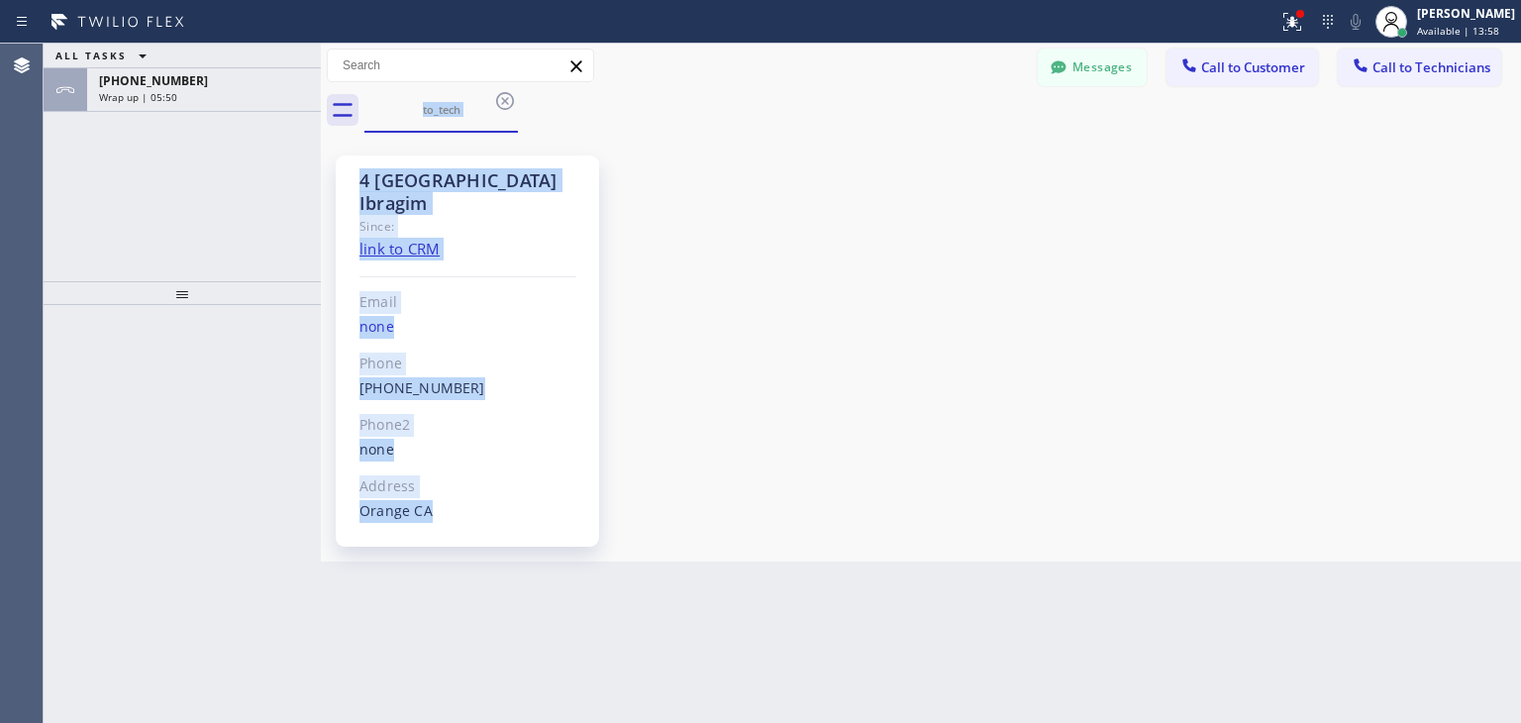
click at [785, 203] on div "4 [GEOGRAPHIC_DATA] Ibragim Since: link to CRM Email none Phone [PHONE_NUMBER] …" at bounding box center [921, 347] width 1190 height 419
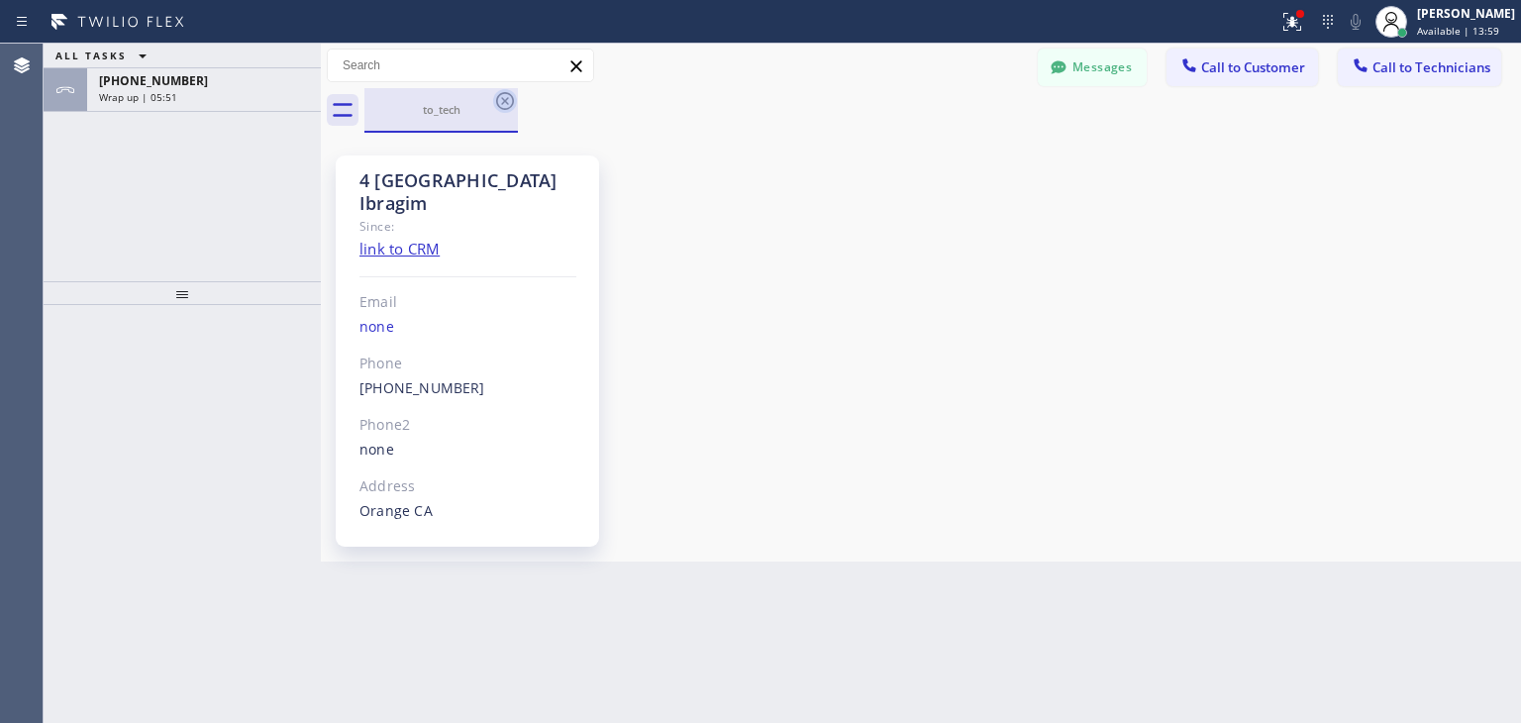
click at [507, 96] on icon at bounding box center [505, 101] width 24 height 24
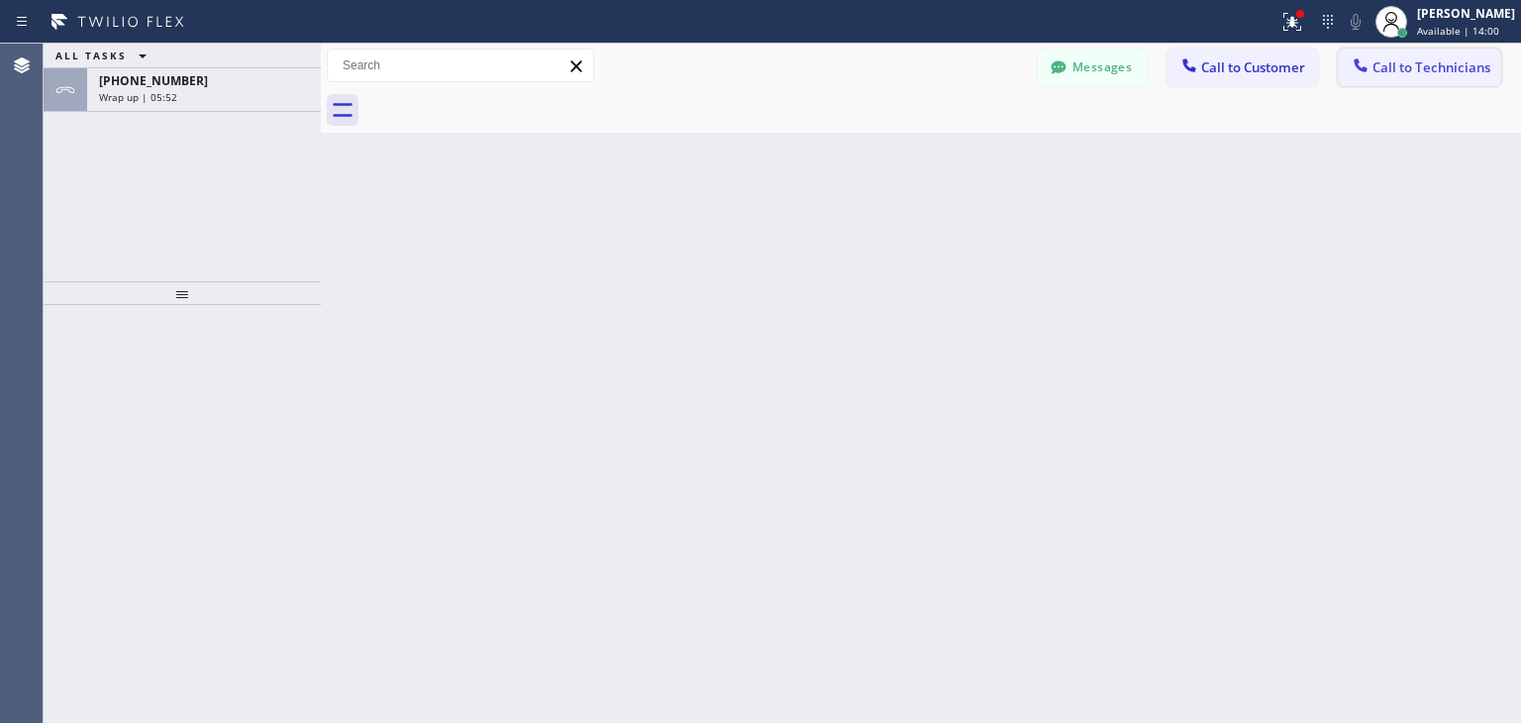
click at [1406, 69] on span "Call to Technicians" at bounding box center [1432, 67] width 118 height 18
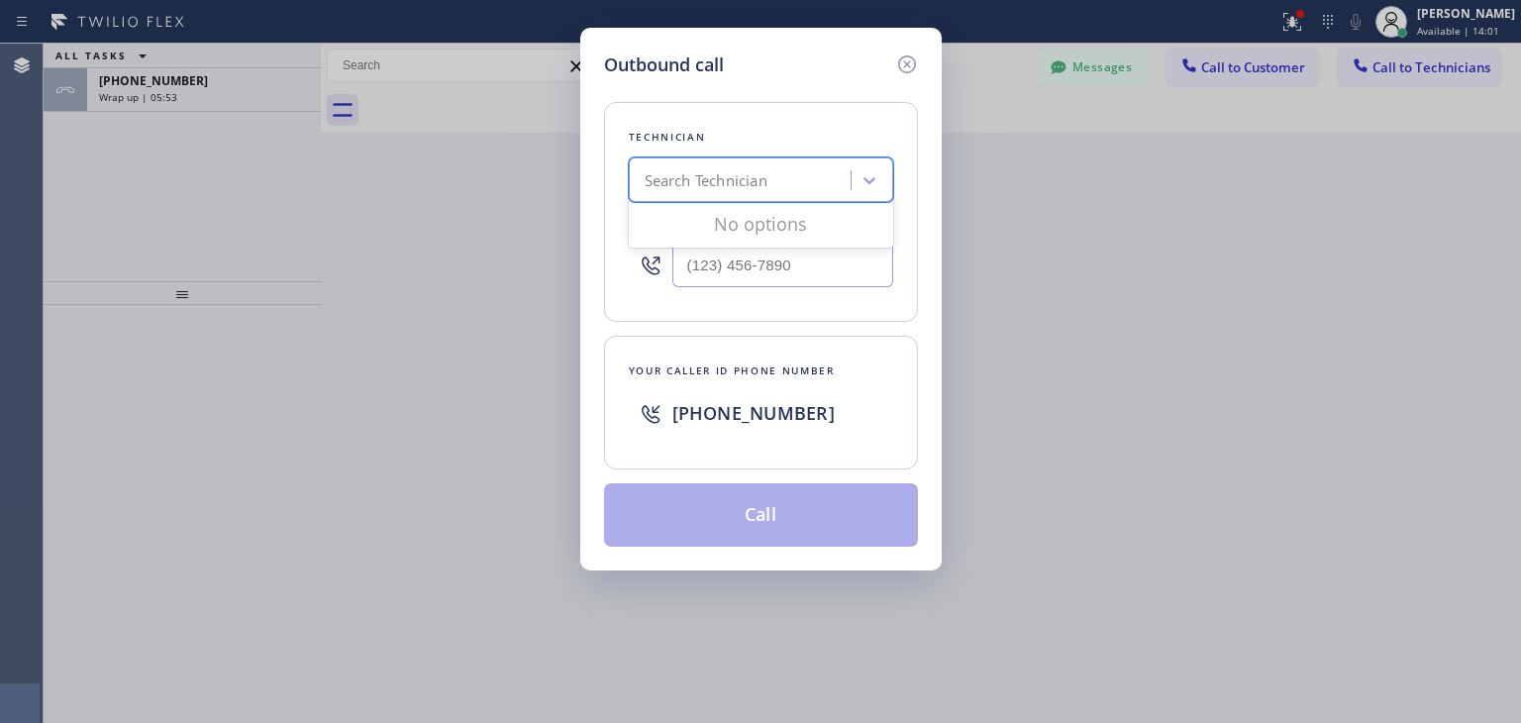
click at [714, 173] on div "Search Technician" at bounding box center [706, 180] width 123 height 23
type input "ф"
type input "A"
type input "[PERSON_NAME]"
drag, startPoint x: 752, startPoint y: 199, endPoint x: 764, endPoint y: 185, distance: 18.3
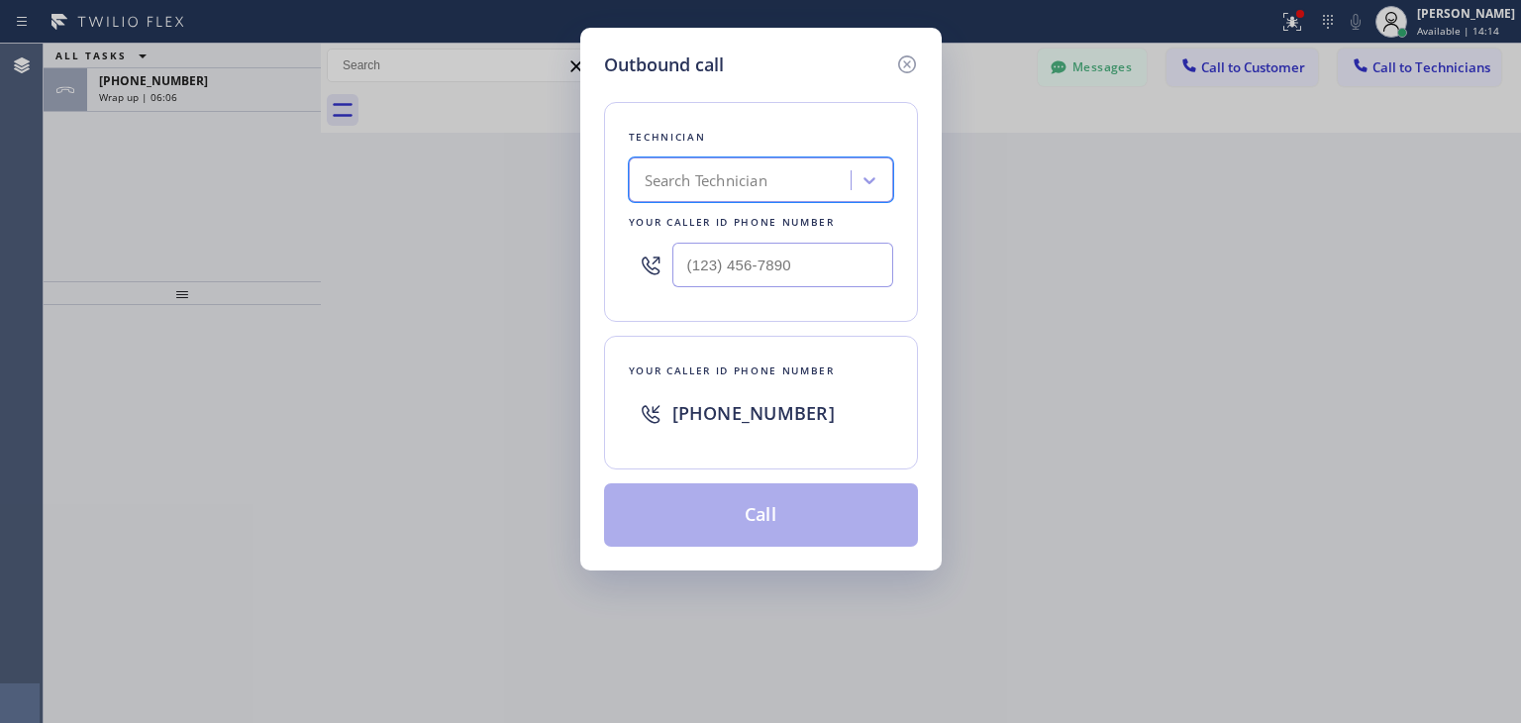
click at [764, 185] on div "Search Technician" at bounding box center [761, 179] width 264 height 45
click at [764, 185] on div "Search Technician" at bounding box center [706, 180] width 123 height 23
type input "[PERSON_NAME]"
click at [790, 223] on div "[PERSON_NAME]" at bounding box center [761, 222] width 264 height 36
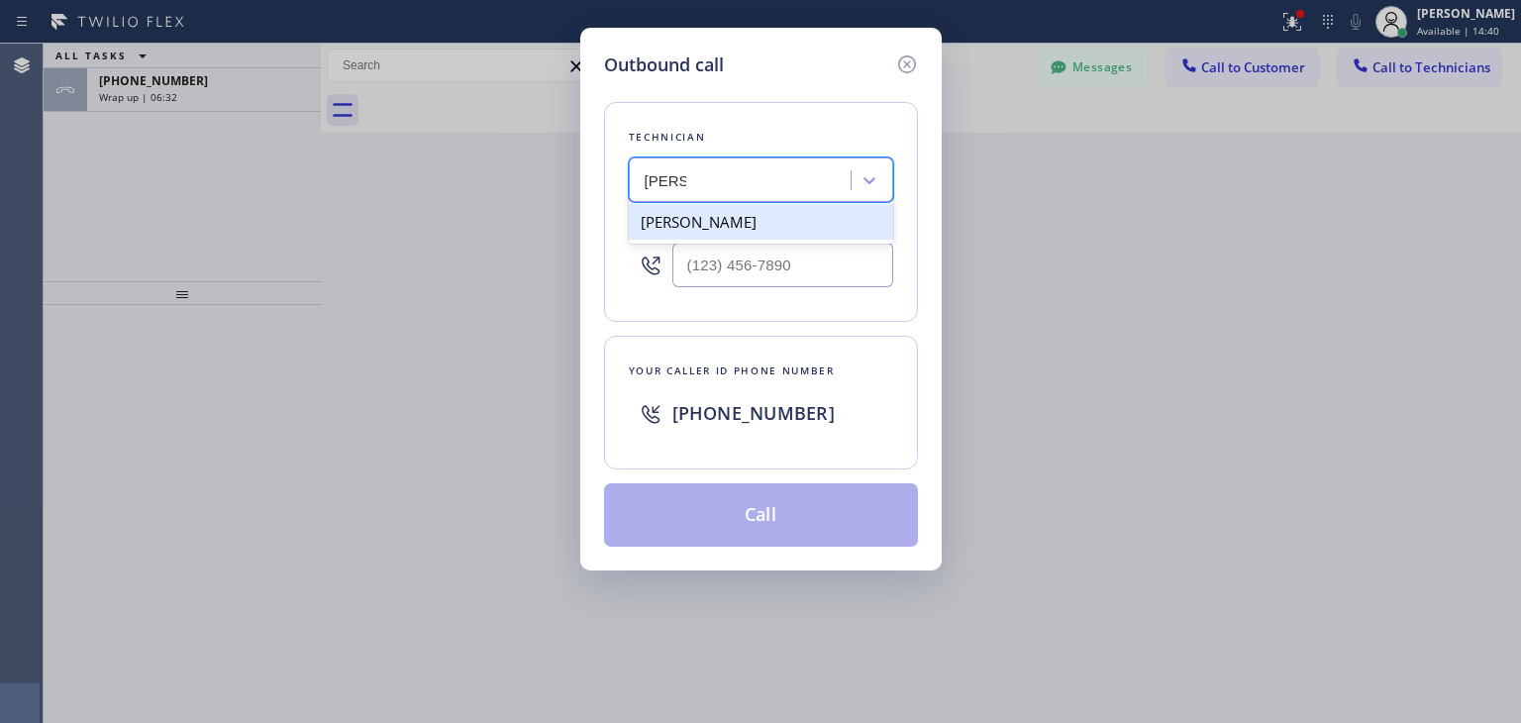
type input "[PHONE_NUMBER]"
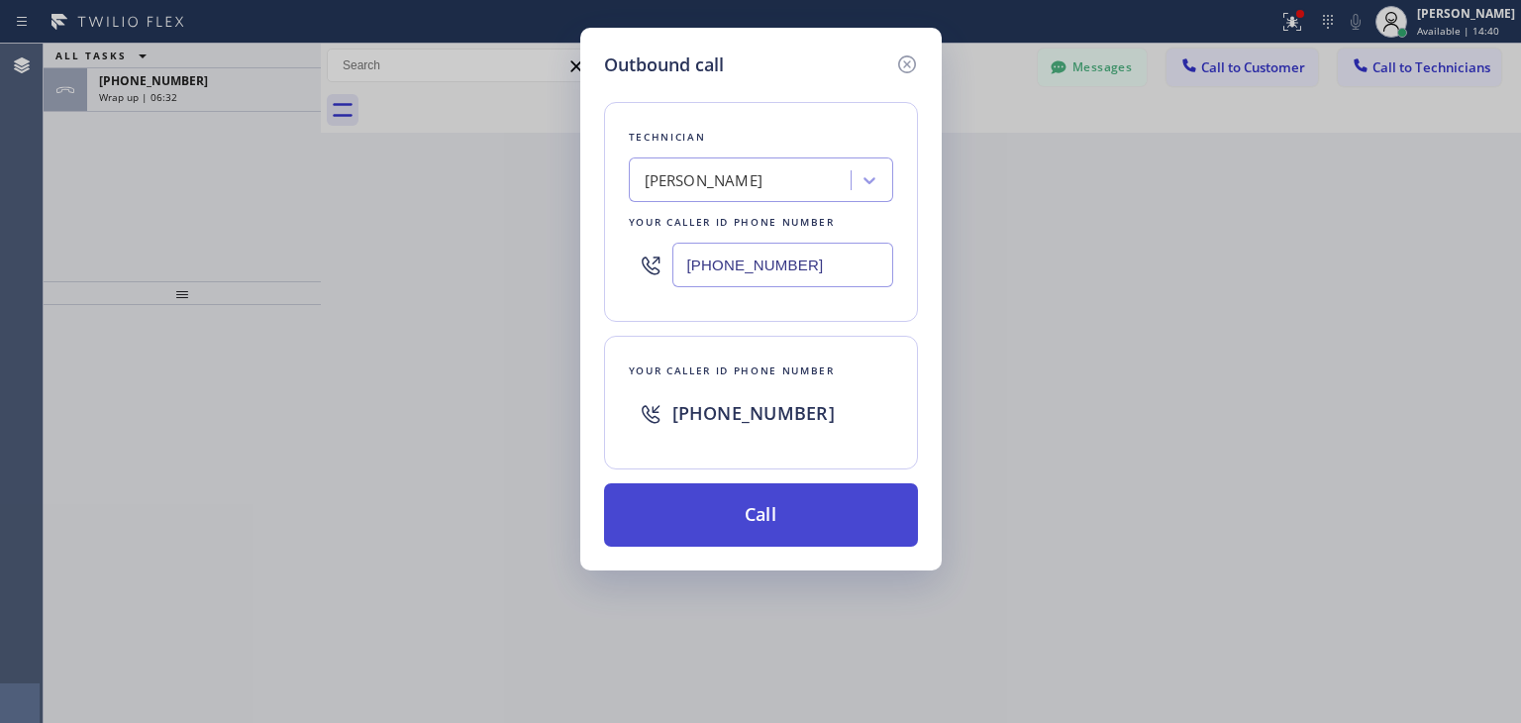
click at [766, 512] on button "Call" at bounding box center [761, 514] width 314 height 63
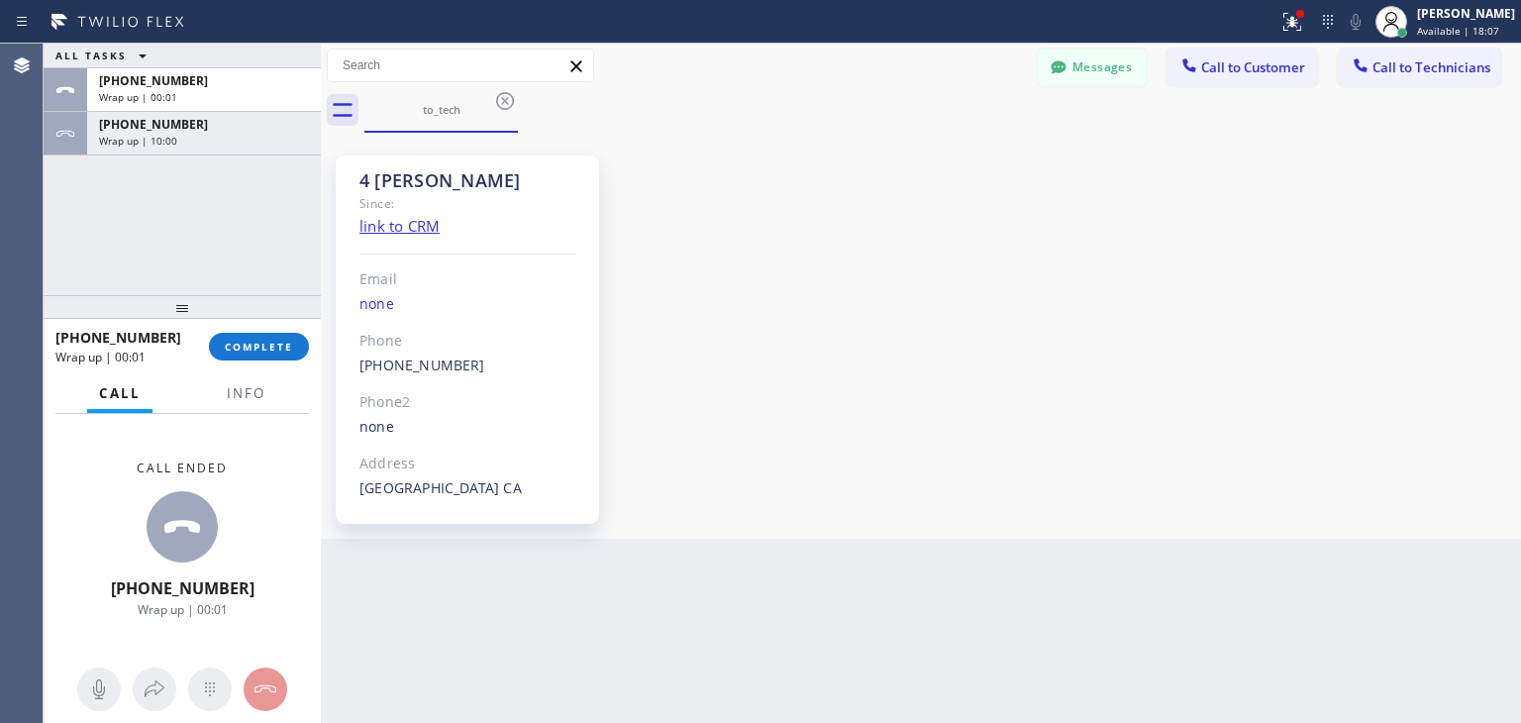
drag, startPoint x: 256, startPoint y: 306, endPoint x: 259, endPoint y: 320, distance: 14.2
click at [259, 319] on div at bounding box center [182, 307] width 277 height 24
click at [259, 344] on span "COMPLETE" at bounding box center [259, 347] width 68 height 14
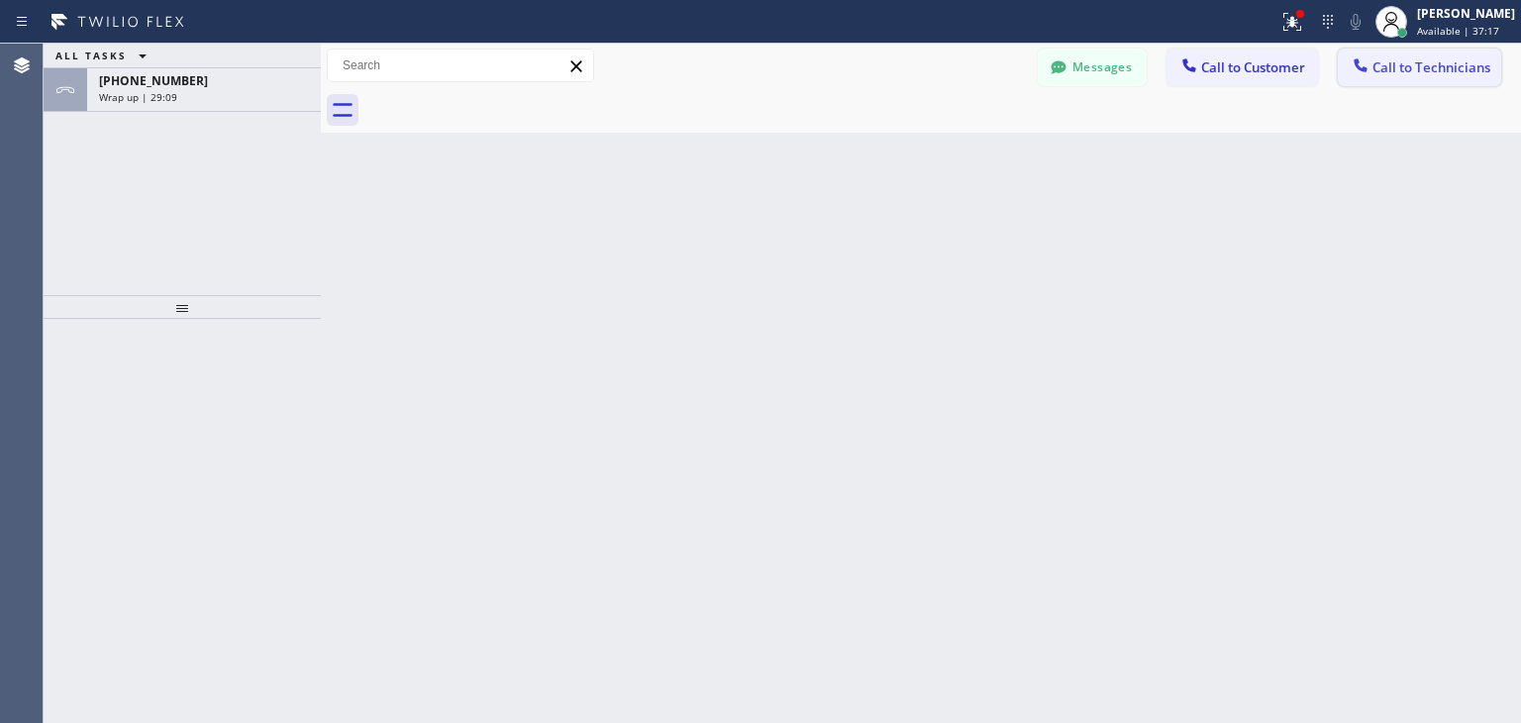
click at [1361, 81] on button "Call to Technicians" at bounding box center [1419, 68] width 163 height 38
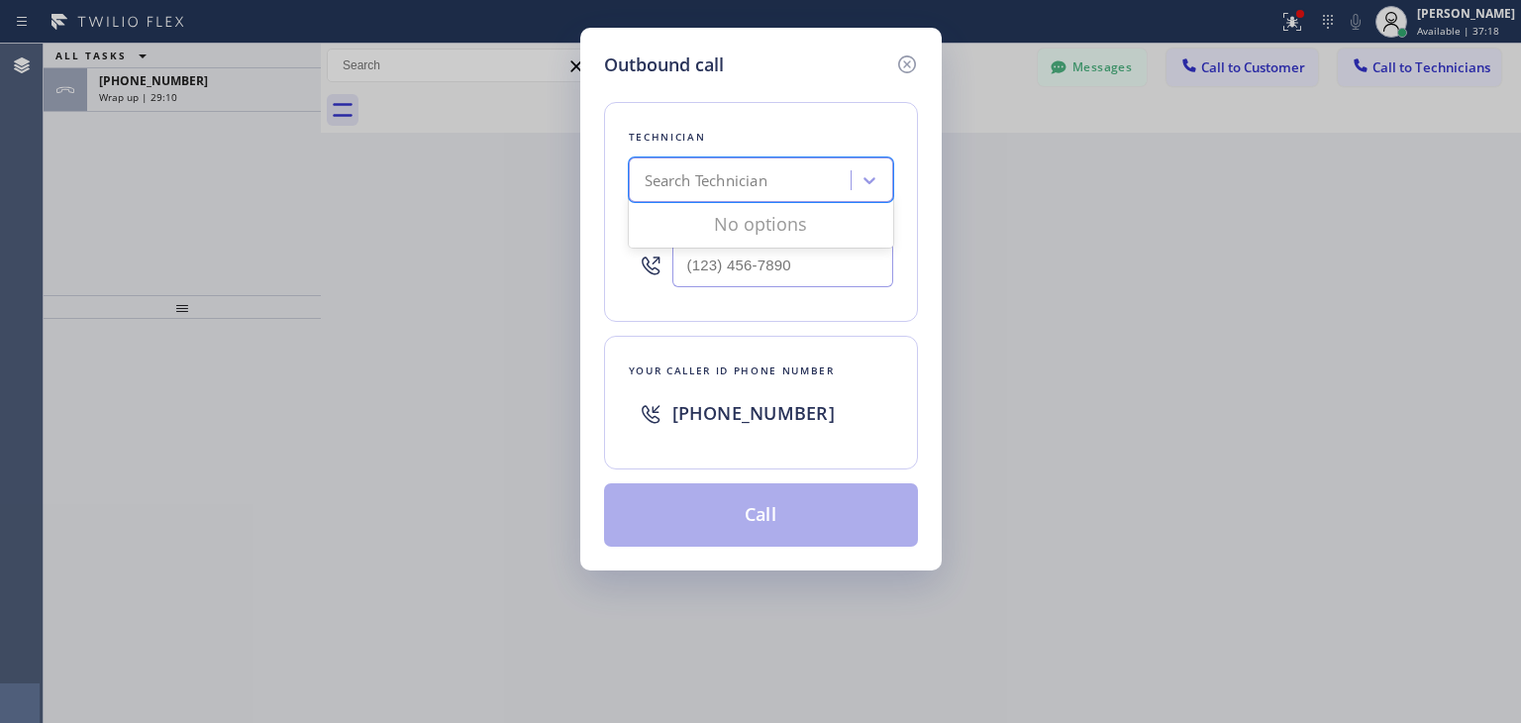
click at [767, 170] on div "Search Technician" at bounding box center [706, 180] width 123 height 23
type input "[PERSON_NAME]"
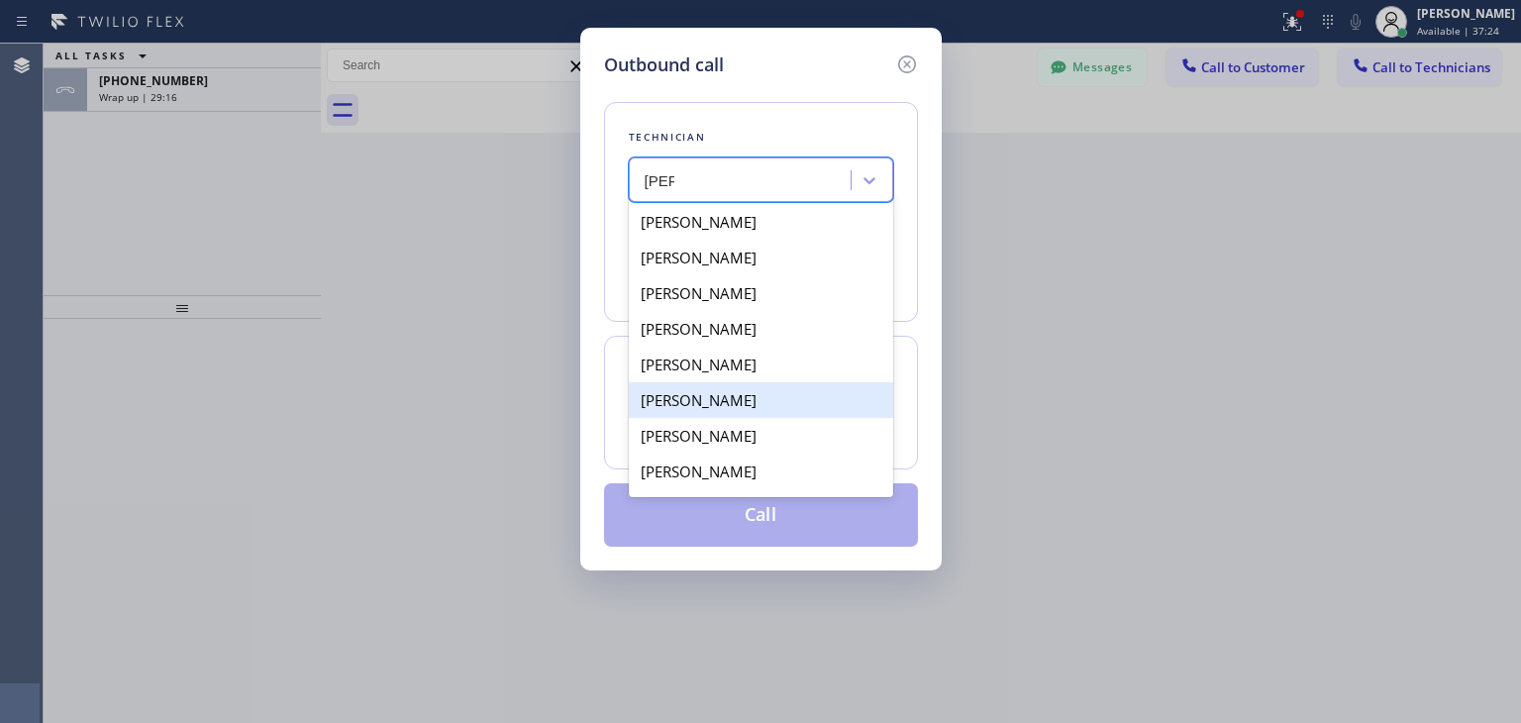
scroll to position [27, 0]
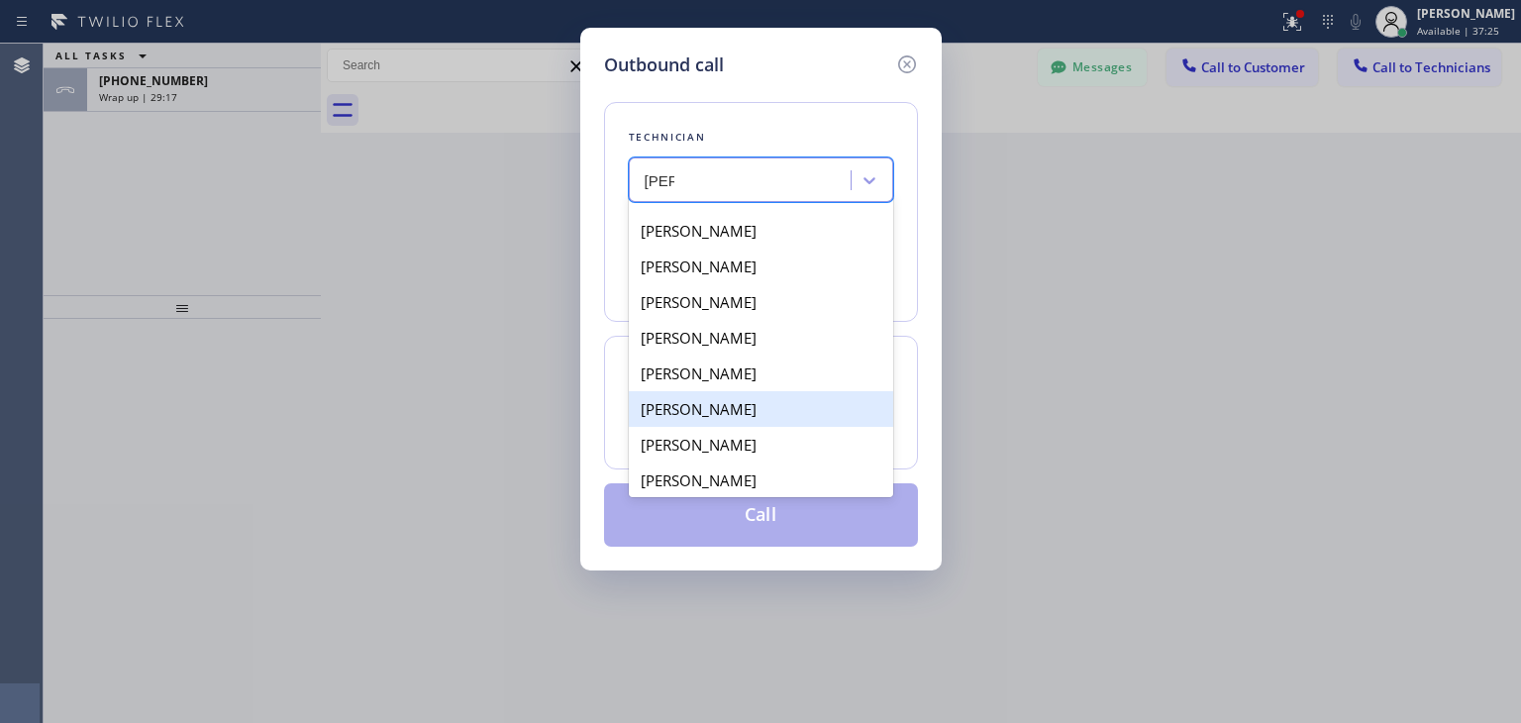
click at [749, 420] on div "[PERSON_NAME]" at bounding box center [761, 409] width 264 height 36
type input "[PHONE_NUMBER]"
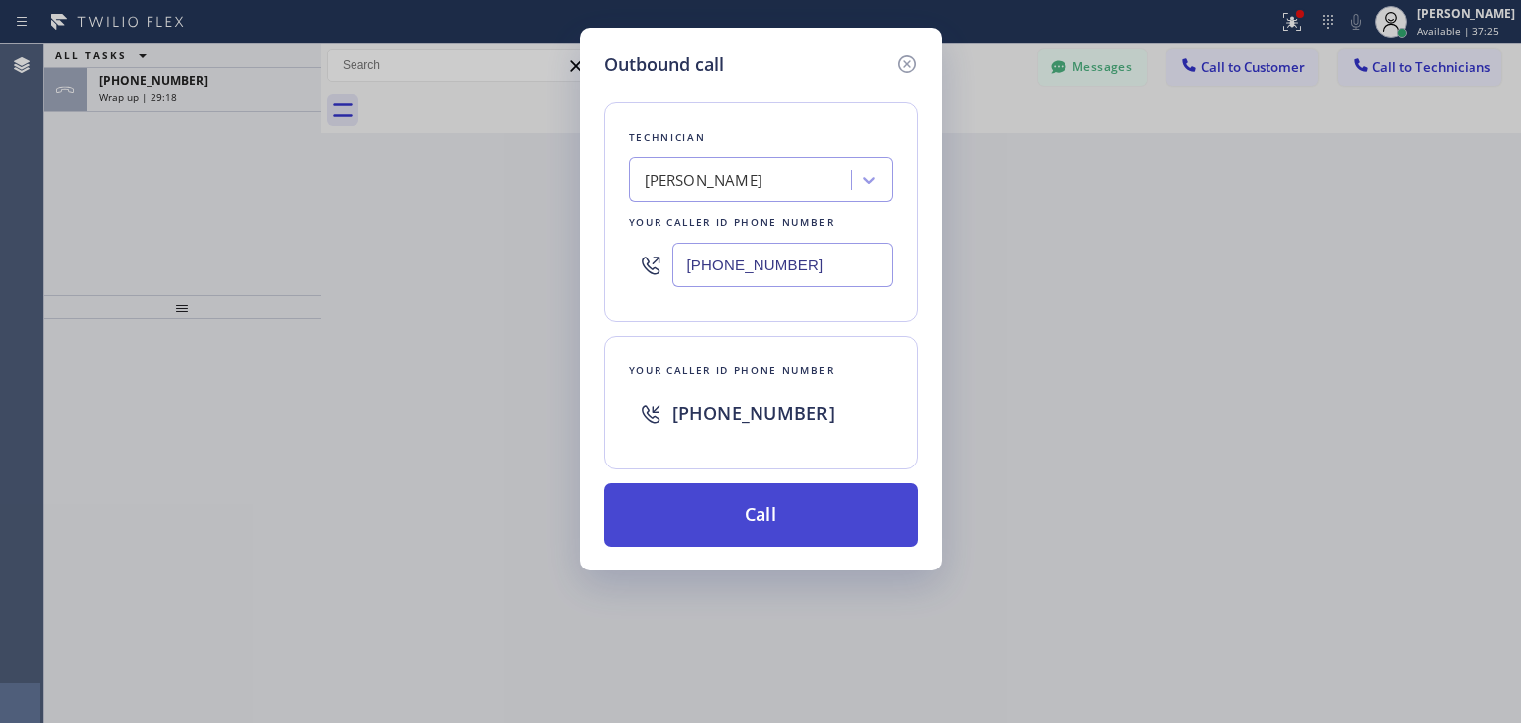
click at [778, 506] on button "Call" at bounding box center [761, 514] width 314 height 63
